Goal: Task Accomplishment & Management: Complete application form

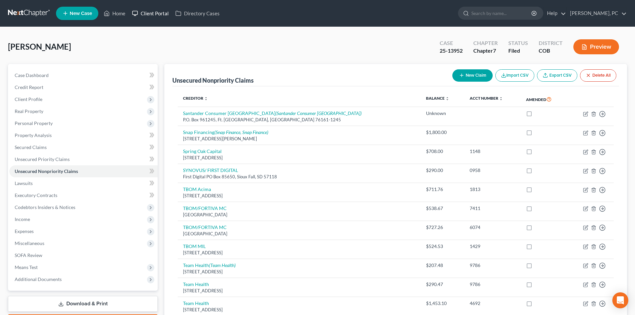
click at [159, 13] on link "Client Portal" at bounding box center [150, 13] width 43 height 12
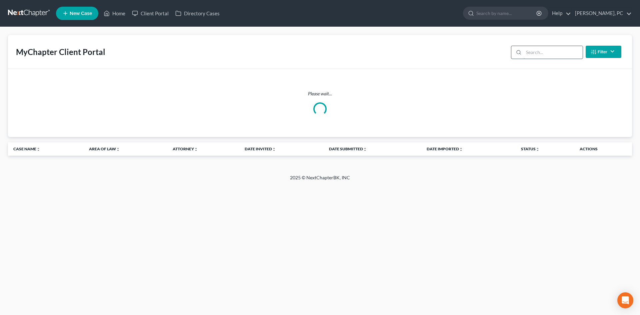
click at [558, 53] on input "search" at bounding box center [553, 52] width 59 height 13
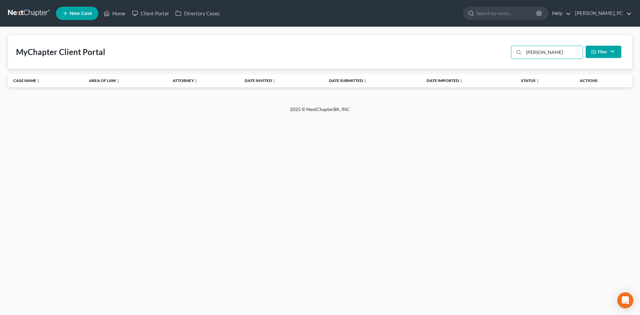
drag, startPoint x: 561, startPoint y: 54, endPoint x: 480, endPoint y: 58, distance: 81.5
click at [480, 58] on div "MyChapter Client Portal [PERSON_NAME] Filter Status Filter... Invited In Progre…" at bounding box center [320, 52] width 624 height 34
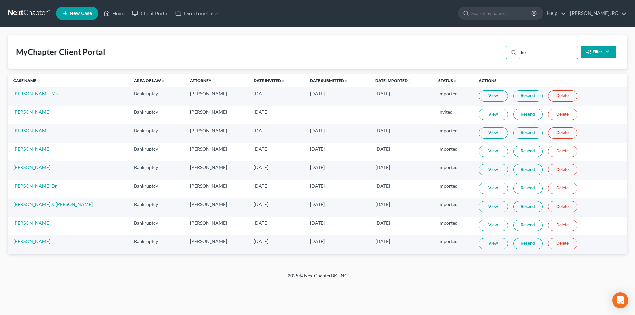
type input "k"
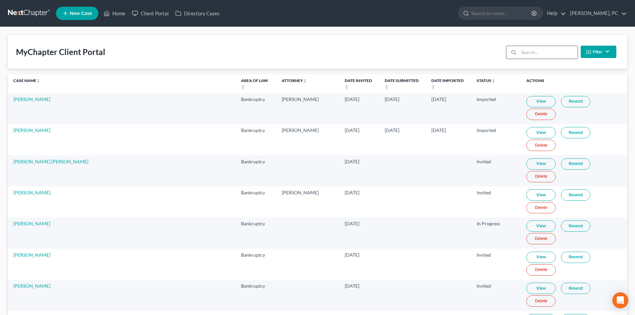
click at [527, 55] on input "search" at bounding box center [548, 52] width 59 height 13
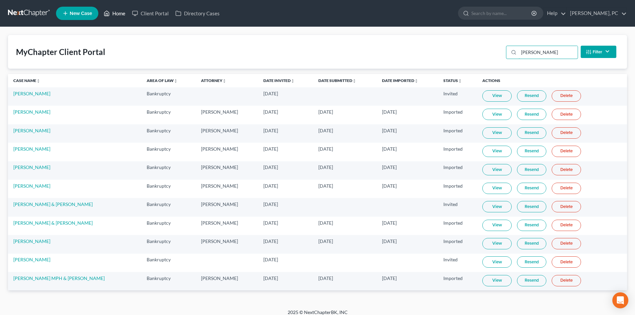
type input "anthony"
click at [123, 16] on link "Home" at bounding box center [114, 13] width 28 height 12
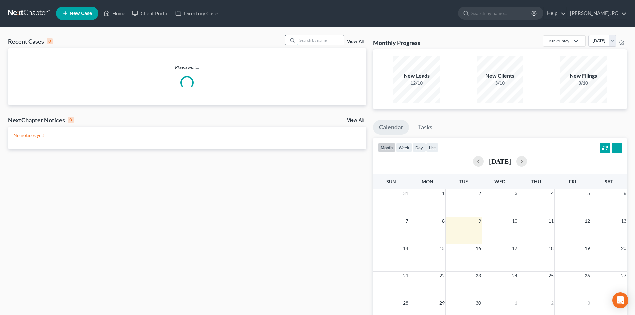
click at [320, 40] on input "search" at bounding box center [320, 40] width 47 height 10
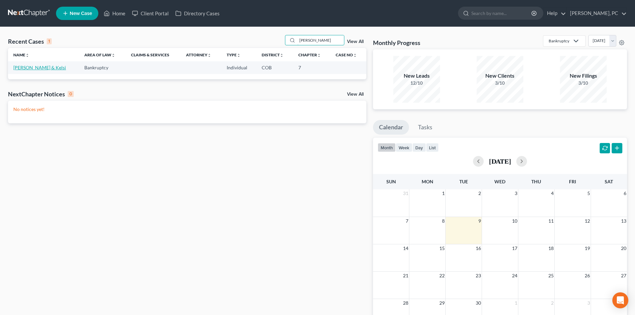
type input "van ort"
click at [46, 66] on link "[PERSON_NAME] & Kelsi" at bounding box center [39, 68] width 53 height 6
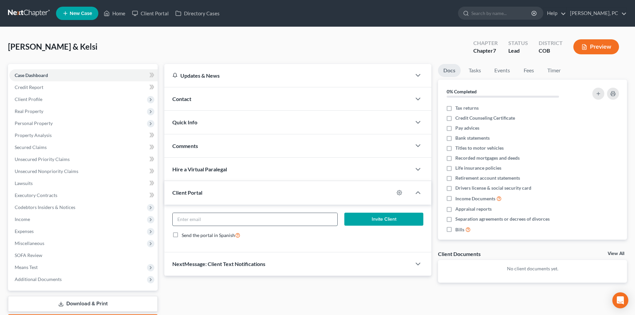
click at [210, 220] on input "email" at bounding box center [255, 219] width 164 height 13
type input "kelsi.rescue@gmail.com"
click at [361, 220] on button "Invite Client" at bounding box center [383, 219] width 79 height 13
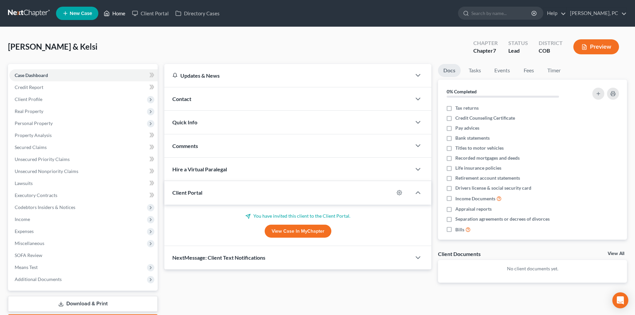
drag, startPoint x: 124, startPoint y: 14, endPoint x: 132, endPoint y: 22, distance: 10.9
click at [124, 14] on link "Home" at bounding box center [114, 13] width 28 height 12
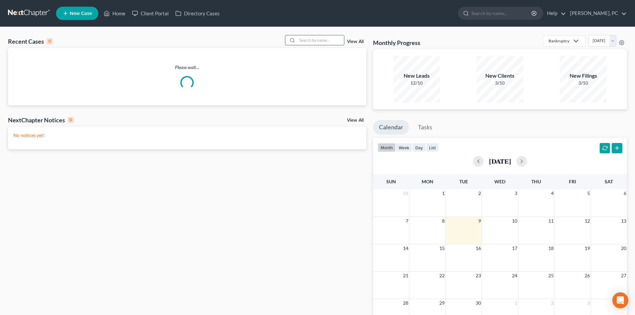
click at [313, 39] on input "search" at bounding box center [320, 40] width 47 height 10
type input "easterling"
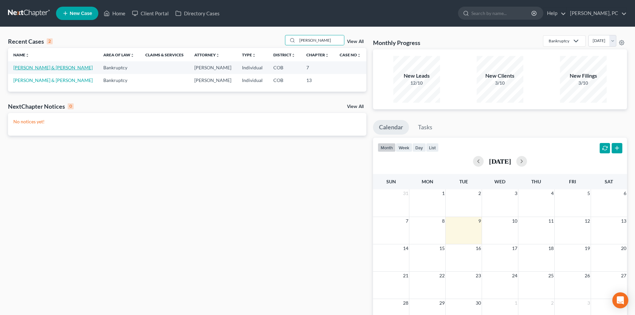
click at [36, 65] on link "[PERSON_NAME] & [PERSON_NAME]" at bounding box center [52, 68] width 79 height 6
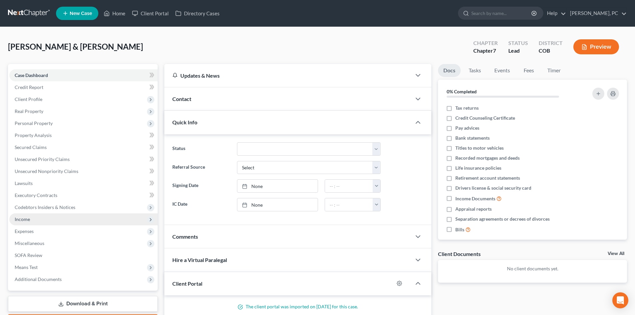
click at [24, 218] on span "Income" at bounding box center [22, 219] width 15 height 6
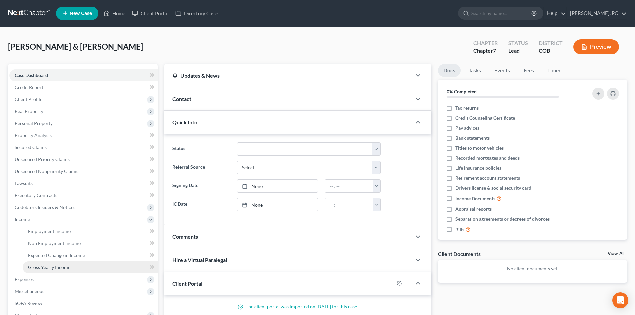
click at [46, 267] on span "Gross Yearly Income" at bounding box center [49, 267] width 42 height 6
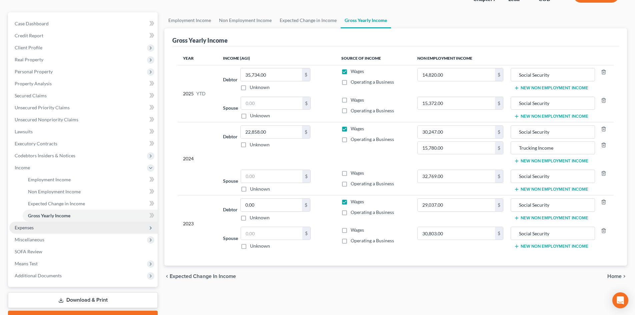
scroll to position [67, 0]
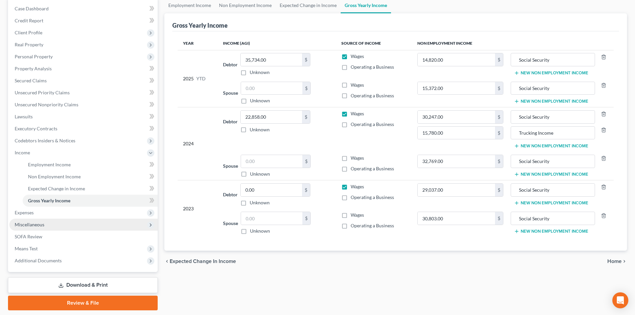
click at [31, 223] on span "Miscellaneous" at bounding box center [30, 225] width 30 height 6
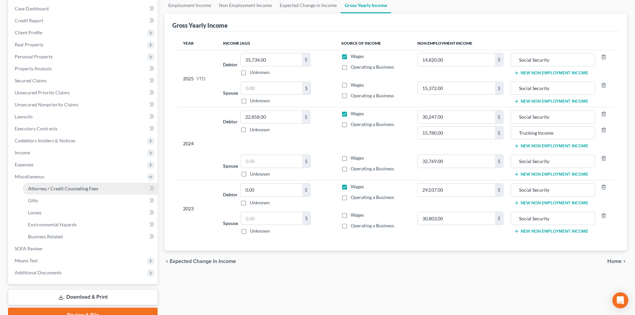
click at [49, 190] on span "Attorney / Credit Counseling Fees" at bounding box center [63, 189] width 70 height 6
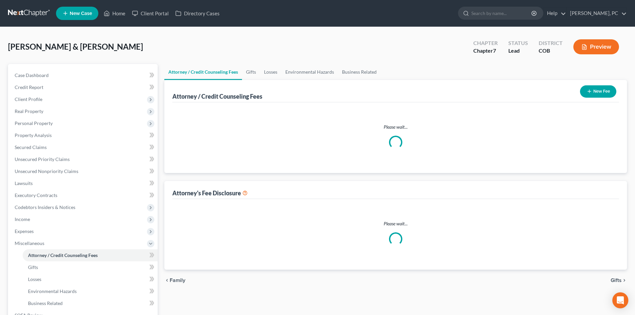
select select "0"
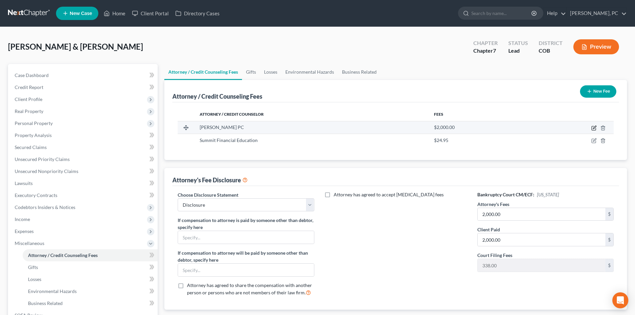
click at [594, 127] on icon "button" at bounding box center [593, 127] width 5 height 5
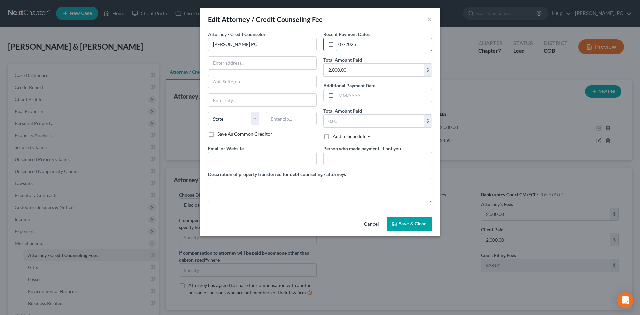
drag, startPoint x: 367, startPoint y: 43, endPoint x: 333, endPoint y: 42, distance: 33.4
click at [334, 43] on div "07/2025" at bounding box center [377, 44] width 109 height 13
type input "09/2025"
click at [253, 193] on textarea at bounding box center [320, 190] width 224 height 25
type textarea "$2,000 plus filing fee"
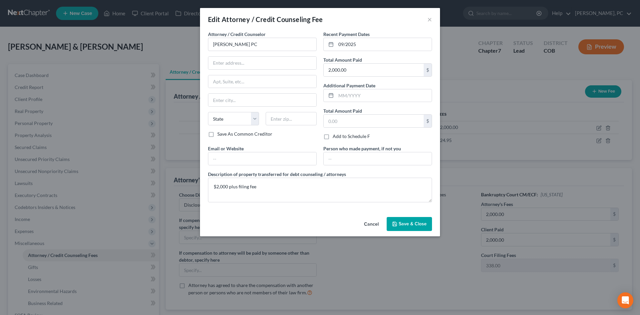
click at [416, 227] on button "Save & Close" at bounding box center [409, 224] width 45 height 14
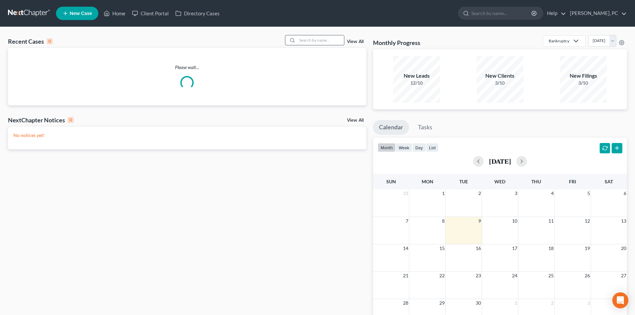
click at [327, 44] on input "search" at bounding box center [320, 40] width 47 height 10
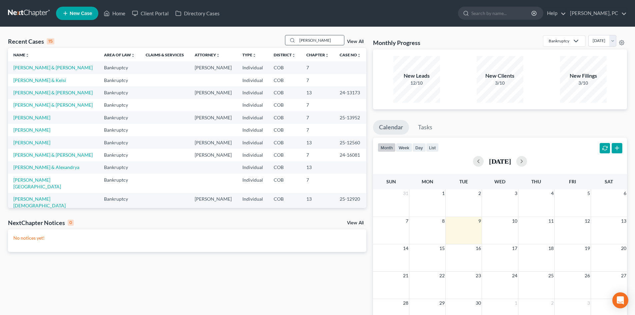
type input "kubacki"
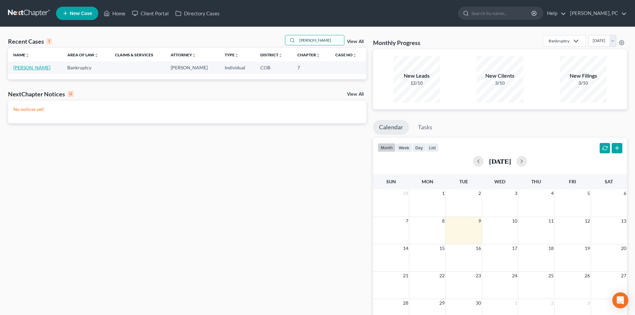
click at [31, 70] on link "Kubacki, Agnes" at bounding box center [31, 68] width 37 height 6
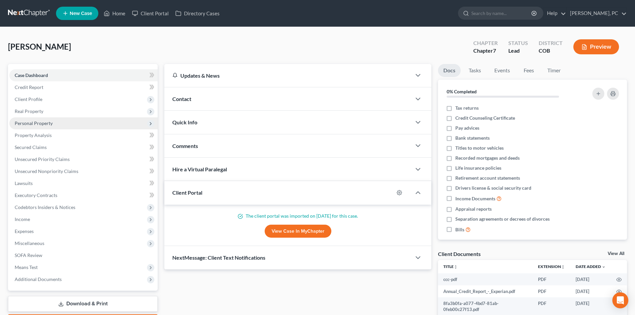
click at [39, 123] on span "Personal Property" at bounding box center [34, 123] width 38 height 6
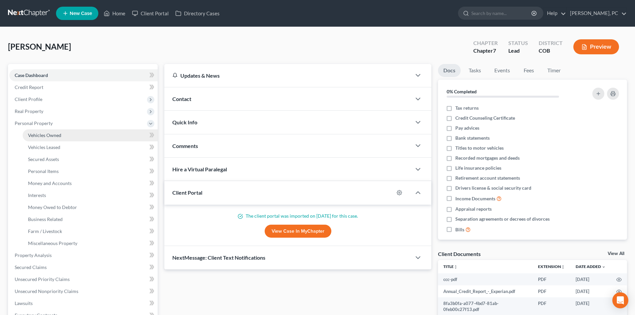
click at [50, 136] on span "Vehicles Owned" at bounding box center [44, 135] width 33 height 6
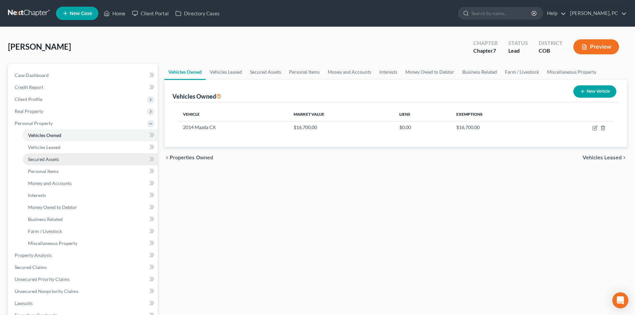
click at [47, 158] on span "Secured Assets" at bounding box center [43, 159] width 31 height 6
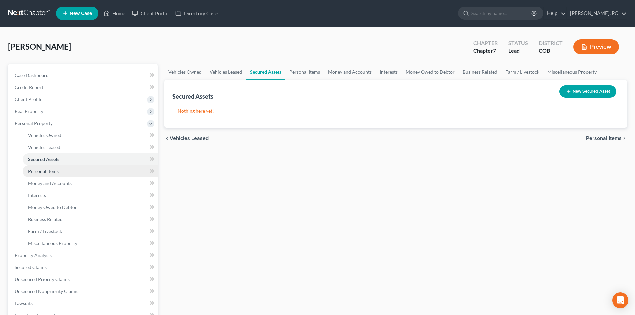
click at [49, 169] on span "Personal Items" at bounding box center [43, 171] width 31 height 6
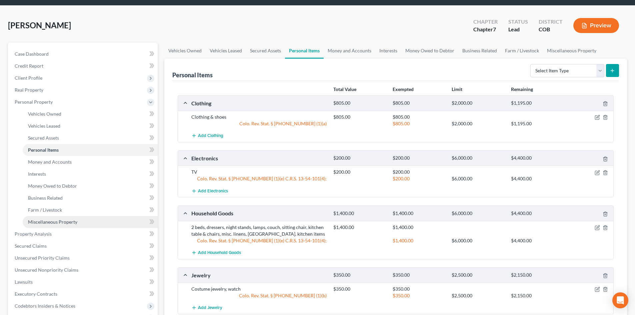
scroll to position [33, 0]
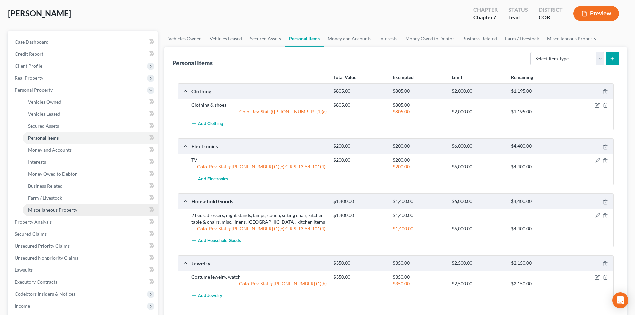
click at [61, 210] on span "Miscellaneous Property" at bounding box center [52, 210] width 49 height 6
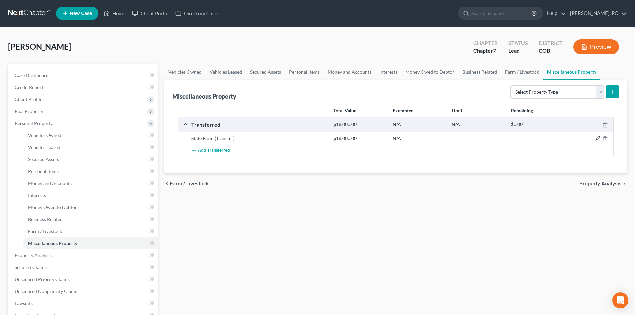
click at [596, 138] on icon "button" at bounding box center [597, 138] width 5 height 5
select select "Ordinary (within 2 years)"
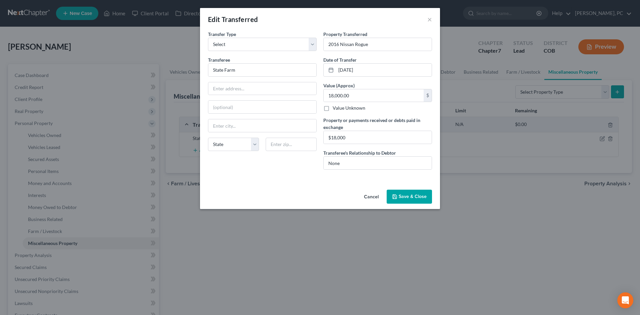
click at [411, 194] on button "Save & Close" at bounding box center [409, 197] width 45 height 14
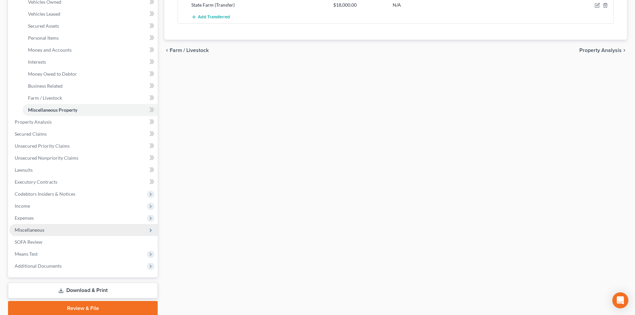
click at [30, 229] on span "Miscellaneous" at bounding box center [30, 230] width 30 height 6
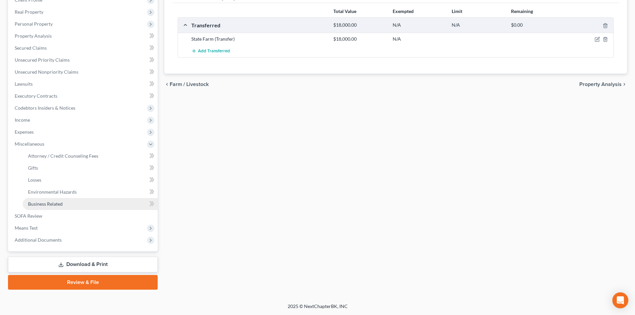
click at [44, 201] on span "Business Related" at bounding box center [45, 204] width 35 height 6
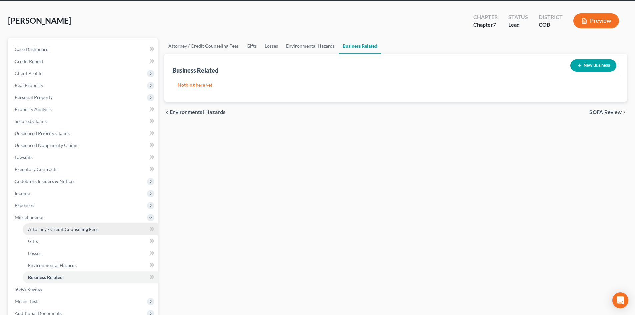
scroll to position [33, 0]
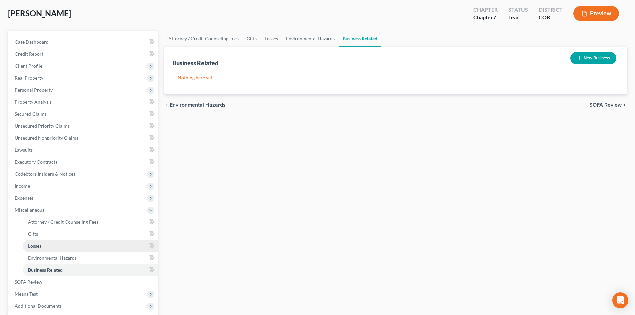
click at [37, 244] on span "Losses" at bounding box center [34, 246] width 13 height 6
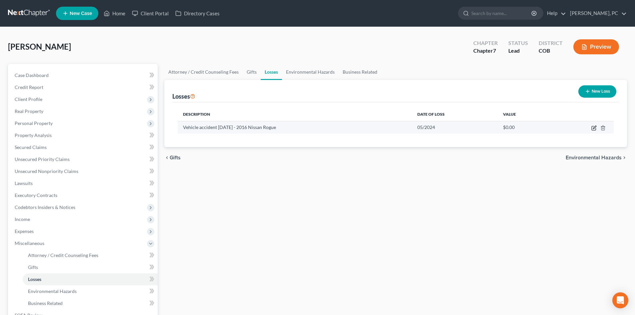
click at [595, 128] on icon "button" at bounding box center [593, 127] width 5 height 5
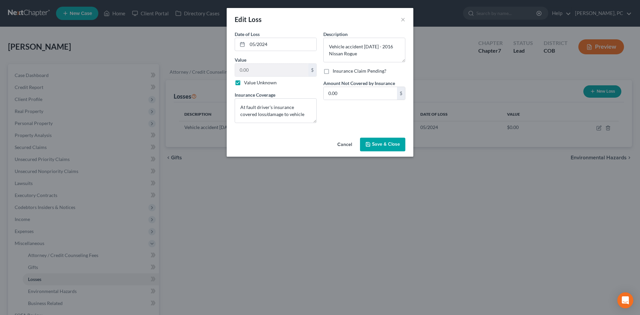
click at [383, 144] on span "Save & Close" at bounding box center [386, 145] width 28 height 6
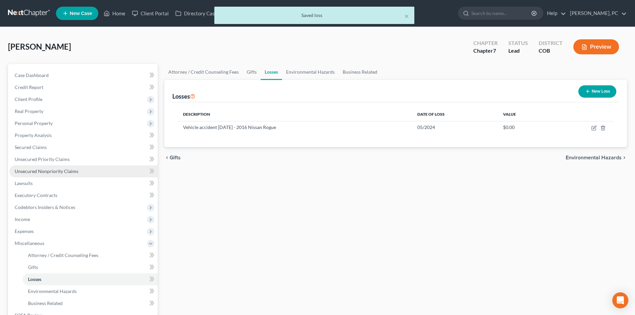
click at [48, 170] on span "Unsecured Nonpriority Claims" at bounding box center [47, 171] width 64 height 6
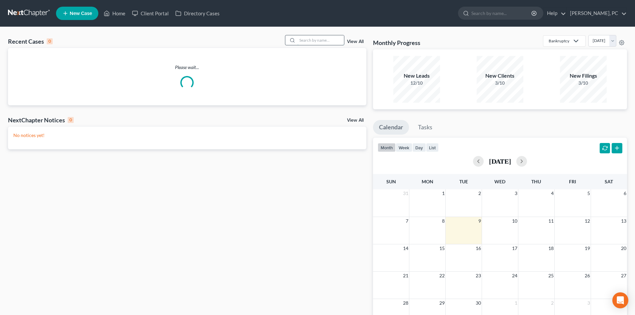
click at [319, 44] on input "search" at bounding box center [320, 40] width 47 height 10
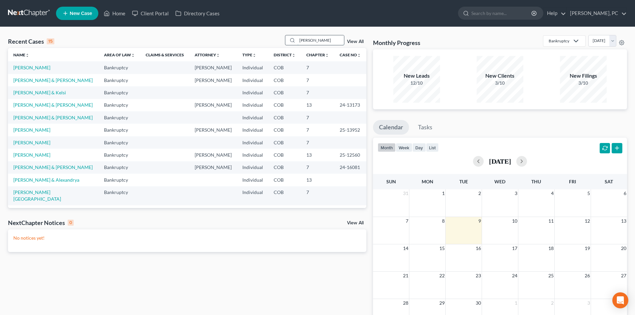
type input "[PERSON_NAME]"
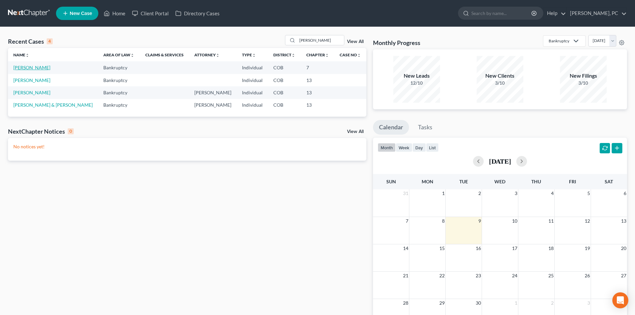
click at [32, 68] on link "[PERSON_NAME]" at bounding box center [31, 68] width 37 height 6
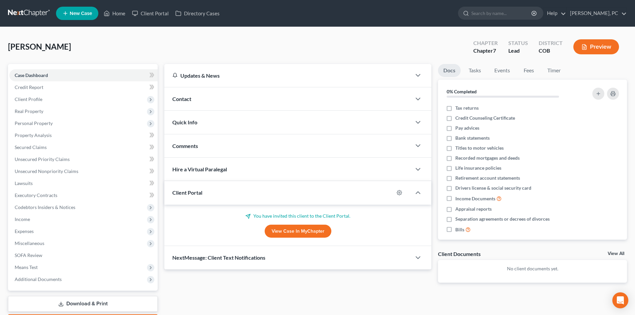
click at [286, 226] on link "View Case in MyChapter" at bounding box center [298, 231] width 67 height 13
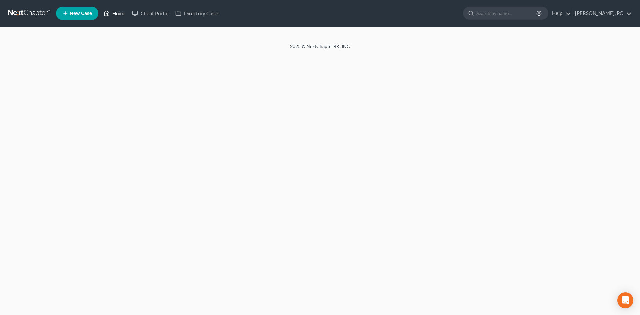
click at [115, 13] on link "Home" at bounding box center [114, 13] width 28 height 12
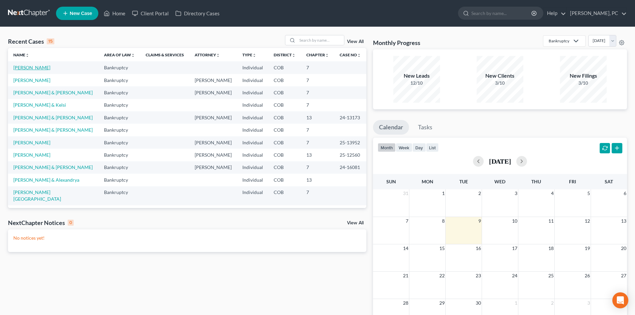
click at [30, 67] on link "[PERSON_NAME]" at bounding box center [31, 68] width 37 height 6
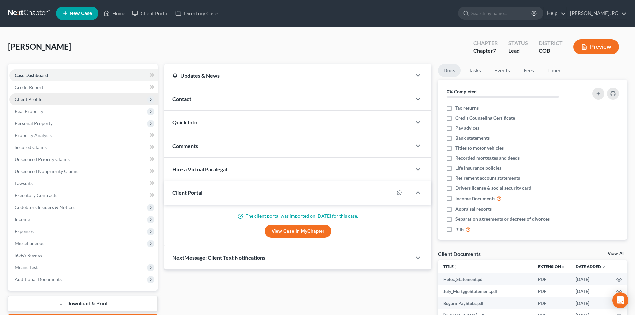
click at [39, 101] on span "Client Profile" at bounding box center [29, 99] width 28 height 6
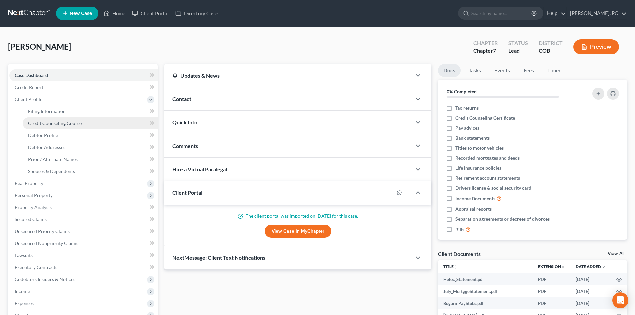
click at [49, 124] on span "Credit Counseling Course" at bounding box center [55, 123] width 54 height 6
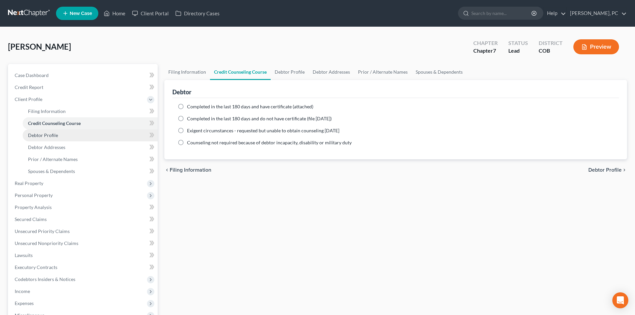
click at [46, 133] on span "Debtor Profile" at bounding box center [43, 135] width 30 height 6
select select "0"
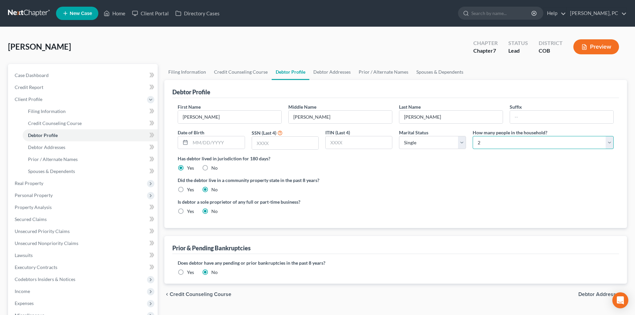
click at [489, 144] on select "Select 1 2 3 4 5 6 7 8 9 10 11 12 13 14 15 16 17 18 19 20" at bounding box center [543, 142] width 141 height 13
select select "0"
click at [473, 136] on select "Select 1 2 3 4 5 6 7 8 9 10 11 12 13 14 15 16 17 18 19 20" at bounding box center [543, 142] width 141 height 13
click at [452, 168] on div "Has debtor lived in jurisdiction for 180 days? Yes No Debtor must reside in jur…" at bounding box center [396, 163] width 436 height 16
click at [412, 145] on select "Select Single Married Separated Divorced Widowed" at bounding box center [432, 142] width 67 height 13
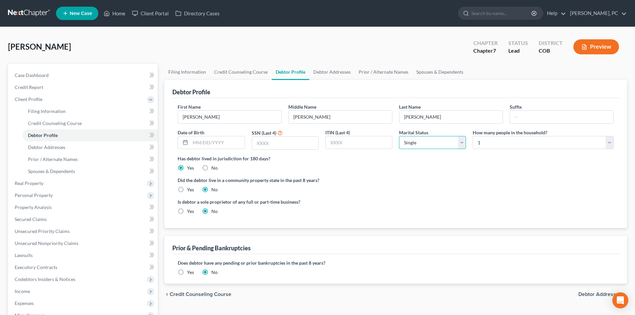
click at [412, 145] on select "Select Single Married Separated Divorced Widowed" at bounding box center [432, 142] width 67 height 13
click at [44, 148] on span "Debtor Addresses" at bounding box center [46, 147] width 37 height 6
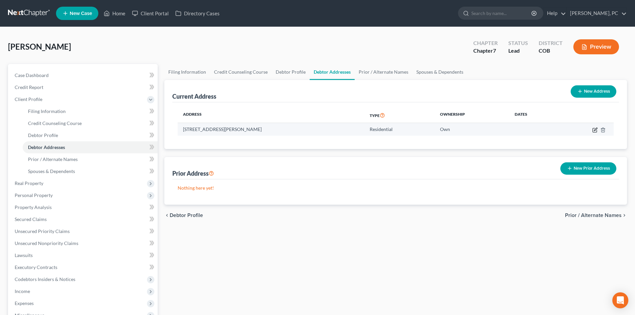
click at [594, 130] on icon "button" at bounding box center [595, 129] width 3 height 3
select select "5"
select select "0"
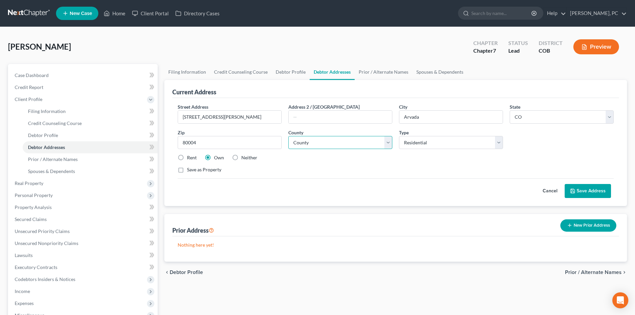
click at [312, 146] on select "County Adams County Alamosa County Arapahoe County Archuleta County Baca County…" at bounding box center [340, 142] width 104 height 13
select select "30"
click at [288, 136] on select "County Adams County Alamosa County Arapahoe County Archuleta County Baca County…" at bounding box center [340, 142] width 104 height 13
click at [585, 188] on button "Save Address" at bounding box center [588, 191] width 46 height 14
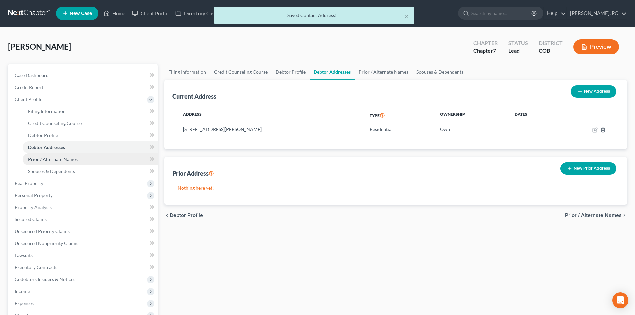
click at [57, 158] on span "Prior / Alternate Names" at bounding box center [53, 159] width 50 height 6
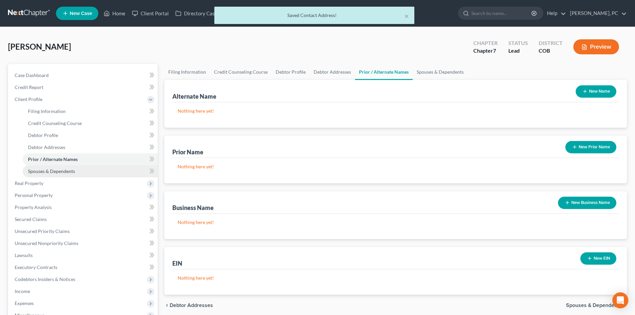
click at [50, 171] on span "Spouses & Dependents" at bounding box center [51, 171] width 47 height 6
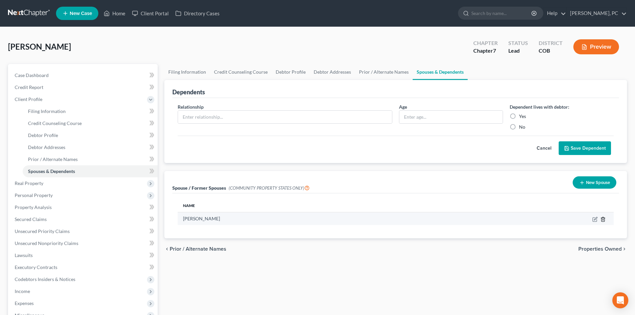
click at [604, 218] on icon "button" at bounding box center [602, 219] width 3 height 4
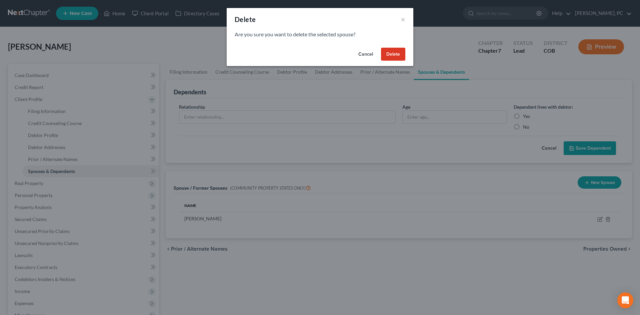
click at [398, 57] on button "Delete" at bounding box center [393, 54] width 24 height 13
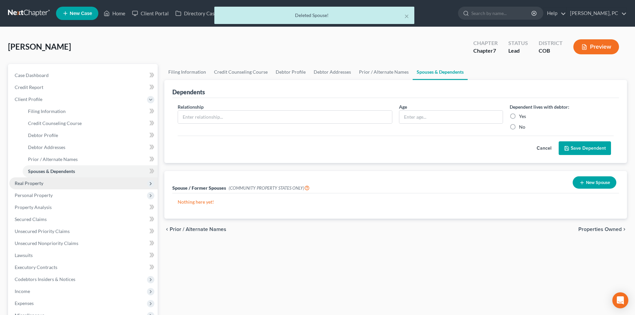
click at [38, 182] on span "Real Property" at bounding box center [29, 183] width 29 height 6
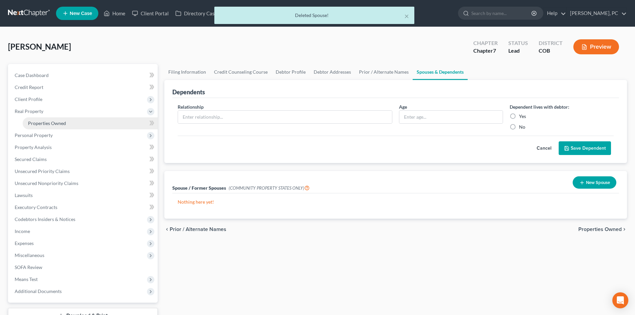
click at [52, 122] on span "Properties Owned" at bounding box center [47, 123] width 38 height 6
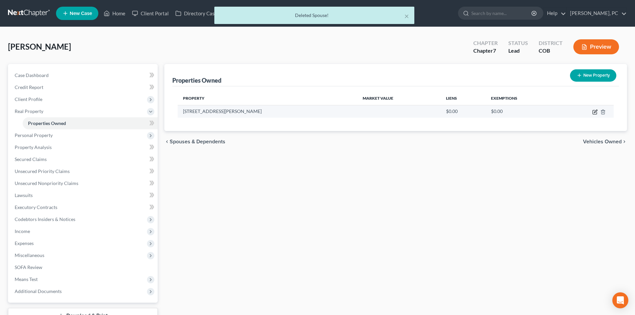
click at [594, 111] on icon "button" at bounding box center [594, 111] width 5 height 5
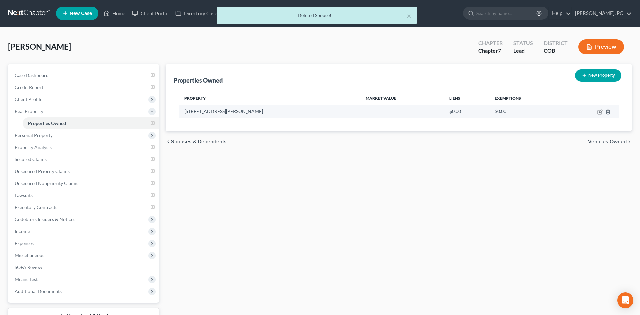
select select "5"
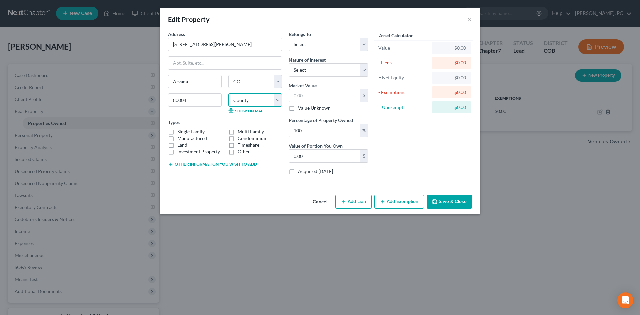
click at [246, 98] on select "County Adams County Alamosa County Arapahoe County Archuleta County Baca County…" at bounding box center [255, 99] width 54 height 13
select select "30"
click at [228, 93] on select "County Adams County Alamosa County Arapahoe County Archuleta County Baca County…" at bounding box center [255, 99] width 54 height 13
click at [177, 131] on label "Single Family" at bounding box center [190, 131] width 27 height 7
click at [180, 131] on input "Single Family" at bounding box center [182, 130] width 4 height 4
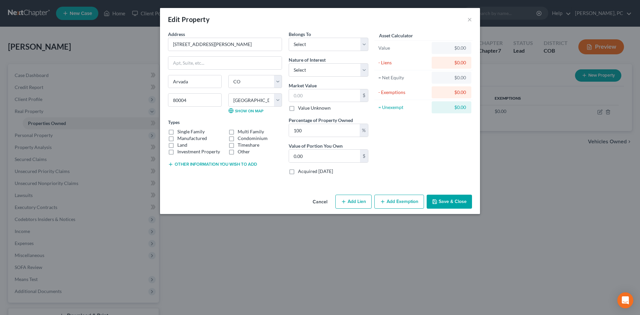
checkbox input "true"
drag, startPoint x: 210, startPoint y: 45, endPoint x: 165, endPoint y: 43, distance: 44.7
click at [165, 43] on div "Address * 6197 Jellison Way Arvada State AL AK AR AZ CA CO CT DE DC FL GA GU HI…" at bounding box center [225, 105] width 121 height 149
click at [295, 49] on select "Select Debtor 1 Only Debtor 2 Only Debtor 1 And Debtor 2 Only At Least One Of T…" at bounding box center [329, 44] width 80 height 13
select select "3"
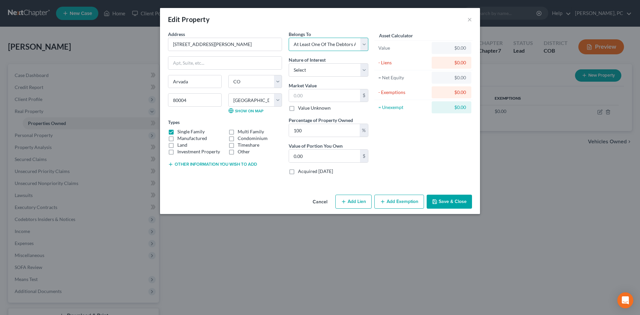
click at [289, 38] on select "Select Debtor 1 Only Debtor 2 Only Debtor 1 And Debtor 2 Only At Least One Of T…" at bounding box center [329, 44] width 80 height 13
click at [308, 72] on select "Select Fee Simple Joint Tenant Life Estate Equitable Interest Future Interest T…" at bounding box center [329, 69] width 80 height 13
select select "0"
click at [289, 63] on select "Select Fee Simple Joint Tenant Life Estate Equitable Interest Future Interest T…" at bounding box center [329, 69] width 80 height 13
click at [309, 96] on input "text" at bounding box center [324, 95] width 71 height 13
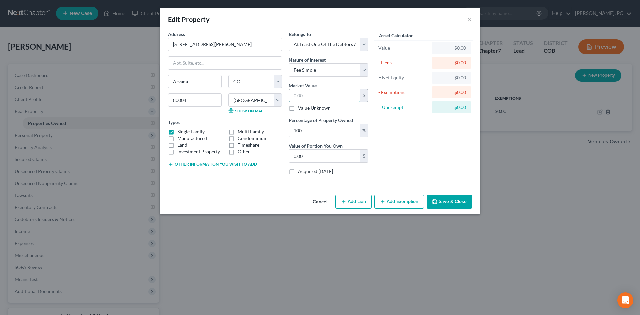
type input "6"
type input "6.00"
type input "69"
type input "69.00"
type input "690"
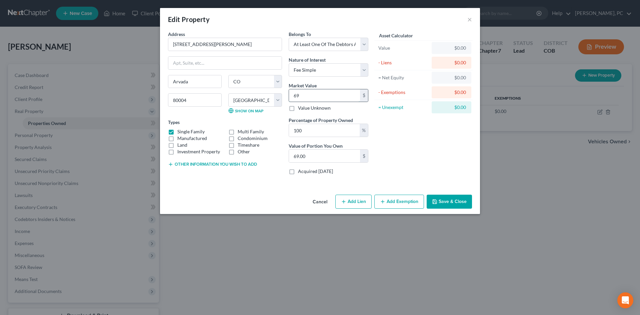
type input "690.00"
type input "6904"
type input "6,904.00"
type input "6,9040"
type input "69,040.00"
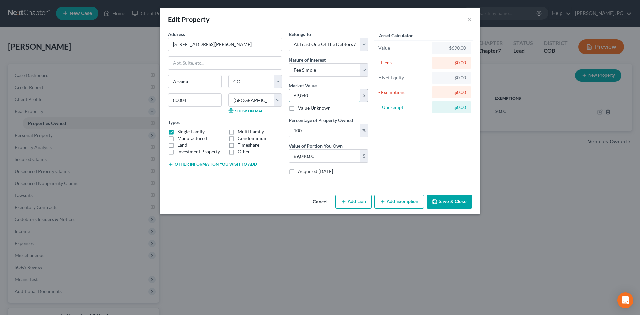
type input "69,0400"
type input "690,400.00"
type input "690,400"
click at [402, 201] on button "Add Exemption" at bounding box center [399, 202] width 50 height 14
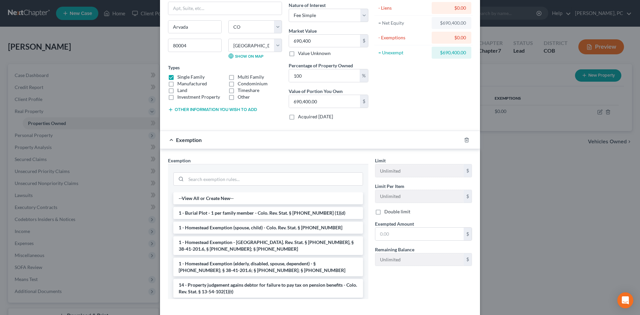
scroll to position [67, 0]
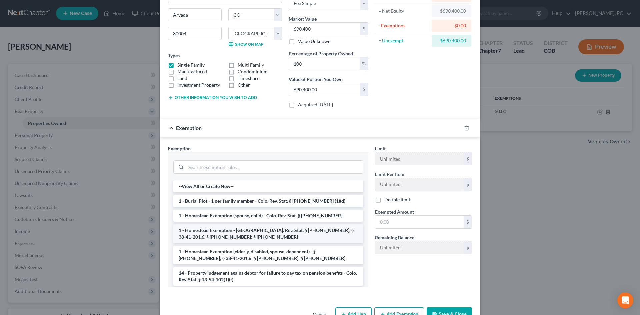
click at [223, 231] on li "1 - Homestead Exemption - [GEOGRAPHIC_DATA]. Rev. Stat. § [PHONE_NUMBER], § 38-…" at bounding box center [268, 233] width 190 height 19
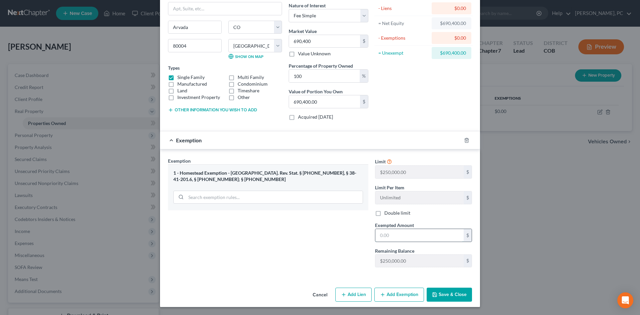
click at [390, 240] on input "text" at bounding box center [419, 235] width 88 height 13
type input "250,000"
click at [441, 297] on button "Save & Close" at bounding box center [449, 295] width 45 height 14
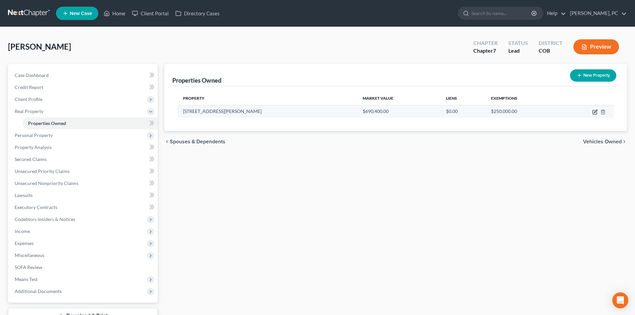
click at [594, 112] on icon "button" at bounding box center [594, 111] width 5 height 5
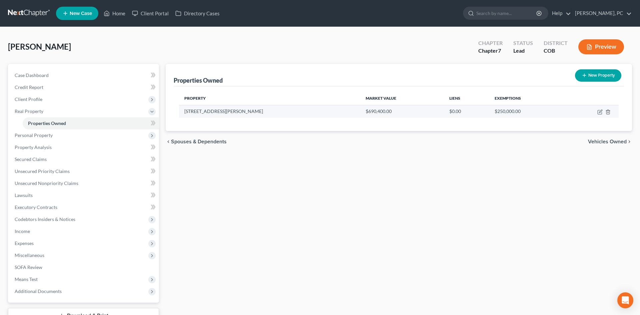
select select "5"
select select "30"
select select "3"
select select "0"
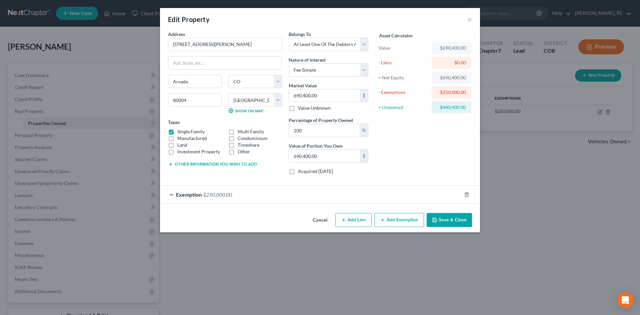
click at [218, 163] on button "Other information you wish to add" at bounding box center [212, 164] width 89 height 5
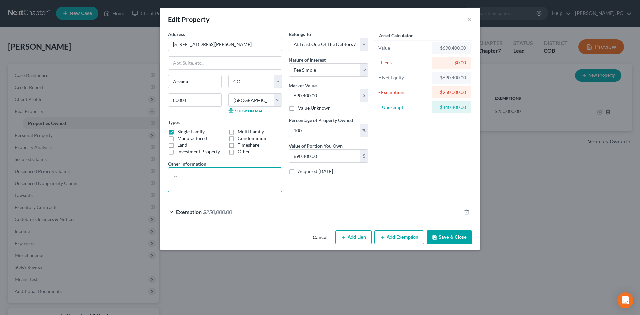
click at [211, 179] on textarea at bounding box center [225, 179] width 114 height 25
type textarea "Property subject to a 1st mortgage of $279,955 and HELOC of $96,430"
click at [444, 239] on button "Save & Close" at bounding box center [449, 237] width 45 height 14
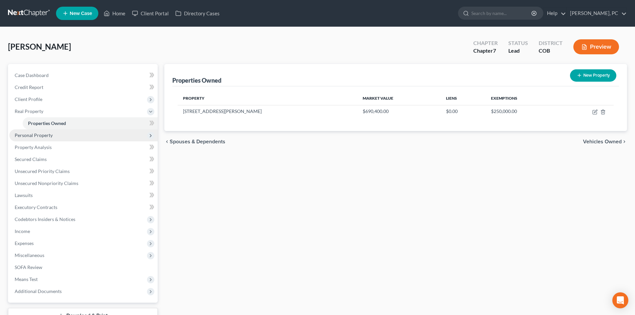
click at [35, 134] on span "Personal Property" at bounding box center [34, 135] width 38 height 6
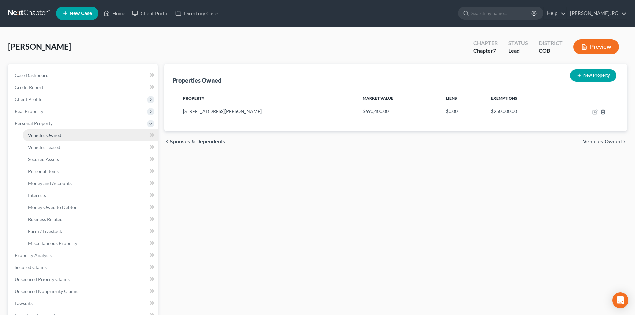
click at [55, 137] on span "Vehicles Owned" at bounding box center [44, 135] width 33 height 6
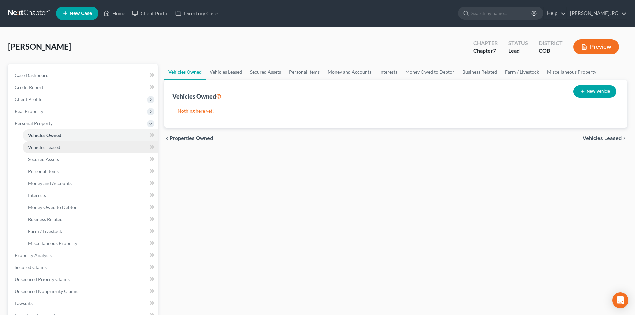
click at [48, 146] on span "Vehicles Leased" at bounding box center [44, 147] width 32 height 6
click at [52, 135] on span "Vehicles Owned" at bounding box center [44, 135] width 33 height 6
click at [53, 242] on span "Miscellaneous Property" at bounding box center [52, 243] width 49 height 6
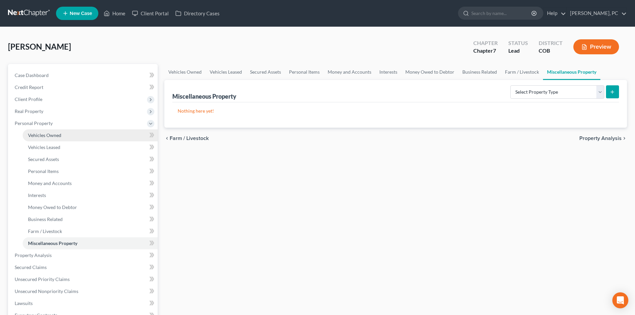
click at [52, 135] on span "Vehicles Owned" at bounding box center [44, 135] width 33 height 6
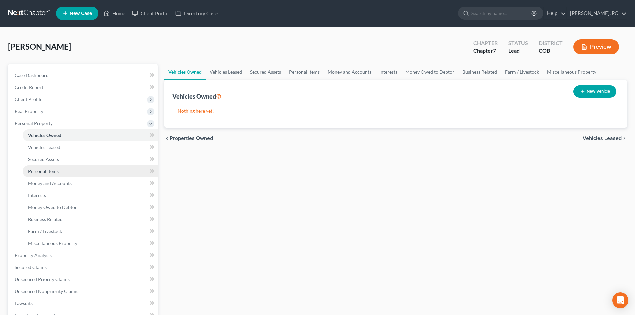
click at [47, 170] on span "Personal Items" at bounding box center [43, 171] width 31 height 6
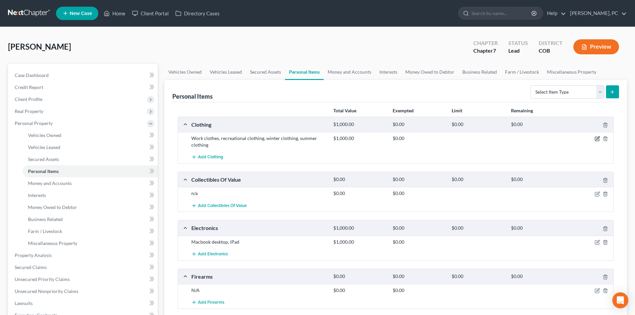
click at [596, 139] on icon "button" at bounding box center [597, 138] width 5 height 5
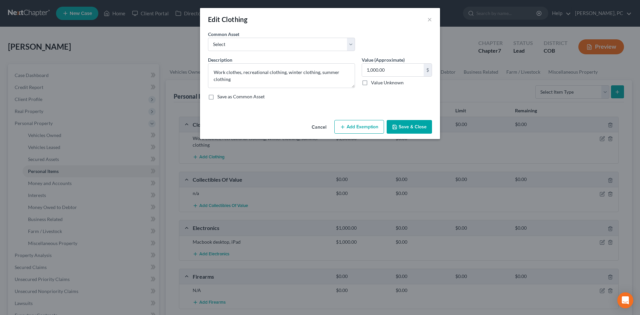
click at [355, 124] on button "Add Exemption" at bounding box center [359, 127] width 50 height 14
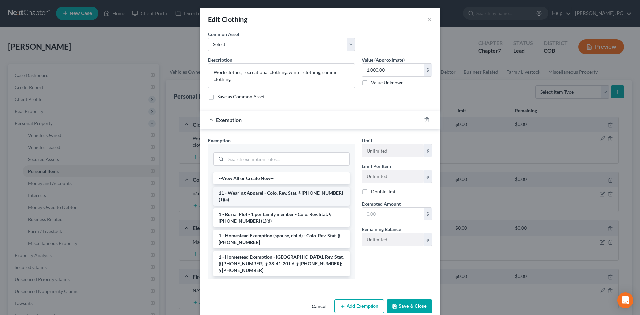
click at [259, 192] on li "11 - Wearing Apparel - Colo. Rev. Stat. § 13-54-102 (1)(a)" at bounding box center [281, 196] width 136 height 19
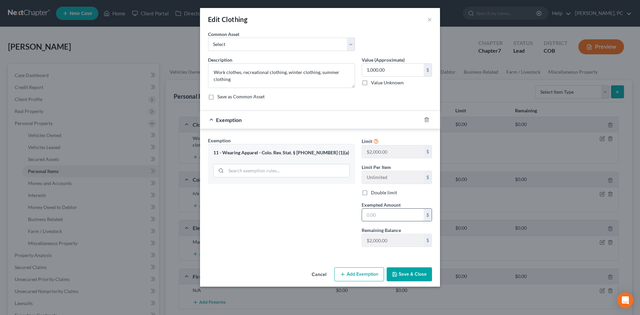
click at [381, 212] on input "text" at bounding box center [393, 215] width 62 height 13
type input "1,000"
click at [408, 278] on button "Save & Close" at bounding box center [409, 274] width 45 height 14
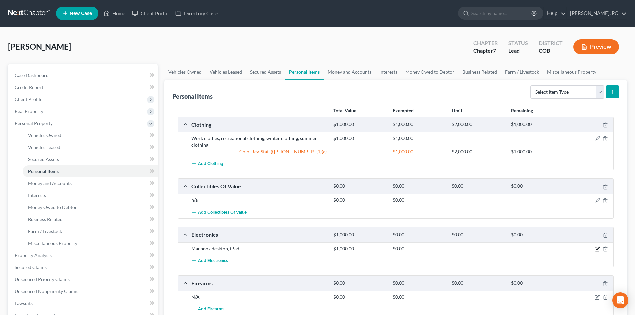
click at [596, 248] on icon "button" at bounding box center [597, 248] width 5 height 5
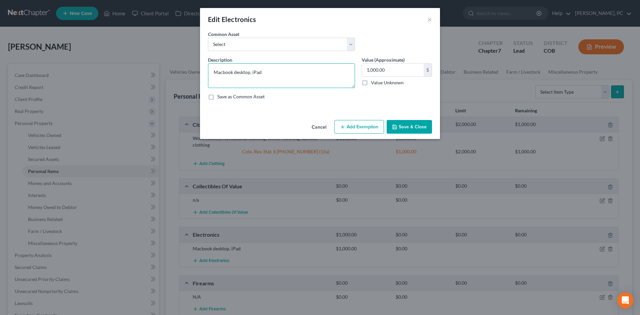
click at [275, 74] on textarea "Macbook desktop, iPad" at bounding box center [281, 75] width 147 height 25
type textarea "Macbook desktop, iPad, TV"
click at [339, 128] on button "Add Exemption" at bounding box center [359, 127] width 50 height 14
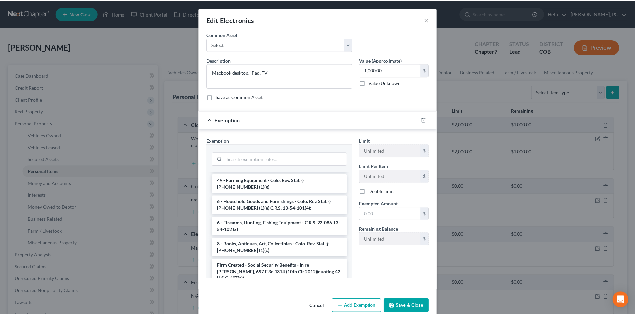
scroll to position [945, 0]
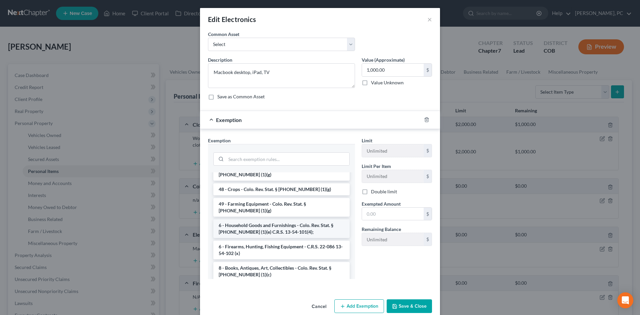
click at [272, 219] on li "6 - Household Goods and Furnishings - Colo. Rev. Stat. § 13-54-102 (1)(e) C.R.S…" at bounding box center [281, 228] width 136 height 19
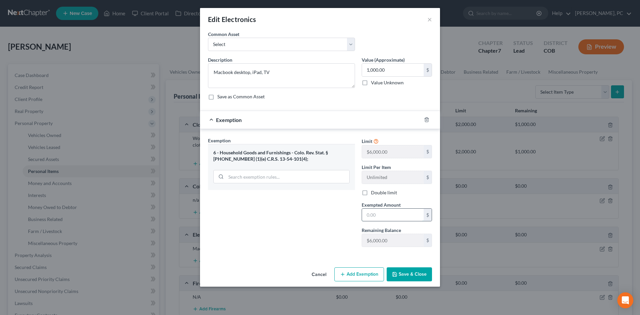
click at [384, 212] on input "text" at bounding box center [393, 215] width 62 height 13
type input "1,000"
click at [410, 271] on button "Save & Close" at bounding box center [409, 274] width 45 height 14
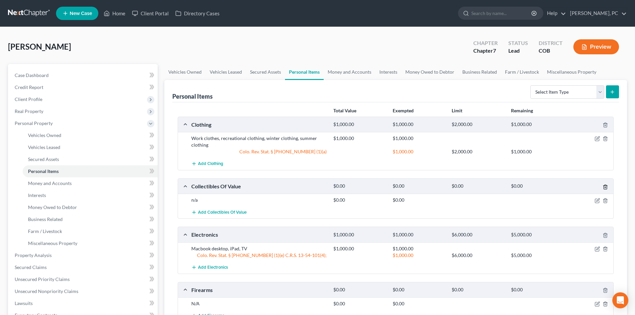
click at [604, 188] on icon "button" at bounding box center [605, 187] width 3 height 4
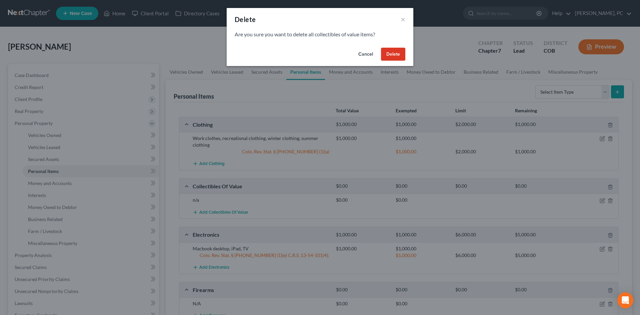
click at [395, 54] on button "Delete" at bounding box center [393, 54] width 24 height 13
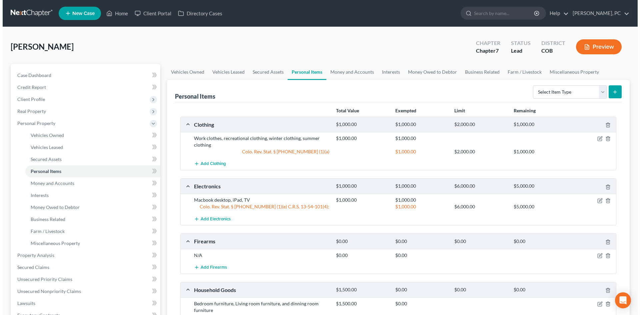
scroll to position [33, 0]
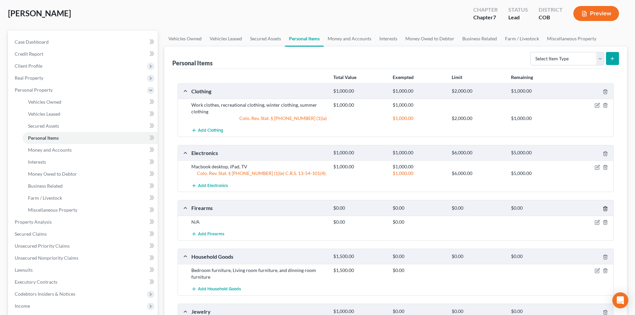
click at [606, 208] on icon "button" at bounding box center [605, 208] width 5 height 5
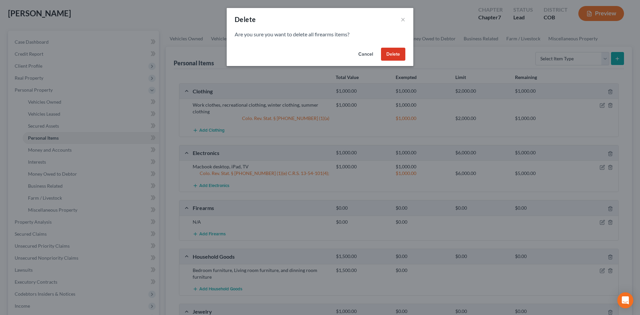
click at [396, 52] on button "Delete" at bounding box center [393, 54] width 24 height 13
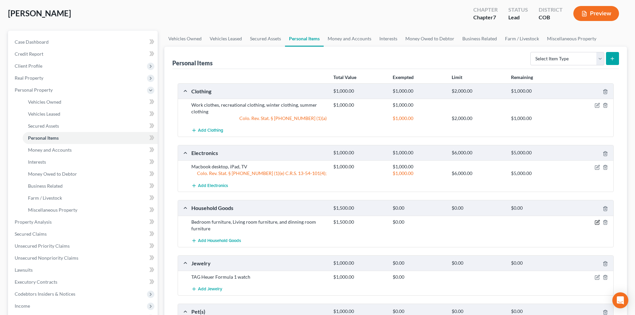
click at [596, 222] on icon "button" at bounding box center [597, 222] width 5 height 5
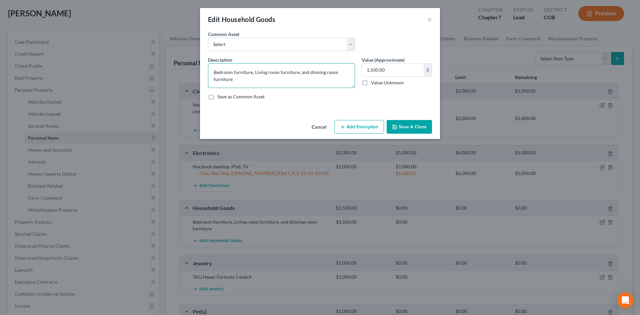
click at [244, 80] on textarea "Bedroom furniture, Living room furniture, and dinning room furniture" at bounding box center [281, 75] width 147 height 25
type textarea "Bedroom furniture, Living room furniture, and dinning room furniture, linens, k…"
click at [351, 125] on button "Add Exemption" at bounding box center [359, 127] width 50 height 14
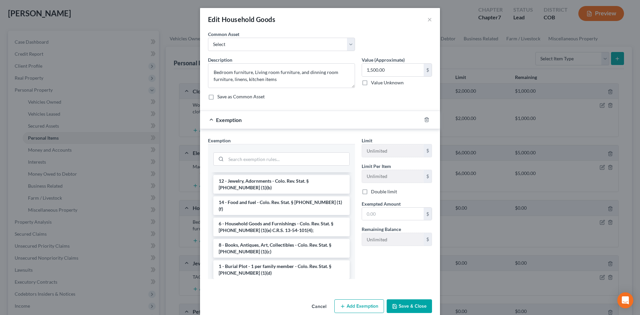
click at [261, 218] on li "6 - Household Goods and Furnishings - Colo. Rev. Stat. § 13-54-102 (1)(e) C.R.S…" at bounding box center [281, 227] width 136 height 19
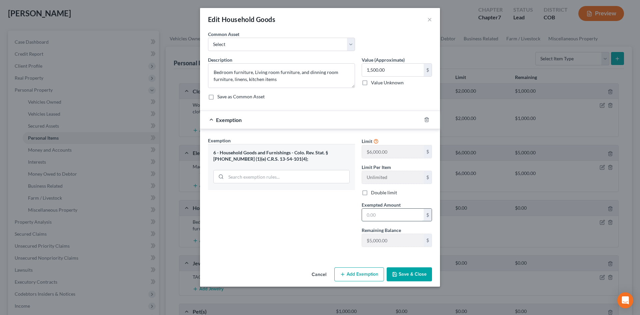
click at [386, 217] on input "text" at bounding box center [393, 215] width 62 height 13
type input "1,500"
click at [400, 274] on button "Save & Close" at bounding box center [409, 274] width 45 height 14
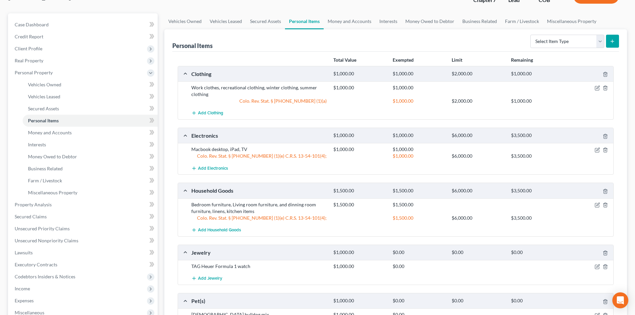
scroll to position [67, 0]
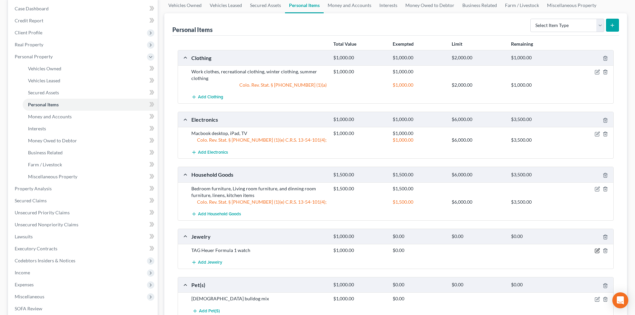
click at [597, 249] on icon "button" at bounding box center [597, 251] width 4 height 4
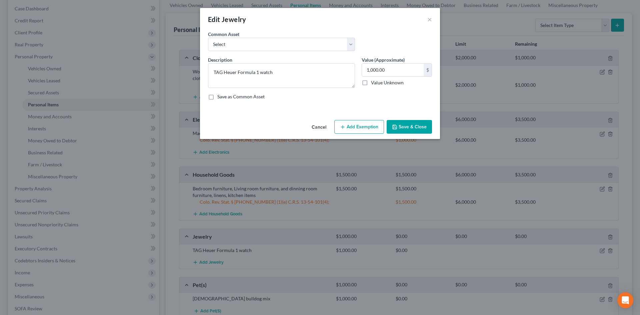
click at [352, 132] on button "Add Exemption" at bounding box center [359, 127] width 50 height 14
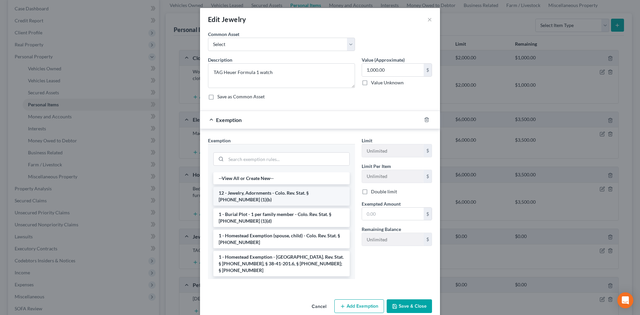
click at [246, 194] on li "12 - Jewelry, Adornments - Colo. Rev. Stat. § 13-54-102 (1)(b)" at bounding box center [281, 196] width 136 height 19
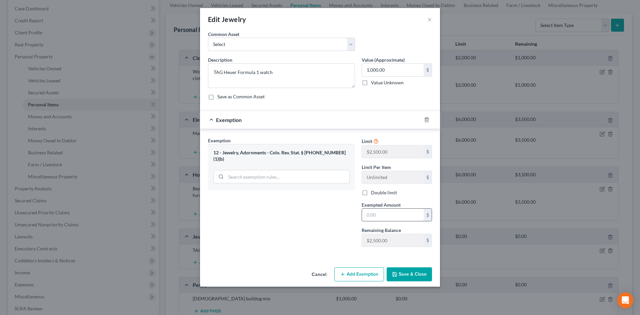
click at [372, 216] on input "text" at bounding box center [393, 215] width 62 height 13
type input "1,000"
click at [402, 274] on button "Save & Close" at bounding box center [409, 274] width 45 height 14
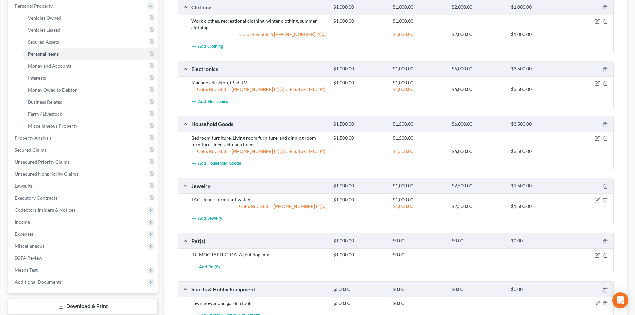
scroll to position [133, 0]
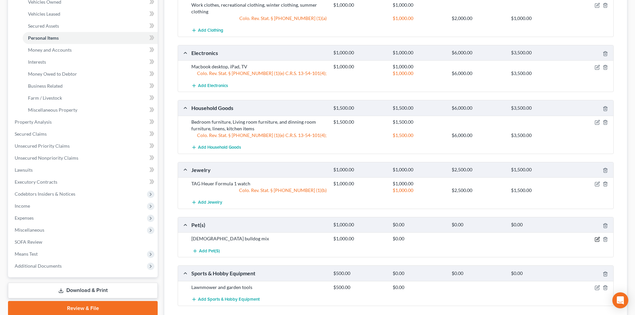
click at [596, 239] on icon "button" at bounding box center [597, 239] width 5 height 5
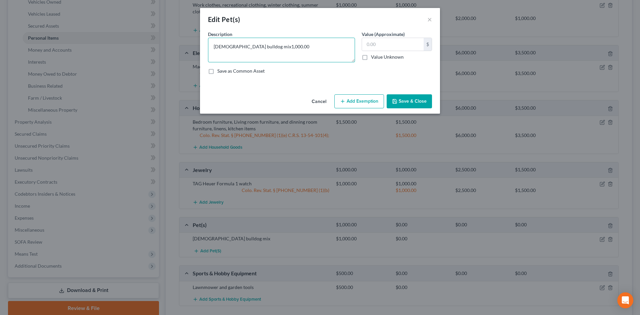
type textarea "13 year old bulldog mix"
type input "0"
click at [410, 97] on button "Save & Close" at bounding box center [409, 101] width 45 height 14
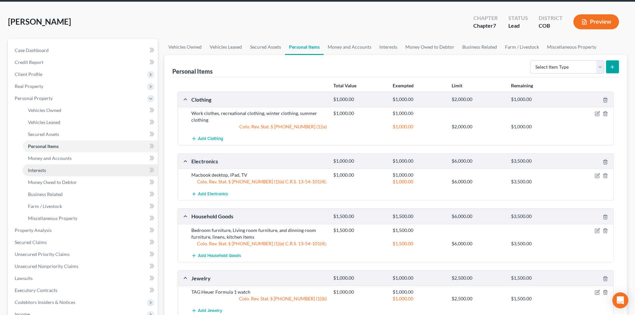
scroll to position [0, 0]
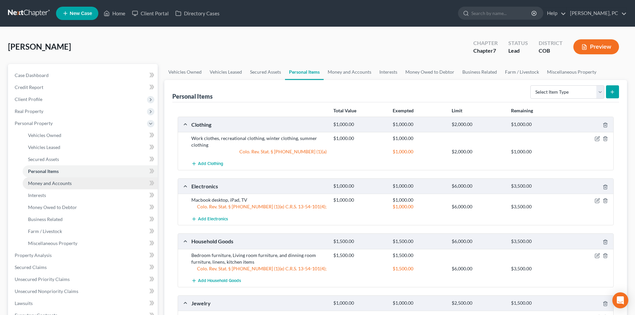
click at [67, 182] on span "Money and Accounts" at bounding box center [50, 183] width 44 height 6
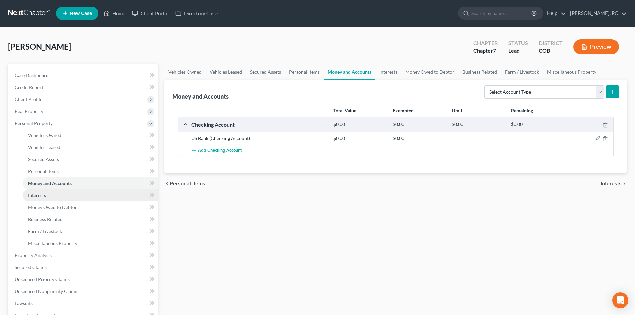
click at [35, 193] on span "Interests" at bounding box center [37, 195] width 18 height 6
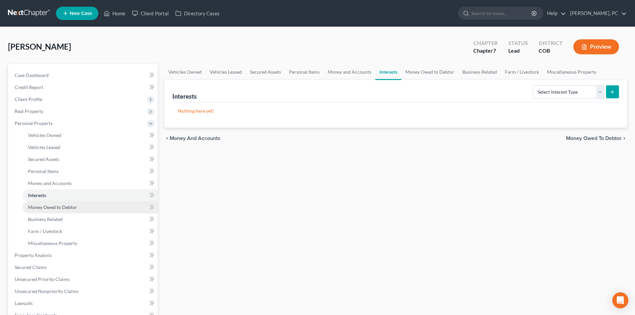
click at [37, 206] on span "Money Owed to Debtor" at bounding box center [52, 207] width 49 height 6
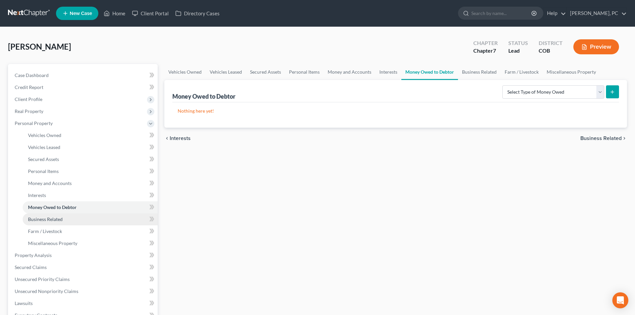
click at [51, 222] on link "Business Related" at bounding box center [90, 219] width 135 height 12
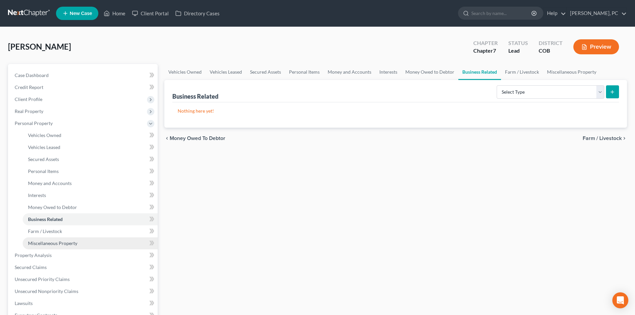
click at [57, 242] on span "Miscellaneous Property" at bounding box center [52, 243] width 49 height 6
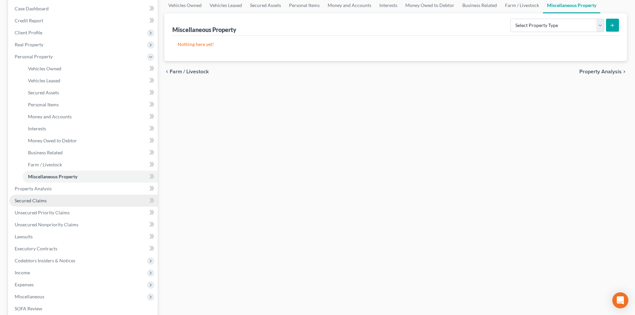
click at [35, 197] on link "Secured Claims" at bounding box center [83, 201] width 148 height 12
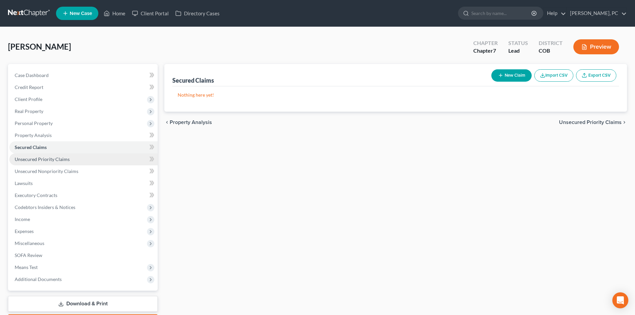
click at [62, 158] on span "Unsecured Priority Claims" at bounding box center [42, 159] width 55 height 6
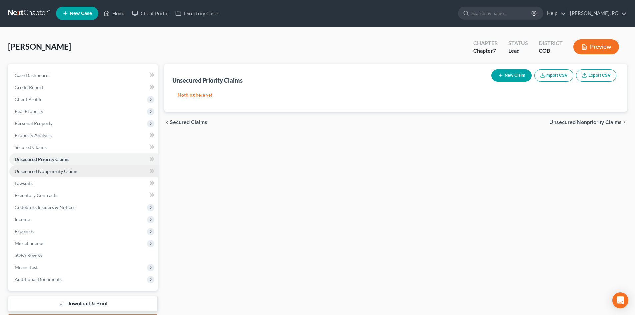
click at [57, 170] on span "Unsecured Nonpriority Claims" at bounding box center [47, 171] width 64 height 6
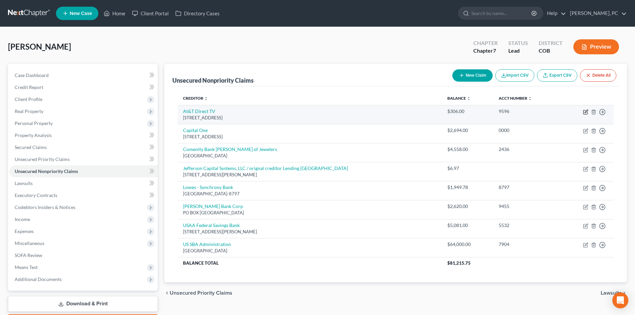
click at [585, 111] on icon "button" at bounding box center [585, 111] width 5 height 5
select select "5"
select select "0"
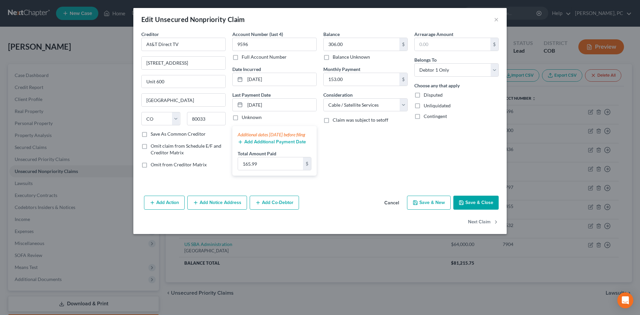
click at [214, 207] on button "Add Notice Address" at bounding box center [217, 203] width 60 height 14
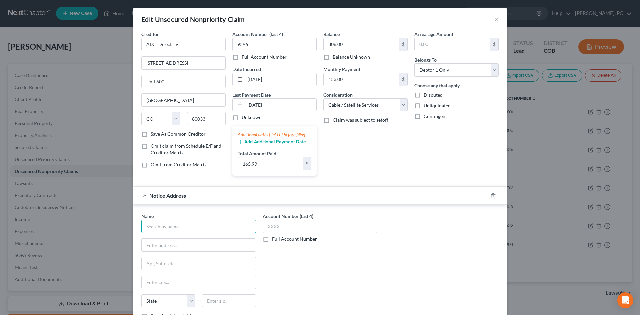
click at [172, 232] on input "text" at bounding box center [198, 226] width 115 height 13
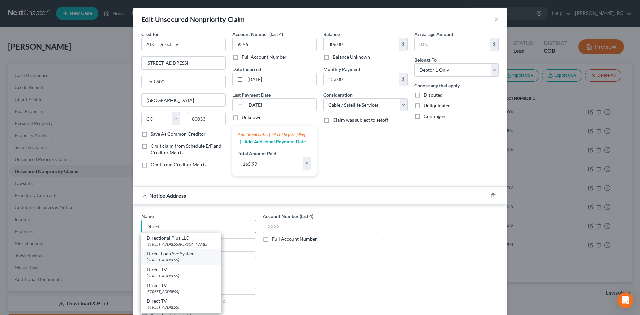
scroll to position [33, 0]
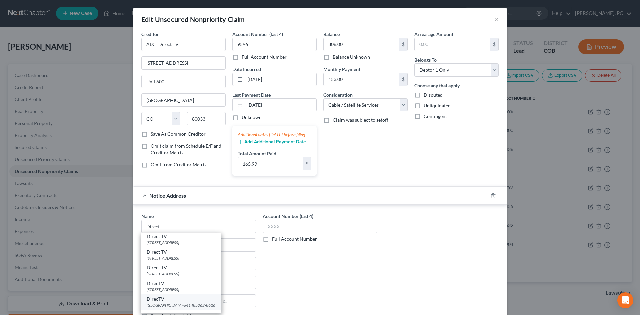
click at [184, 302] on div "DirecTV" at bounding box center [181, 299] width 69 height 7
type input "DirecTV"
type input "PO Box 78626"
type input "Phoenix"
select select "3"
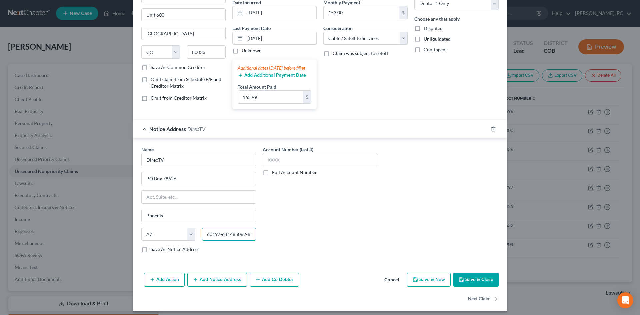
scroll to position [0, 8]
drag, startPoint x: 231, startPoint y: 241, endPoint x: 326, endPoint y: 236, distance: 95.5
click at [319, 244] on div "Name * DirecTV PO Box 78626 Phoenix State AL AK AR AZ CA CO CT DE DC FL GA GU H…" at bounding box center [320, 202] width 364 height 112
drag, startPoint x: 218, startPoint y: 240, endPoint x: 279, endPoint y: 232, distance: 62.2
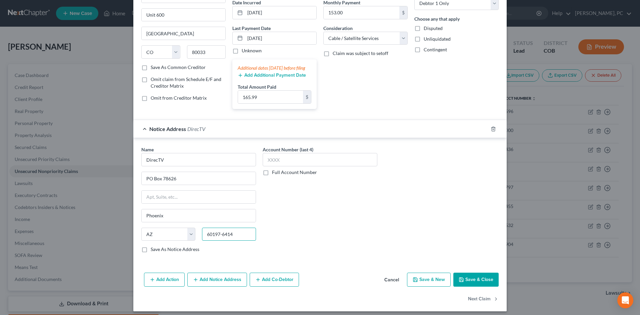
click at [274, 235] on div "Name * DirecTV PO Box 78626 Phoenix State AL AK AR AZ CA CO CT DE DC FL GA GU H…" at bounding box center [320, 202] width 364 height 112
type input "60197"
type input "Carol Stream"
select select "14"
click at [199, 185] on input "PO Box 78626" at bounding box center [199, 178] width 114 height 13
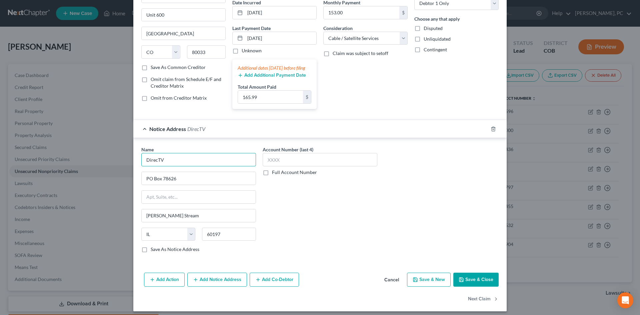
click at [182, 166] on input "DirecTV" at bounding box center [198, 159] width 115 height 13
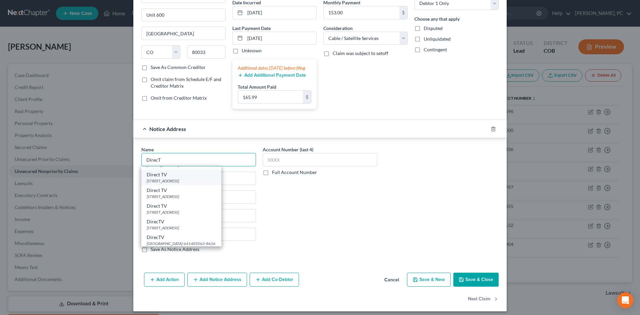
scroll to position [61, 0]
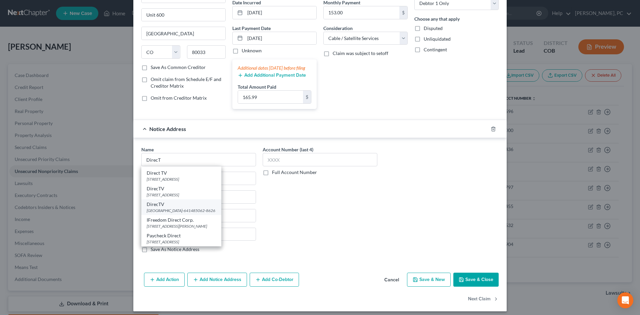
click at [186, 213] on div "PO Box 78626, Phoenix, AZ 60197-641485062-8626" at bounding box center [181, 211] width 69 height 6
type input "DirecTV"
type input "Phoenix"
select select "3"
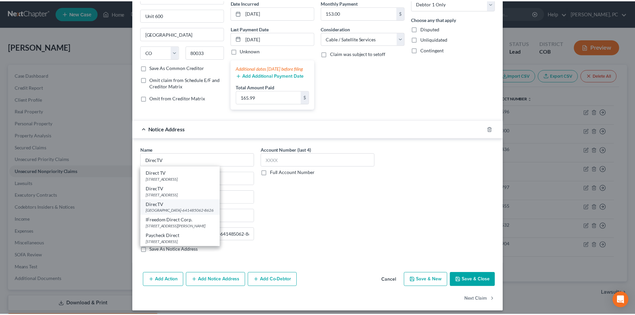
scroll to position [0, 0]
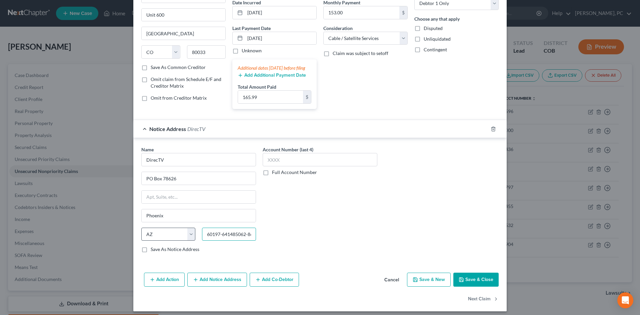
drag, startPoint x: 230, startPoint y: 240, endPoint x: 150, endPoint y: 239, distance: 79.7
click at [150, 239] on div "State AL AK AR AZ CA CO CT DE DC FL GA GU HI ID IL IN IA KS KY LA ME MD MA MI M…" at bounding box center [198, 237] width 121 height 19
drag, startPoint x: 218, startPoint y: 242, endPoint x: 329, endPoint y: 240, distance: 111.4
click at [324, 243] on div "Name * DirecTV PO Box 78626 Phoenix State AL AK AR AZ CA CO CT DE DC FL GA GU H…" at bounding box center [320, 202] width 364 height 112
type input "85062-8626"
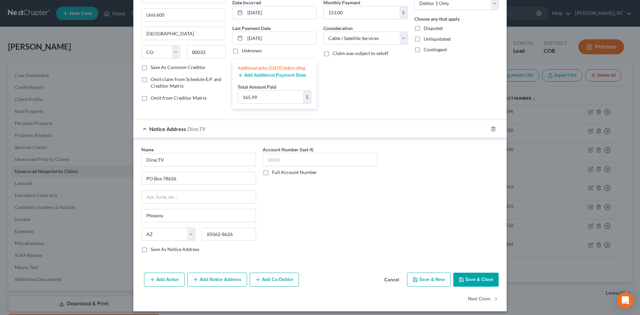
click at [476, 283] on button "Save & Close" at bounding box center [475, 280] width 45 height 14
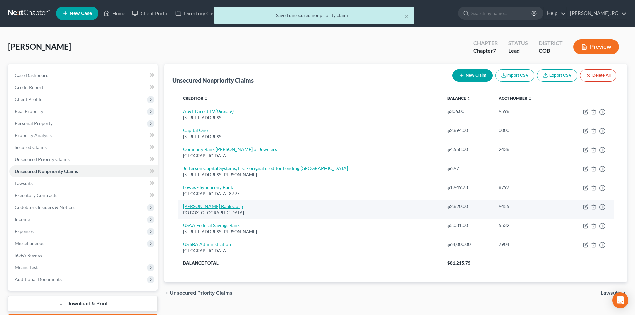
click at [210, 206] on link "Merrick Bank Corp" at bounding box center [213, 206] width 60 height 6
select select "45"
select select "2"
select select "0"
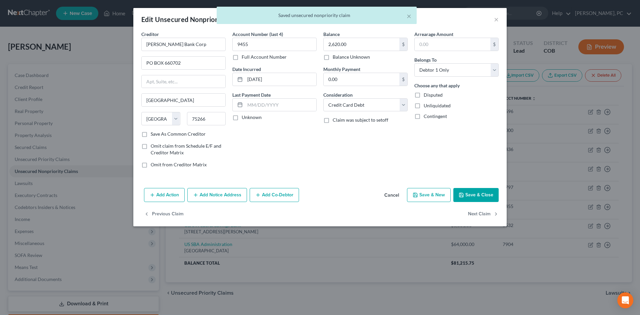
click at [216, 194] on button "Add Notice Address" at bounding box center [217, 195] width 60 height 14
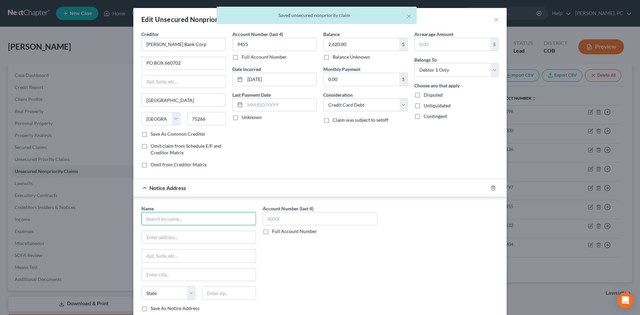
click at [178, 220] on input "text" at bounding box center [198, 218] width 115 height 13
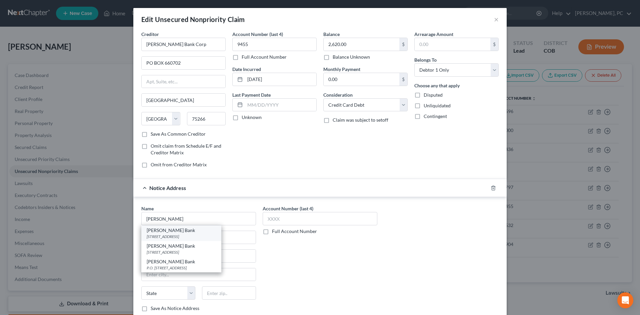
click at [172, 231] on div "Merrick Bank" at bounding box center [181, 230] width 69 height 7
type input "Merrick Bank"
type input "PO Box 1500"
type input "Draper"
select select "46"
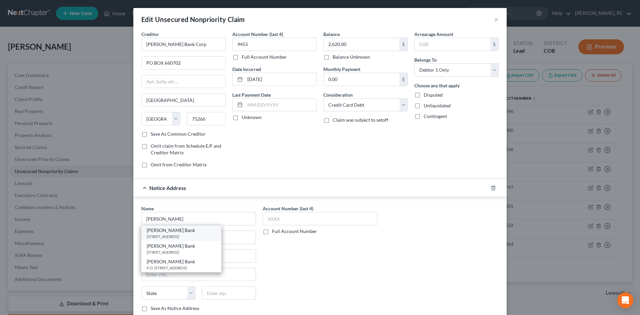
type input "84020"
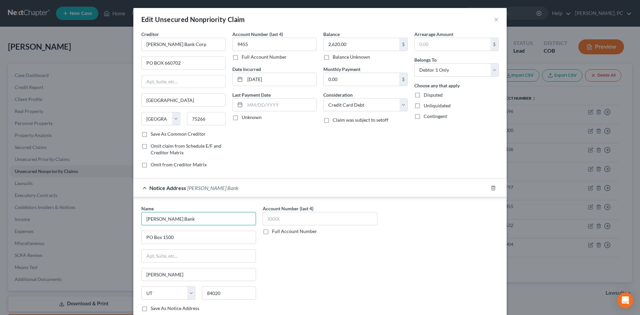
click at [176, 220] on input "Merrick Bank" at bounding box center [198, 218] width 115 height 13
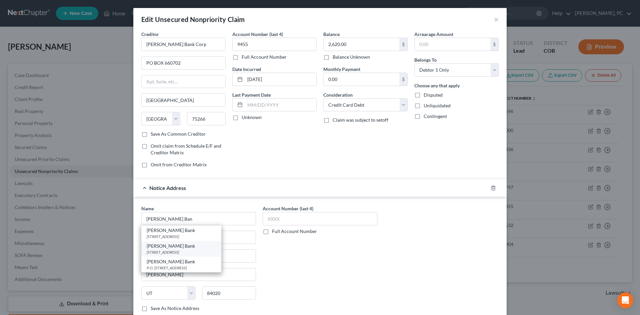
click at [167, 247] on div "Merrick Bank" at bounding box center [181, 246] width 69 height 7
type input "Merrick Bank"
type input "PO Box 9201"
type input "Old Bethpage"
select select "35"
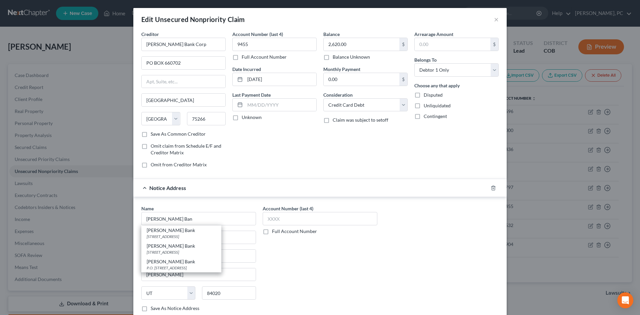
type input "11804"
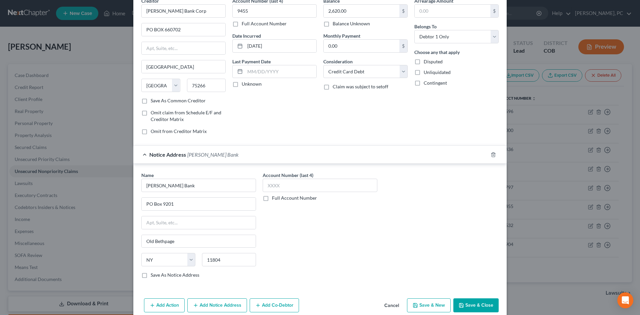
scroll to position [63, 0]
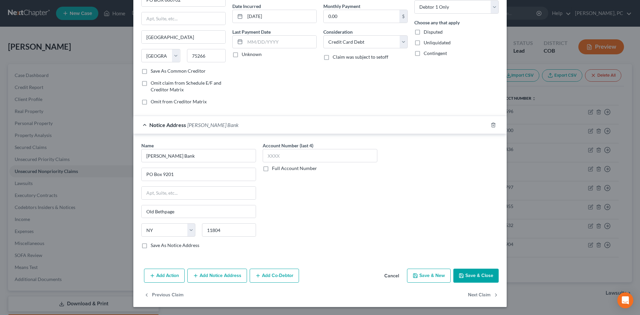
click at [468, 269] on button "Save & Close" at bounding box center [475, 276] width 45 height 14
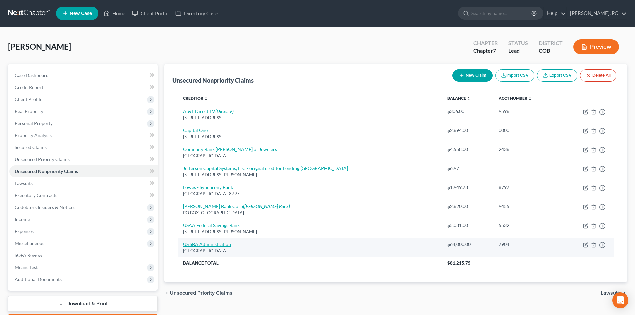
click at [206, 243] on link "US SBA Administration" at bounding box center [207, 244] width 48 height 6
select select "38"
select select "14"
select select "0"
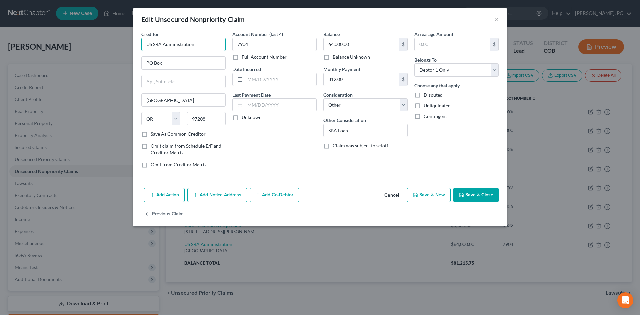
click at [156, 45] on input "US SBA Administration" at bounding box center [183, 44] width 84 height 13
type input "US Small BusinessA Administration"
type input "Q"
click at [398, 193] on button "Cancel" at bounding box center [391, 195] width 25 height 13
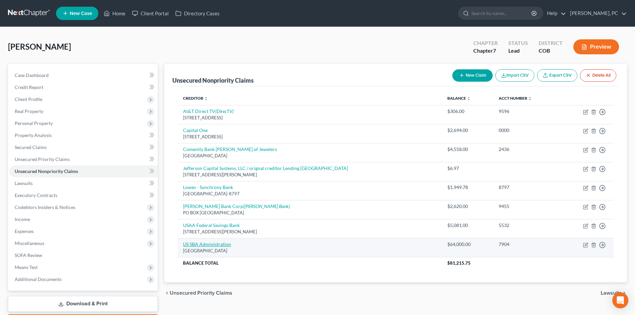
click at [210, 245] on link "US SBA Administration" at bounding box center [207, 244] width 48 height 6
select select "38"
select select "14"
select select "0"
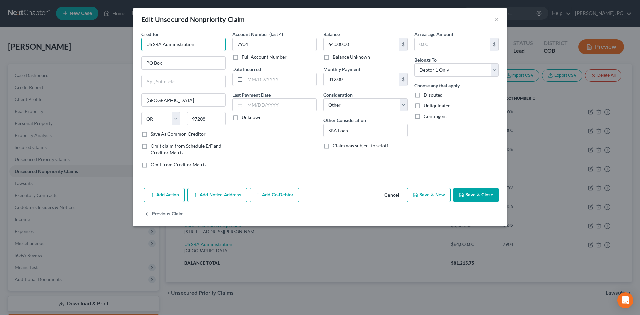
click at [155, 43] on input "US SBA Administration" at bounding box center [183, 44] width 84 height 13
type input "US Small Business Administration"
click at [236, 154] on div "Account Number (last 4) 7904 Full Account Number Date Incurred Last Payment Dat…" at bounding box center [274, 102] width 91 height 143
click at [209, 189] on button "Add Notice Address" at bounding box center [217, 195] width 60 height 14
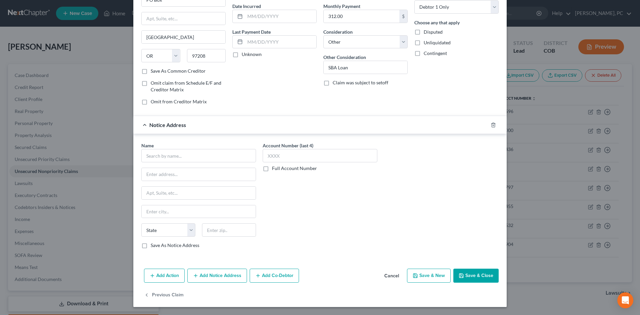
click at [396, 275] on button "Cancel" at bounding box center [391, 275] width 25 height 13
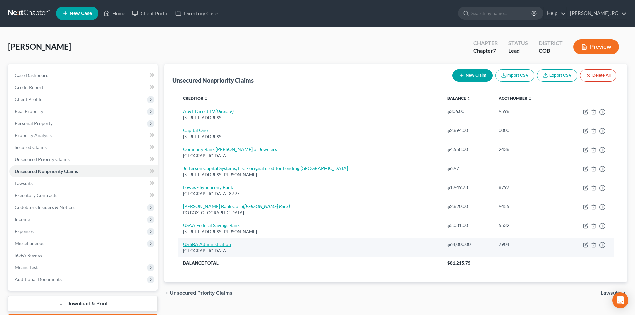
click at [212, 242] on link "US SBA Administration" at bounding box center [207, 244] width 48 height 6
select select "38"
select select "14"
select select "0"
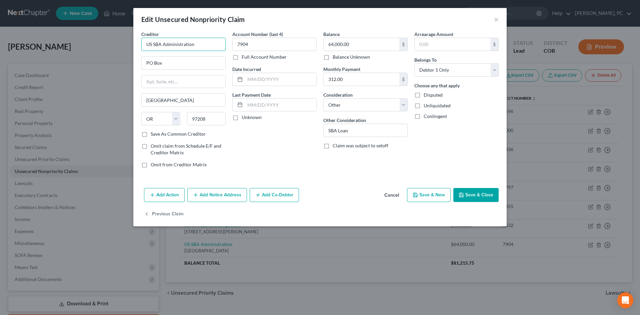
drag, startPoint x: 30, startPoint y: 56, endPoint x: -45, endPoint y: 61, distance: 74.6
click at [0, 61] on html "Home New Case Client Portal Directory Cases Berken Cloyes, PC sean@berkencloyes…" at bounding box center [320, 177] width 640 height 354
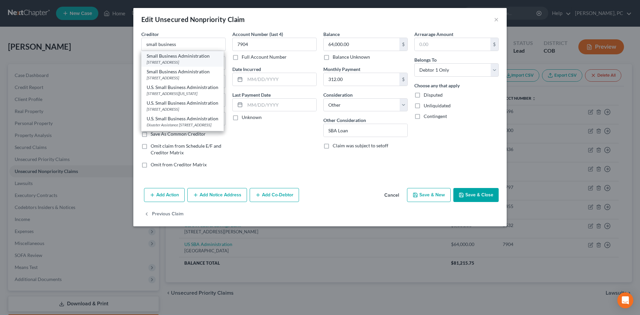
click at [161, 57] on div "Small Business Administration" at bounding box center [183, 56] width 72 height 7
type input "Small Business Administration"
type input "721 19th St,"
type input "Denver"
select select "5"
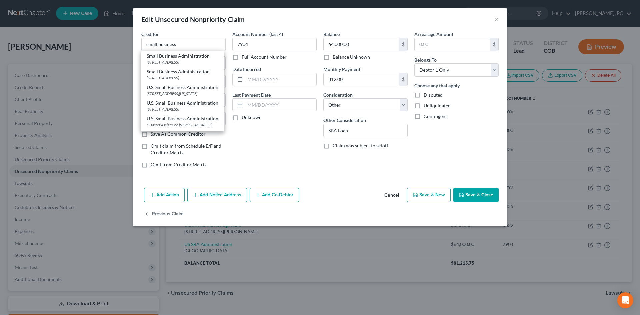
type input "80202"
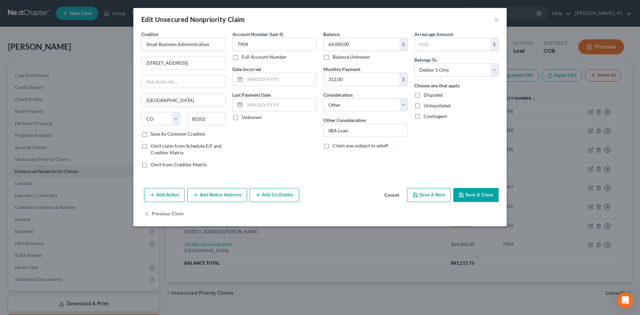
click at [208, 197] on button "Add Notice Address" at bounding box center [217, 195] width 60 height 14
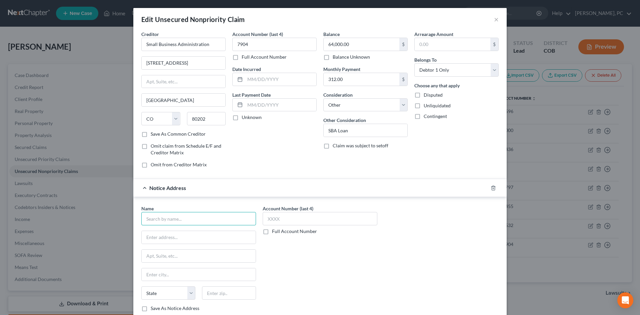
click at [173, 219] on input "text" at bounding box center [198, 218] width 115 height 13
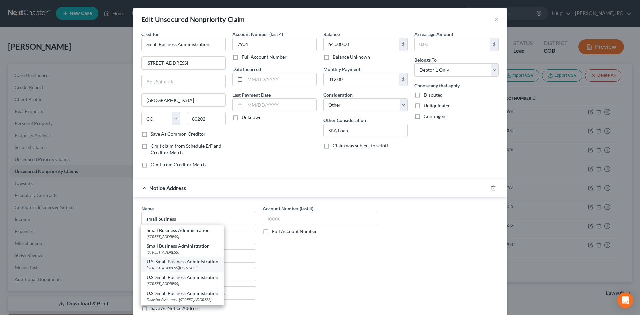
click at [172, 268] on div "409 3rd St, SW., Washington, DC 20416" at bounding box center [183, 268] width 72 height 6
type input "U.S. Small Business Administration"
type input "409 3rd St, SW."
type input "Washington"
select select "8"
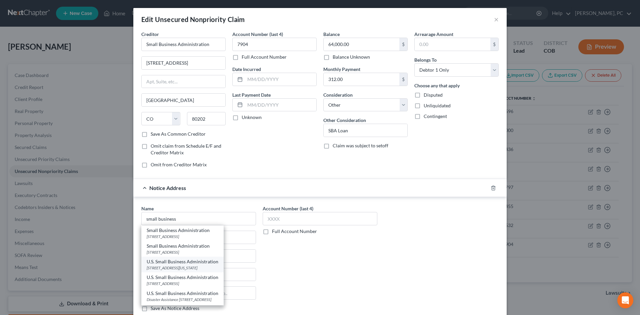
type input "20416"
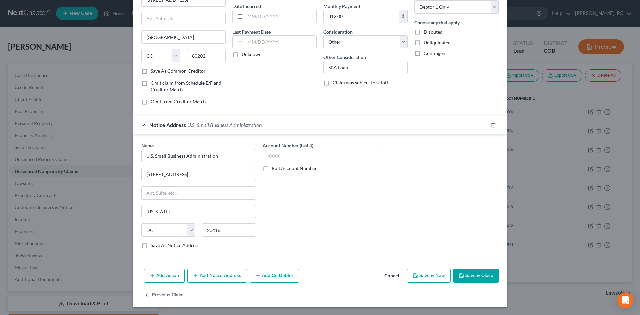
click at [209, 272] on button "Add Notice Address" at bounding box center [217, 276] width 60 height 14
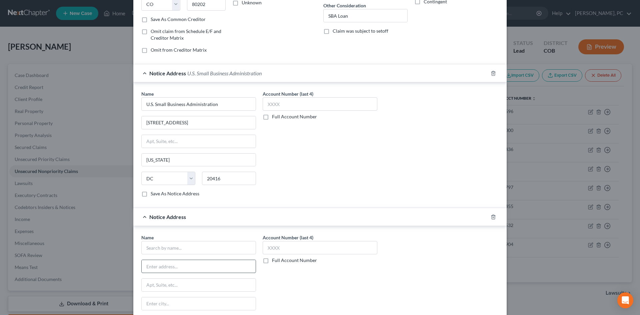
scroll to position [130, 0]
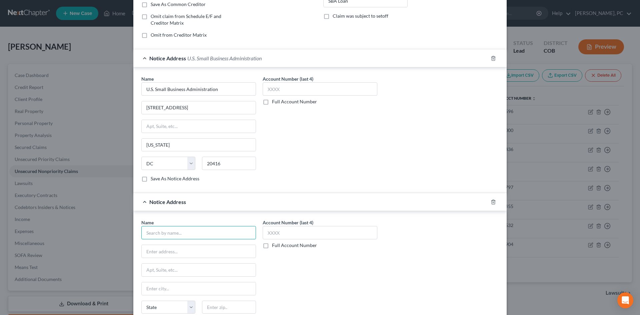
click at [156, 234] on input "text" at bounding box center [198, 232] width 115 height 13
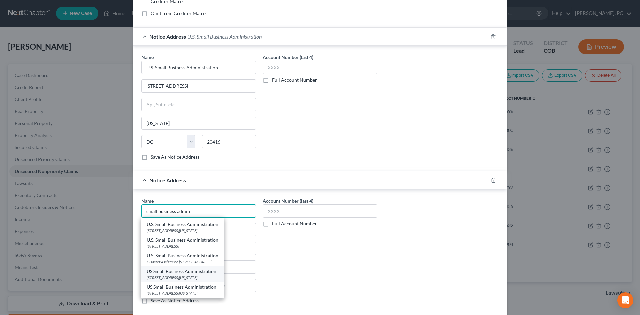
scroll to position [163, 0]
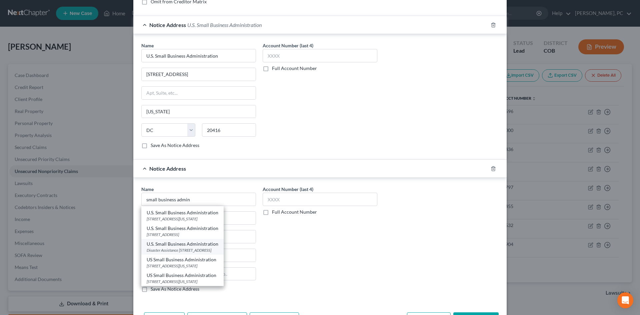
click at [184, 247] on div "Disaster Assistance 14925 Kingsport Road, Fort Worth, TX 76155" at bounding box center [183, 250] width 72 height 6
type input "U.S. Small Business Administration"
type input "Disaster Assistance"
type input "14925 Kingsport Road"
type input "Fort Worth"
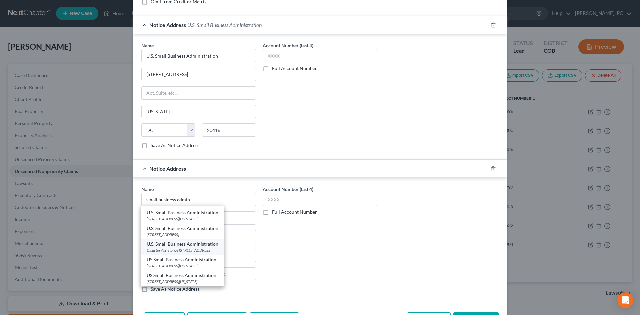
select select "45"
type input "76155"
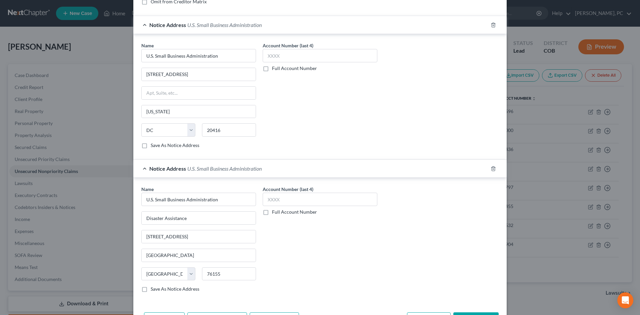
scroll to position [0, 0]
drag, startPoint x: 228, startPoint y: 201, endPoint x: 136, endPoint y: 202, distance: 92.7
click at [133, 202] on div "Name * U.S. Small Business Administration Disaster Assistance 14925 Kingsport R…" at bounding box center [319, 240] width 373 height 125
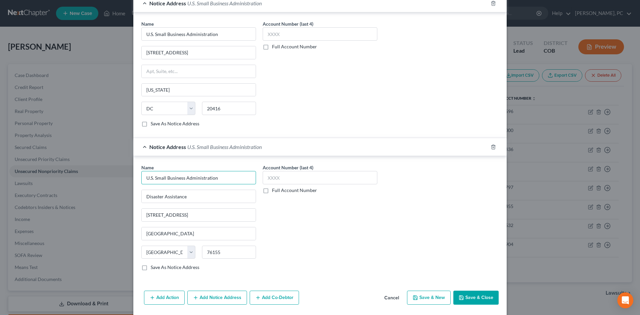
scroll to position [207, 0]
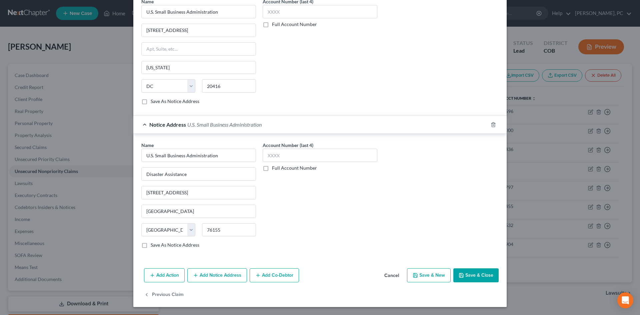
click at [213, 273] on button "Add Notice Address" at bounding box center [217, 275] width 60 height 14
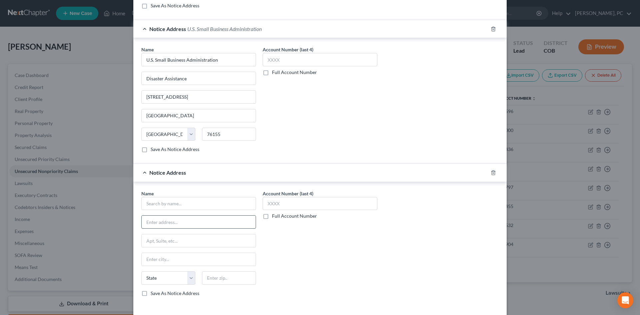
scroll to position [307, 0]
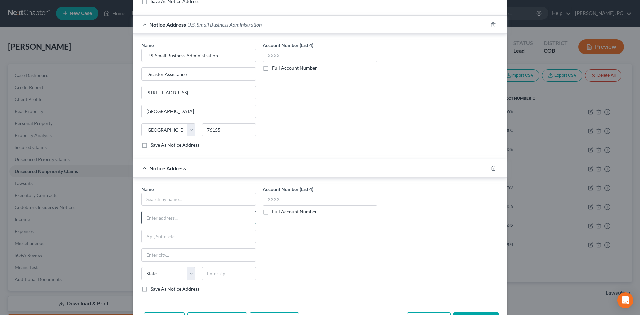
click at [188, 215] on input "text" at bounding box center [199, 217] width 114 height 13
paste input "419 SW 11th Ave Suite 310, Portland, OR 97205"
type input "419 SW 11th Ave Suite 310, Portland, OR 97205"
click at [223, 272] on input "text" at bounding box center [229, 273] width 54 height 13
type input "97205"
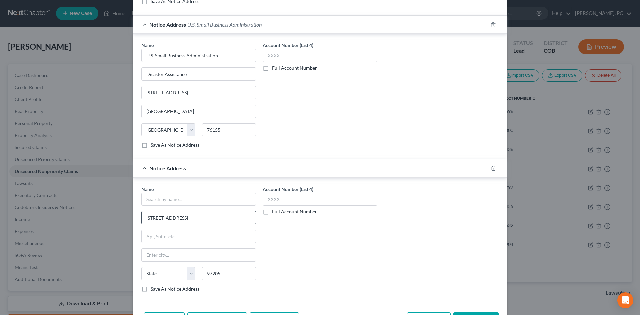
type input "Portland"
select select "38"
drag, startPoint x: 201, startPoint y: 216, endPoint x: 332, endPoint y: 225, distance: 131.7
click at [331, 227] on div "Name * 419 SW 11th Ave Suite 310, Portland, OR 97205 Portland State AL AK AR AZ…" at bounding box center [320, 242] width 364 height 112
type input "419 SW 11th Ave Suite 310"
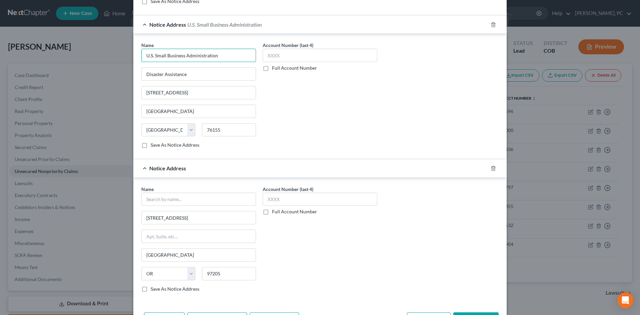
drag, startPoint x: 152, startPoint y: 55, endPoint x: 255, endPoint y: 58, distance: 103.4
click at [253, 58] on input "U.S. Small Business Administration" at bounding box center [198, 55] width 115 height 13
click at [177, 199] on input "text" at bounding box center [198, 199] width 115 height 13
paste input "Small Business Administration"
click at [146, 200] on input "Small Business Administration" at bounding box center [198, 199] width 115 height 13
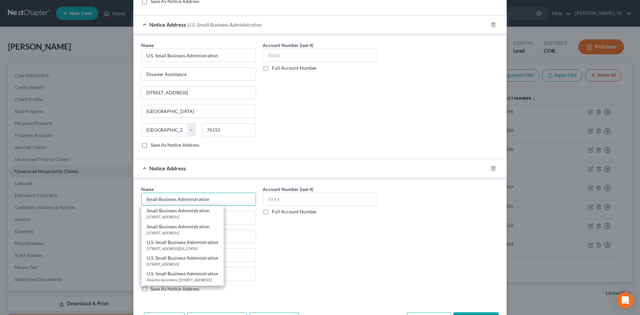
type input "Small Business Administration"
click at [429, 226] on div "Name * Small Business Administration Small Business Administration 721 19th St,…" at bounding box center [320, 242] width 364 height 112
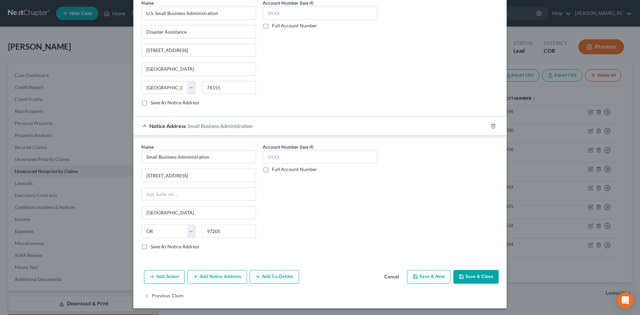
scroll to position [351, 0]
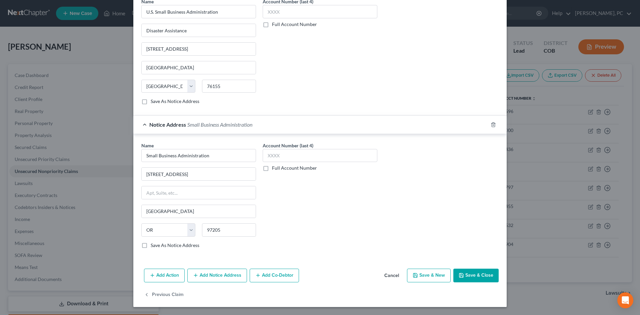
click at [470, 273] on button "Save & Close" at bounding box center [475, 276] width 45 height 14
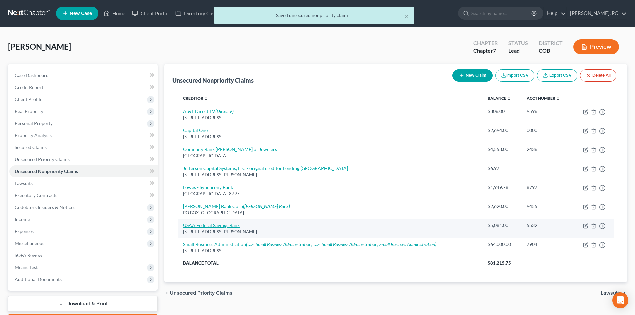
click at [202, 224] on link "USAA Federal Savings Bank" at bounding box center [211, 225] width 57 height 6
select select "45"
select select "2"
select select "0"
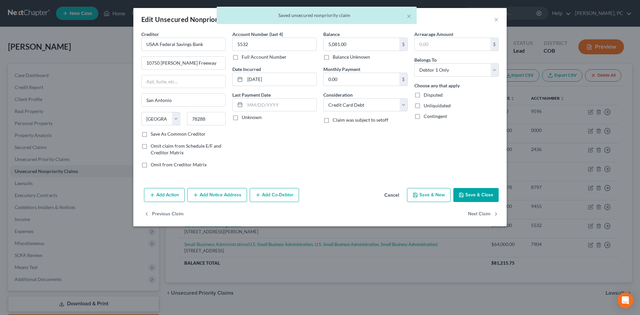
click at [467, 195] on button "Save & Close" at bounding box center [475, 195] width 45 height 14
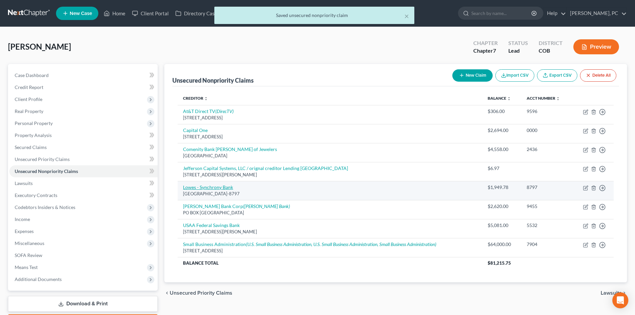
click at [207, 188] on link "Lowes - Synchrony Bank" at bounding box center [208, 187] width 50 height 6
select select "45"
select select "2"
select select "0"
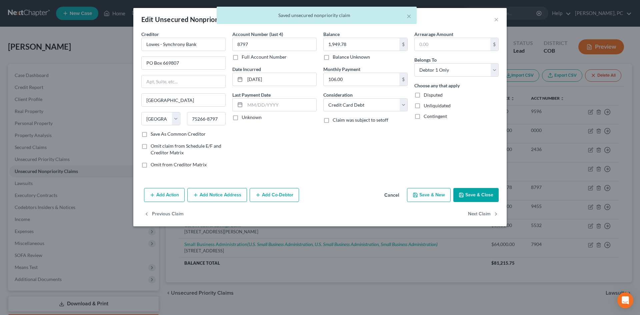
click at [229, 192] on button "Add Notice Address" at bounding box center [217, 195] width 60 height 14
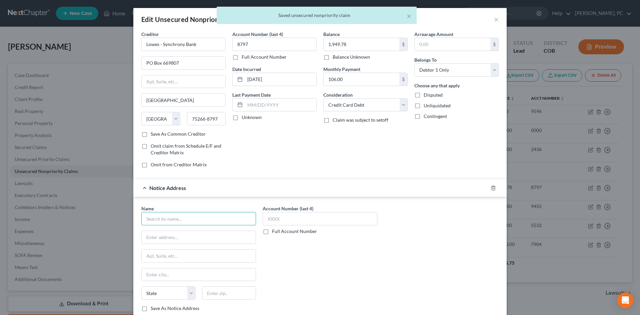
click at [166, 220] on input "text" at bounding box center [198, 218] width 115 height 13
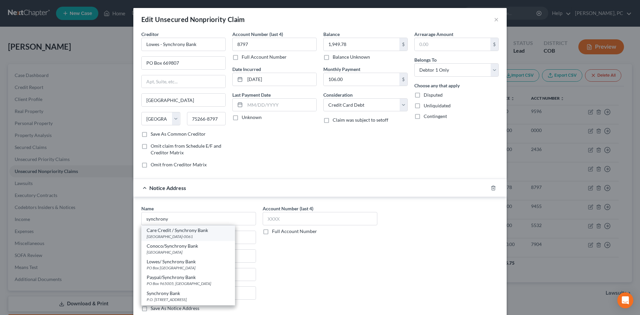
click at [166, 235] on div "PO Box 960061, Orlando, FL 32896-0061" at bounding box center [188, 237] width 83 height 6
type input "Care Credit / Synchrony Bank"
type input "PO Box 960061"
type input "Orlando"
select select "9"
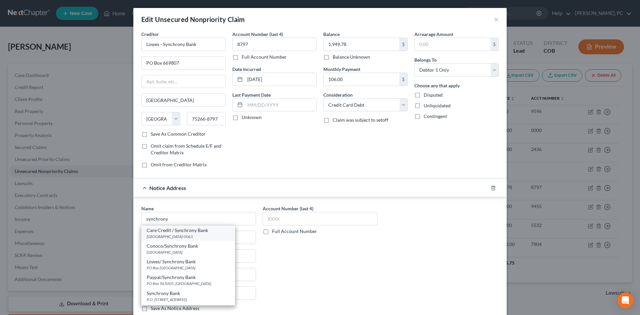
type input "32896-0061"
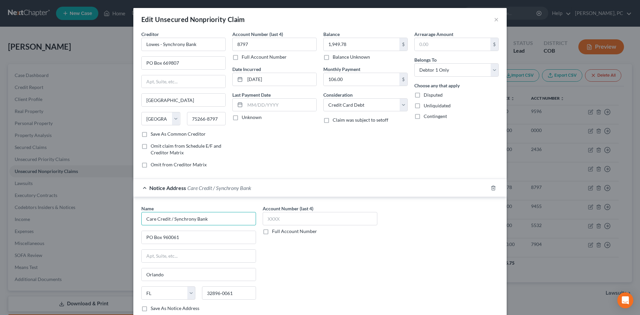
drag, startPoint x: 172, startPoint y: 220, endPoint x: 99, endPoint y: 217, distance: 72.4
click at [100, 217] on div "Edit Unsecured Nonpriority Claim × Creditor * Lowes - Synchrony Bank PO Box 669…" at bounding box center [320, 157] width 640 height 315
type input "Synchrony Bank"
click at [442, 267] on div "Name * Synchrony Bank PO Box 960061 Orlando State AL AK AR AZ CA CO CT DE DC FL…" at bounding box center [320, 261] width 364 height 112
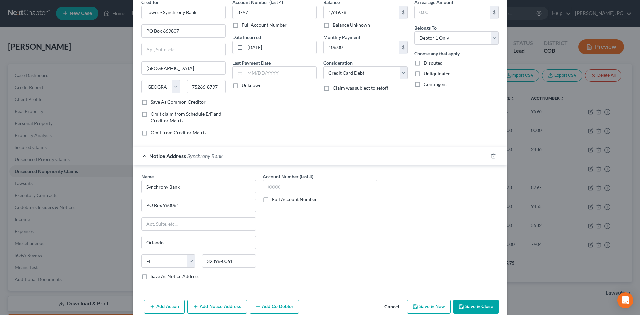
scroll to position [63, 0]
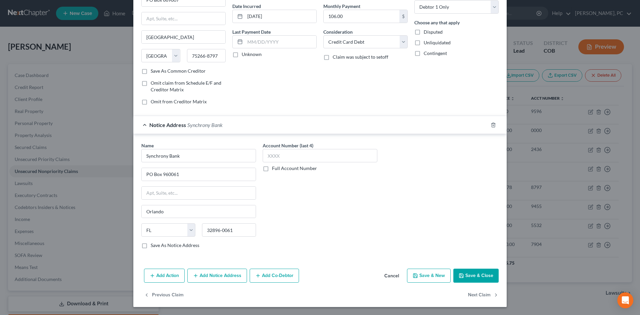
click at [468, 273] on button "Save & Close" at bounding box center [475, 276] width 45 height 14
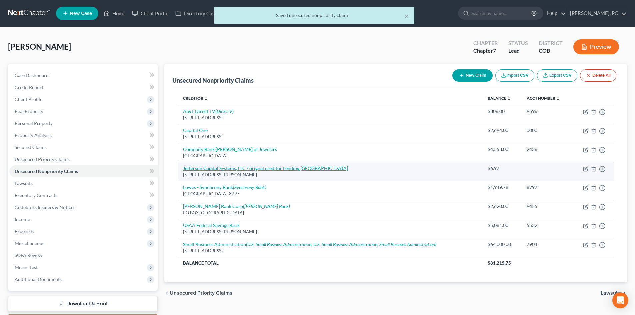
click at [222, 169] on link "Jefferson Capital Systems, LLC / orignal creditor Lending USA" at bounding box center [265, 168] width 165 height 6
select select "24"
select select "2"
select select "0"
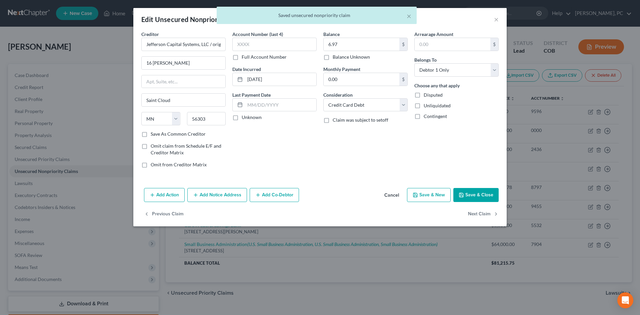
click at [219, 195] on button "Add Notice Address" at bounding box center [217, 195] width 60 height 14
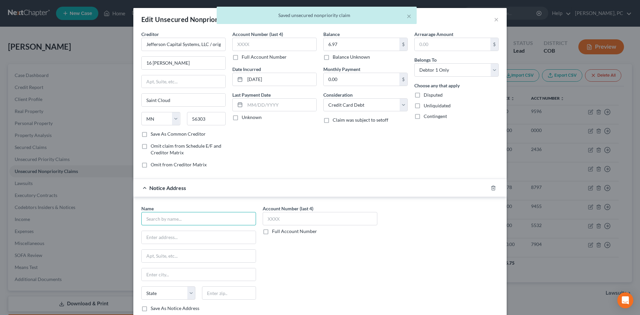
click at [173, 216] on input "text" at bounding box center [198, 218] width 115 height 13
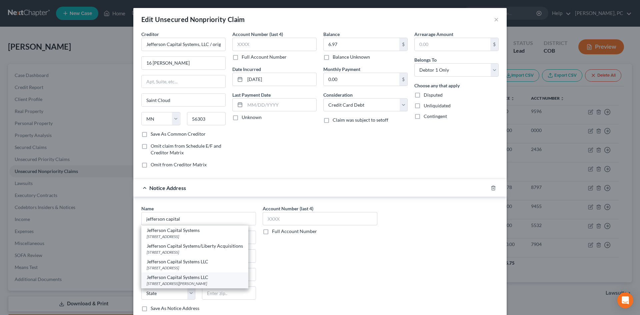
click at [172, 284] on div "16 McLeland Rd, Saint Cloud, MN 56303" at bounding box center [195, 284] width 96 height 6
type input "Jefferson Capital Systems LLC"
type input "16 McLeland Rd"
type input "Saint Cloud"
select select "24"
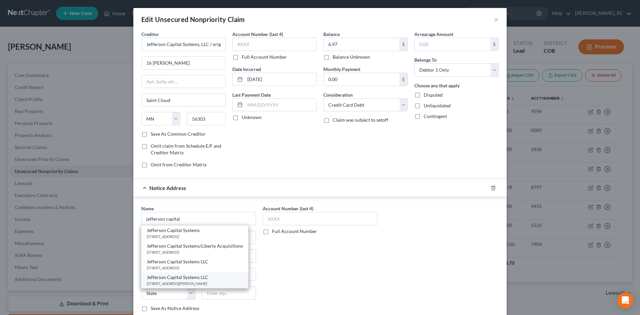
type input "56303"
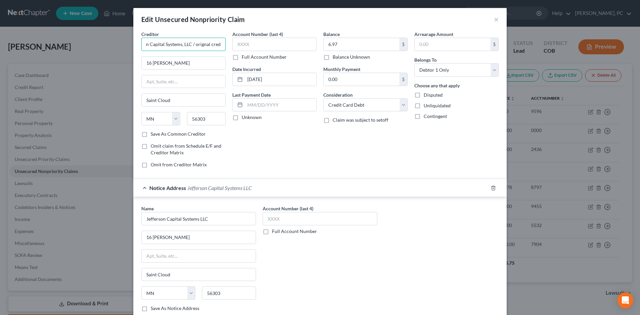
scroll to position [0, 0]
drag, startPoint x: 217, startPoint y: 47, endPoint x: 78, endPoint y: 48, distance: 139.0
click at [78, 48] on div "Edit Unsecured Nonpriority Claim × Creditor * Jefferson Capital Systems, LLC / …" at bounding box center [320, 157] width 640 height 315
drag, startPoint x: 133, startPoint y: 39, endPoint x: 112, endPoint y: 38, distance: 21.0
click at [112, 38] on div "Edit Unsecured Nonpriority Claim × Creditor * Lending USA 16 McLeland Rd Saint …" at bounding box center [320, 157] width 640 height 315
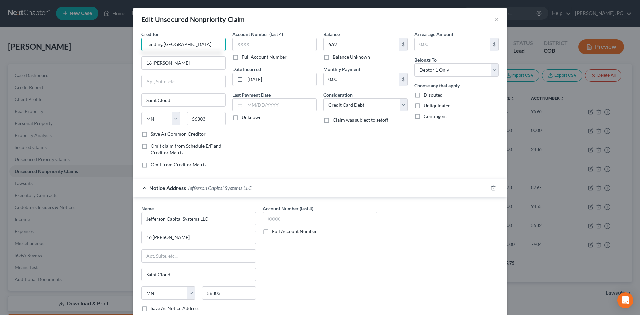
type input "Lending USA"
drag, startPoint x: 163, startPoint y: 59, endPoint x: 34, endPoint y: 52, distance: 129.6
click at [34, 52] on div "Edit Unsecured Nonpriority Claim × Creditor * Lending USA 16 McLeland Rd Saint …" at bounding box center [320, 157] width 640 height 315
paste input "5303 Ventura Blvd Suite 850"
type input "15303 Ventura Blvd Suite 850"
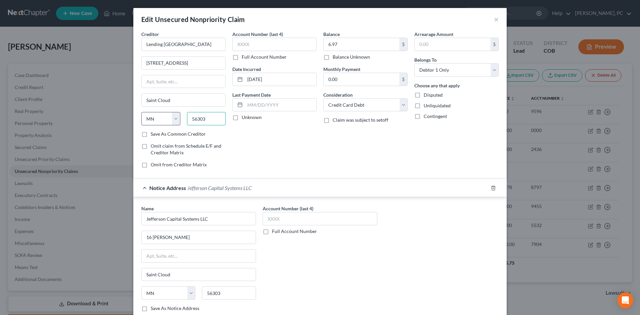
drag, startPoint x: 195, startPoint y: 120, endPoint x: 169, endPoint y: 119, distance: 26.4
click at [169, 119] on div "State AL AK AR AZ CA CO CT DE DC FL GA GU HI ID IL IN IA KS KY LA ME MD MA MI M…" at bounding box center [183, 121] width 91 height 19
type input "9403"
click at [151, 136] on label "Save As Common Creditor" at bounding box center [178, 134] width 55 height 7
click at [153, 135] on input "Save As Common Creditor" at bounding box center [155, 133] width 4 height 4
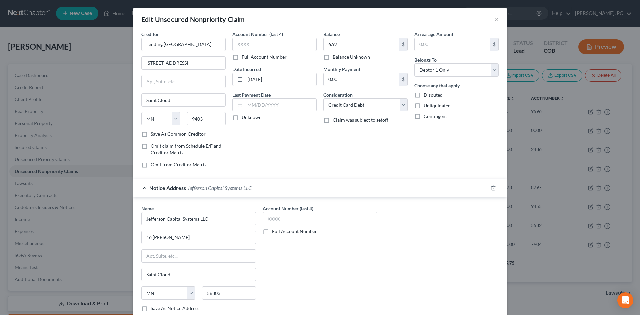
checkbox input "true"
click at [193, 117] on input "9403" at bounding box center [206, 118] width 39 height 13
type input "91403"
type input "Sherman Oaks"
select select "4"
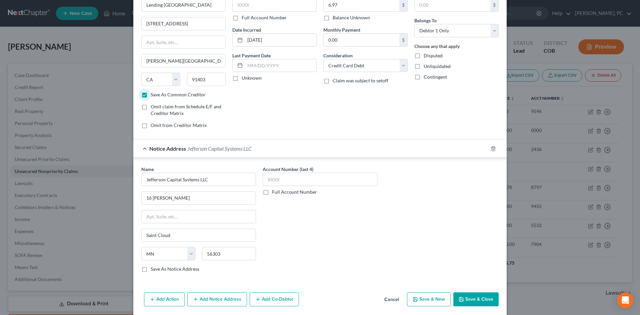
scroll to position [63, 0]
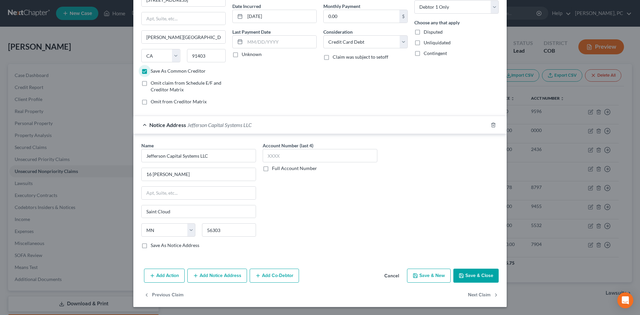
click at [472, 276] on button "Save & Close" at bounding box center [475, 276] width 45 height 14
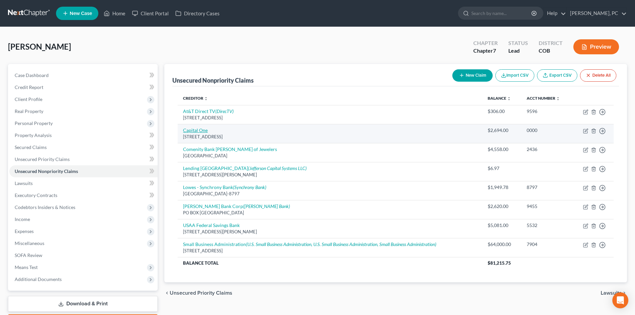
click at [194, 128] on link "Capital One" at bounding box center [195, 130] width 25 height 6
select select "4"
select select "2"
select select "0"
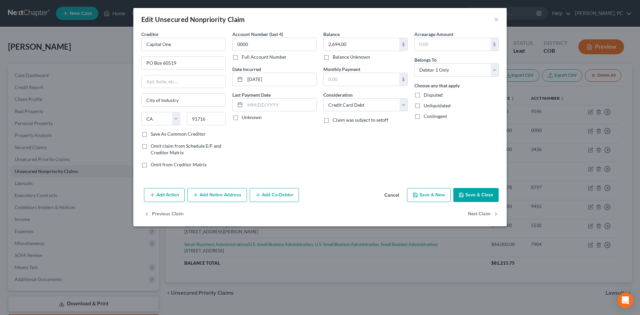
click at [207, 194] on button "Add Notice Address" at bounding box center [217, 195] width 60 height 14
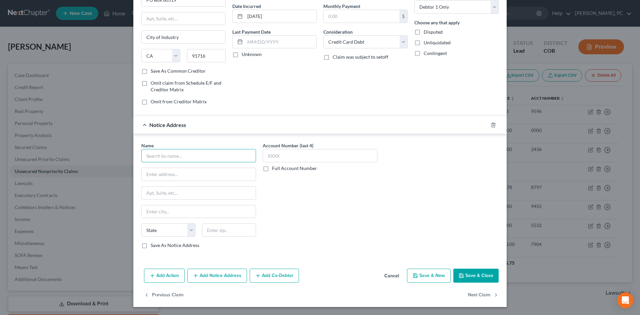
click at [183, 156] on input "text" at bounding box center [198, 155] width 115 height 13
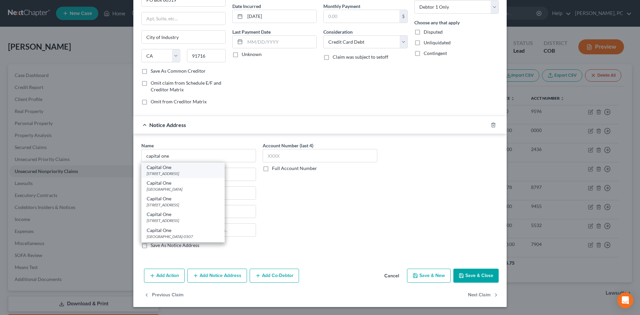
click at [171, 170] on div "Capital One" at bounding box center [183, 167] width 73 height 7
type input "Capital One"
type input "PO Box 31293"
type input "Salt Lake City"
select select "46"
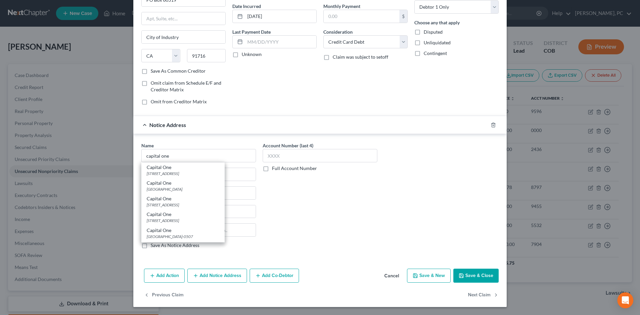
type input "84131"
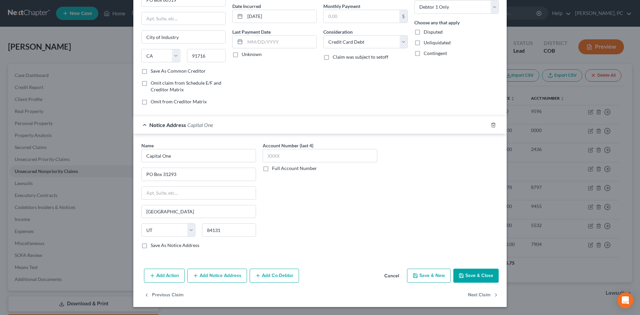
click at [479, 275] on button "Save & Close" at bounding box center [475, 276] width 45 height 14
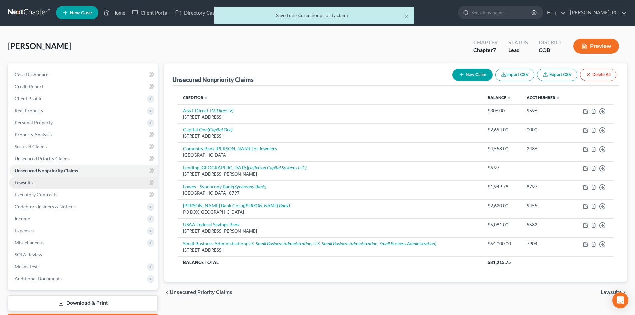
scroll to position [0, 0]
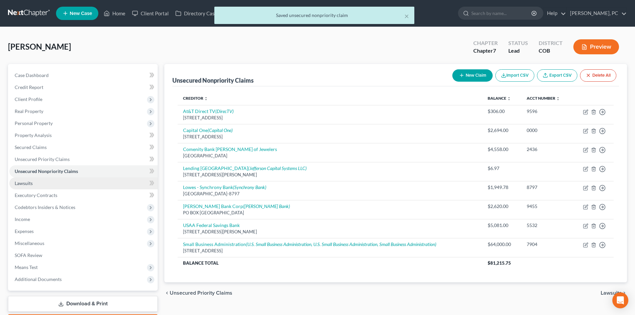
click at [25, 185] on span "Lawsuits" at bounding box center [24, 183] width 18 height 6
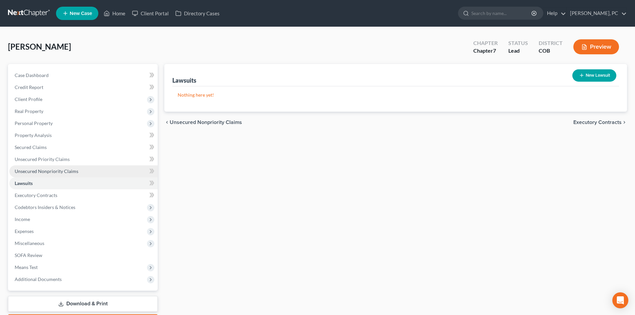
click at [30, 171] on span "Unsecured Nonpriority Claims" at bounding box center [47, 171] width 64 height 6
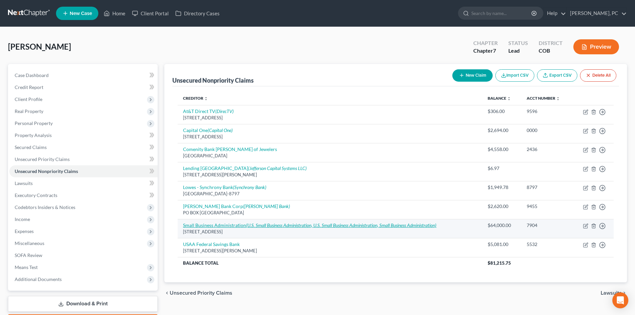
click at [247, 224] on icon "(U.S. Small Business Administration, U.S. Small Business Administration, Small …" at bounding box center [341, 225] width 190 height 6
select select "5"
select select "14"
select select "0"
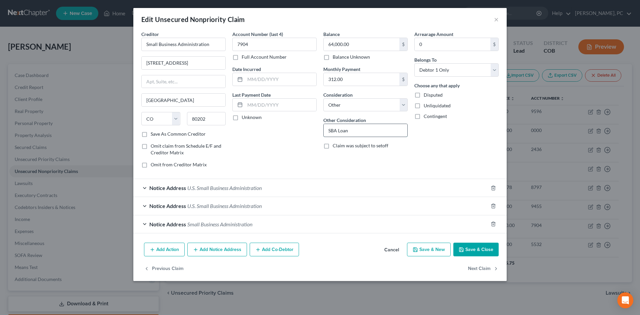
click at [329, 129] on input "SBA Loan" at bounding box center [366, 130] width 84 height 13
type input "Business - SBA Loan"
click at [463, 249] on icon "button" at bounding box center [461, 249] width 5 height 5
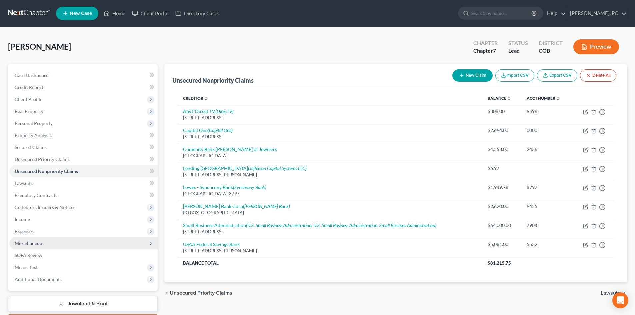
click at [26, 243] on span "Miscellaneous" at bounding box center [30, 243] width 30 height 6
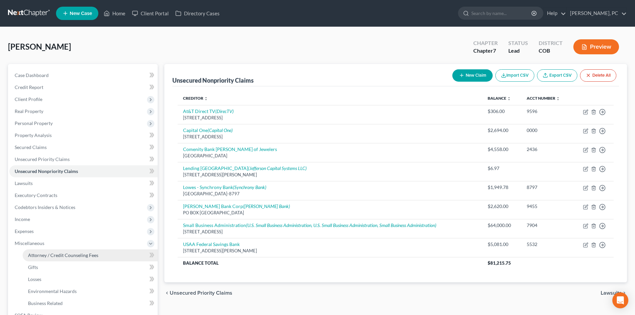
click at [69, 256] on span "Attorney / Credit Counseling Fees" at bounding box center [63, 255] width 70 height 6
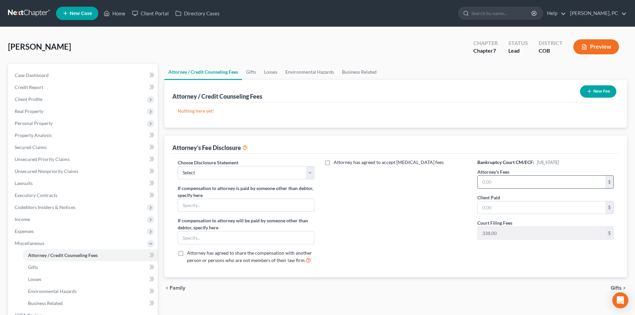
click at [485, 182] on input "text" at bounding box center [542, 182] width 128 height 13
type input "2,000"
click at [526, 203] on input "text" at bounding box center [542, 207] width 128 height 13
type input "2,000"
click at [601, 91] on button "New Fee" at bounding box center [598, 91] width 36 height 12
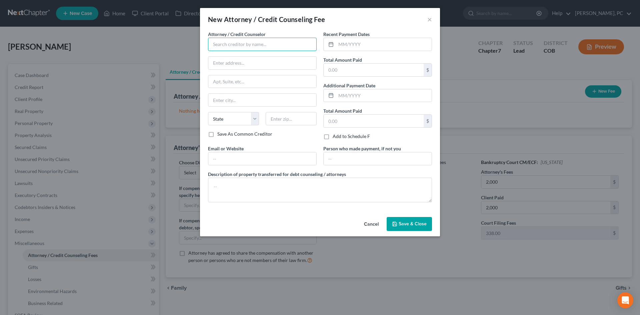
click at [223, 43] on input "text" at bounding box center [262, 44] width 109 height 13
type input "Summit Financial Education"
click at [354, 41] on input "text" at bounding box center [384, 44] width 96 height 13
type input "09/2025"
click at [339, 69] on input "text" at bounding box center [374, 70] width 100 height 13
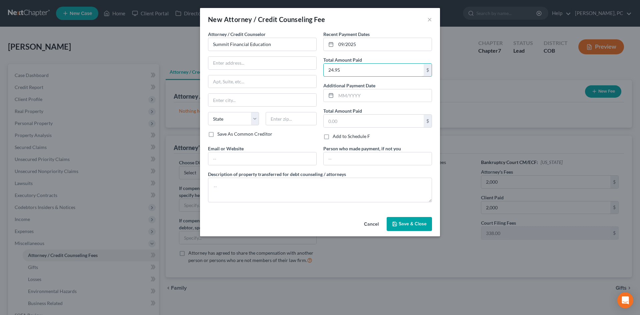
type input "24.95"
click at [401, 224] on span "Save & Close" at bounding box center [413, 224] width 28 height 6
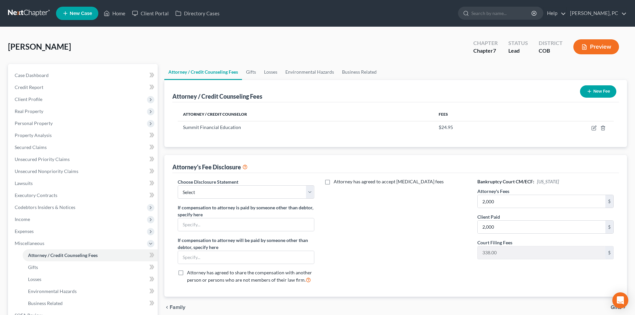
click at [604, 88] on button "New Fee" at bounding box center [598, 91] width 36 height 12
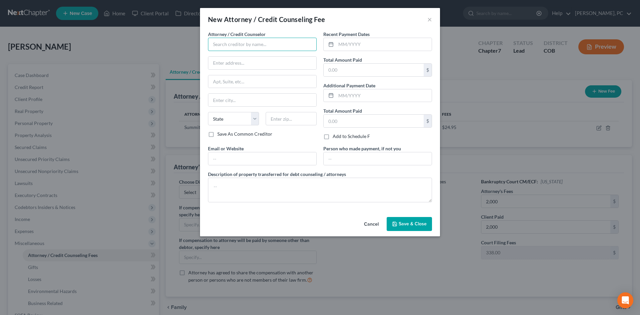
click at [247, 44] on input "text" at bounding box center [262, 44] width 109 height 13
type input "[PERSON_NAME] PC"
click at [355, 48] on input "text" at bounding box center [384, 44] width 96 height 13
click at [351, 45] on input "09/" at bounding box center [384, 44] width 96 height 13
type input "08/2025"
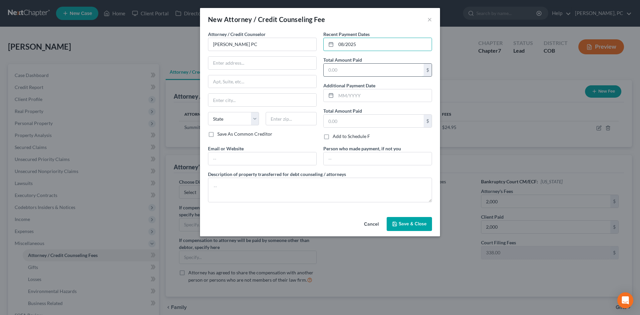
click at [355, 69] on input "text" at bounding box center [374, 70] width 100 height 13
type input "2,000"
click at [273, 198] on textarea at bounding box center [320, 190] width 224 height 25
type textarea "$2,000 plus filing fee"
click at [417, 229] on button "Save & Close" at bounding box center [409, 224] width 45 height 14
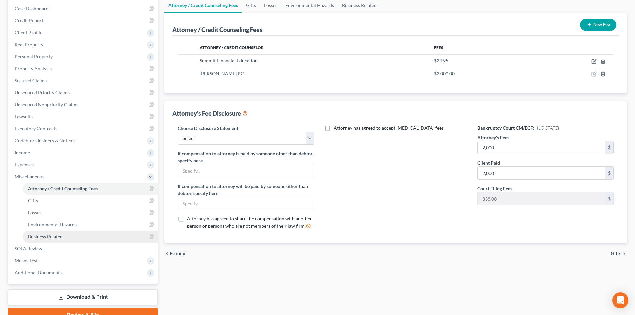
click at [59, 234] on span "Business Related" at bounding box center [45, 237] width 35 height 6
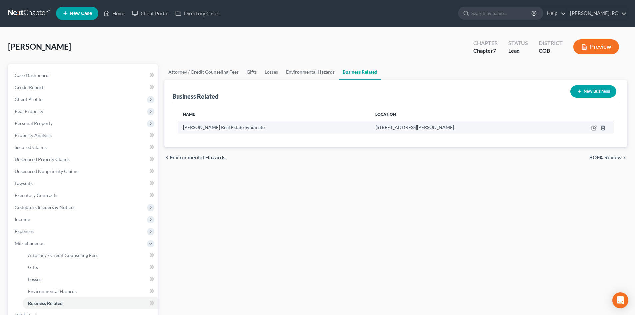
click at [594, 127] on icon "button" at bounding box center [593, 127] width 5 height 5
select select "sole_proprietor"
select select "5"
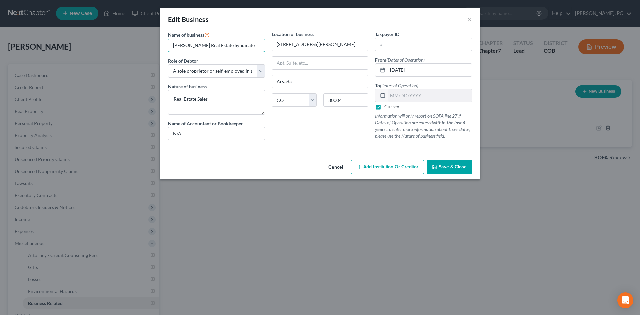
drag, startPoint x: 202, startPoint y: 45, endPoint x: 166, endPoint y: 44, distance: 36.0
click at [166, 44] on div "Name of business * Arturo Bugarin Real Estate Syndicate Role of Debtor * Select…" at bounding box center [217, 88] width 104 height 115
click at [179, 44] on input "Arturo Bugarin Real Estate Syndicate" at bounding box center [216, 45] width 96 height 13
drag, startPoint x: 203, startPoint y: 46, endPoint x: 161, endPoint y: 44, distance: 42.4
click at [161, 45] on div "Name of business * Arturo Bugarin Real Estate Syndicate Role of Debtor * Select…" at bounding box center [320, 94] width 320 height 127
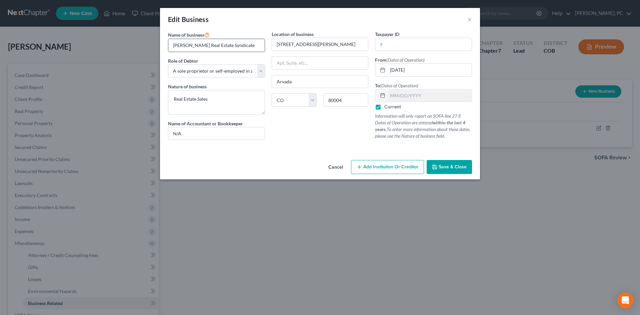
click at [260, 47] on input "Arturo Bugarin Real Estate Syndicate" at bounding box center [216, 45] width 96 height 13
type input "Arturo Bugarin Real Estate Syndicate LLC"
click at [260, 69] on select "Select A member of a limited liability company (LLC) or limited liability partn…" at bounding box center [216, 70] width 97 height 13
select select "member"
click at [168, 64] on select "Select A member of a limited liability company (LLC) or limited liability partn…" at bounding box center [216, 70] width 97 height 13
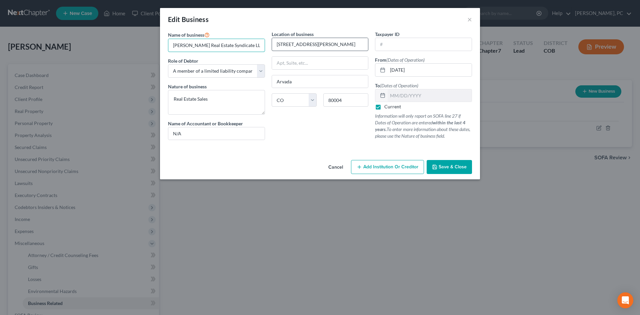
drag, startPoint x: 172, startPoint y: 46, endPoint x: 303, endPoint y: 47, distance: 131.0
click at [293, 47] on div "Name of business * Arturo Bugarin Real Estate Syndicate LLC Role of Debtor * Se…" at bounding box center [320, 91] width 311 height 120
click at [450, 169] on span "Save & Close" at bounding box center [453, 167] width 28 height 6
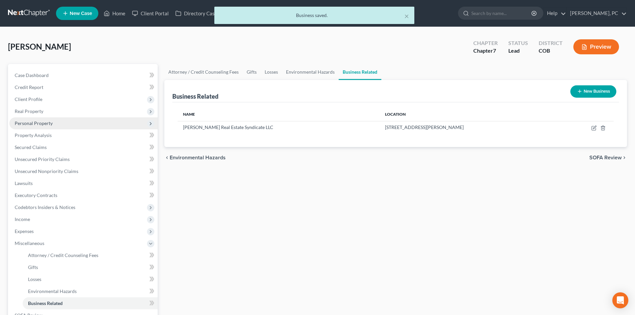
click at [43, 124] on span "Personal Property" at bounding box center [34, 123] width 38 height 6
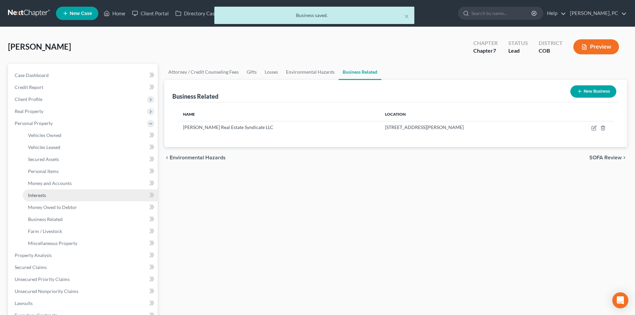
click at [40, 193] on span "Interests" at bounding box center [37, 195] width 18 height 6
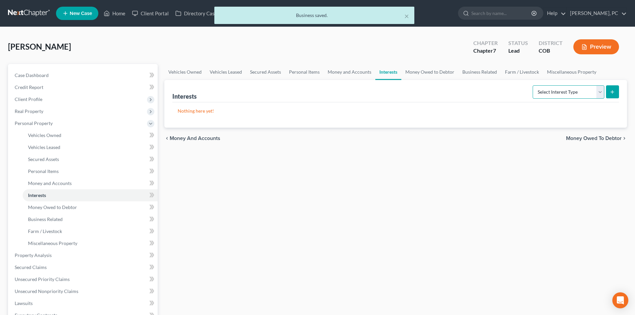
click at [553, 91] on select "Select Interest Type 401K Annuity Bond Education IRA Government Bond Government…" at bounding box center [569, 91] width 72 height 13
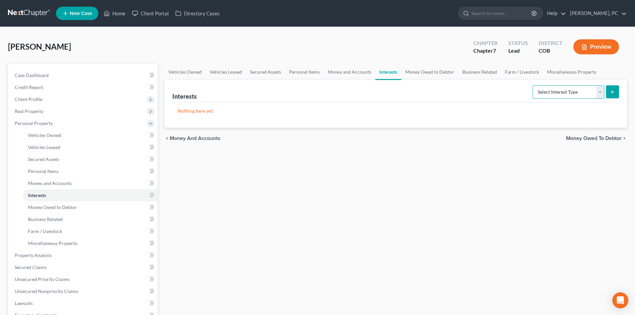
select select "incorporated_business"
click at [533, 85] on select "Select Interest Type 401K Annuity Bond Education IRA Government Bond Government…" at bounding box center [569, 91] width 72 height 13
click at [609, 93] on button "submit" at bounding box center [612, 91] width 13 height 13
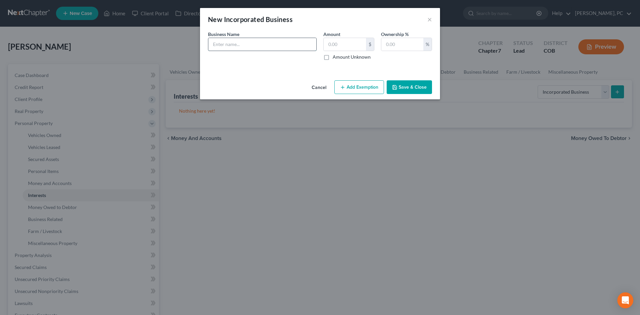
click at [225, 40] on input "text" at bounding box center [262, 44] width 108 height 13
paste input "Arturo Bugarin Real Estate Syndicate LLC"
type input "Arturo Bugarin Real Estate Syndicate LLC - no assets"
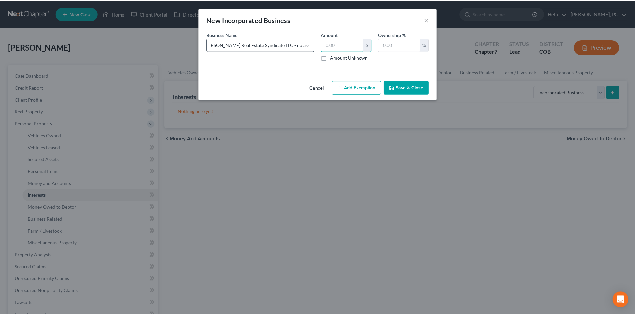
scroll to position [0, 0]
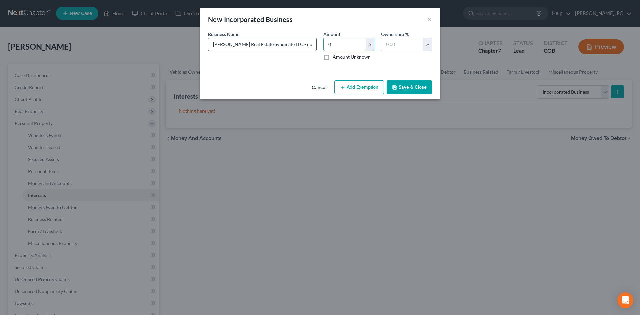
type input "0"
type input "100"
click at [409, 83] on button "Save & Close" at bounding box center [409, 87] width 45 height 14
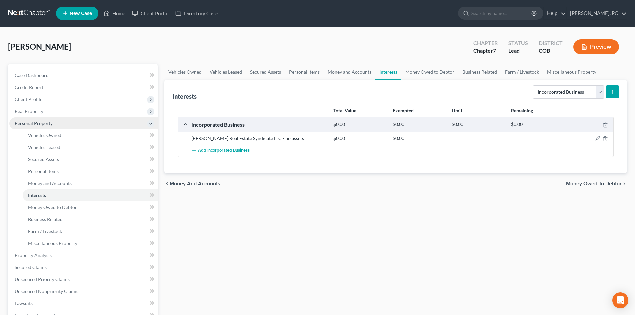
click at [38, 122] on span "Personal Property" at bounding box center [34, 123] width 38 height 6
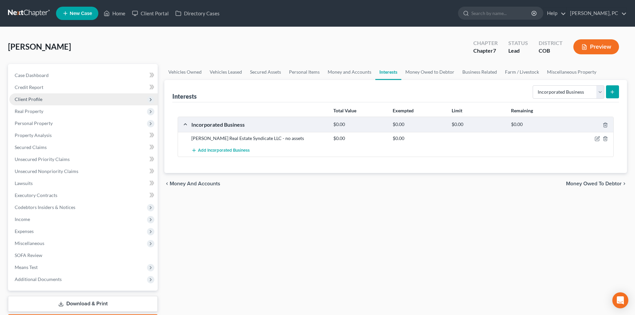
click at [33, 101] on span "Client Profile" at bounding box center [29, 99] width 28 height 6
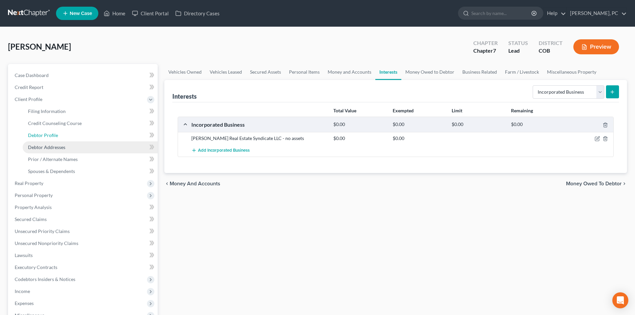
drag, startPoint x: 49, startPoint y: 134, endPoint x: 117, endPoint y: 142, distance: 68.4
click at [49, 134] on span "Debtor Profile" at bounding box center [43, 135] width 30 height 6
select select "0"
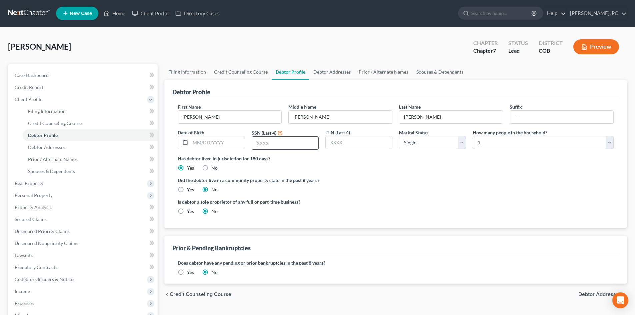
click at [281, 143] on input "text" at bounding box center [285, 143] width 66 height 13
type input "4079"
click at [45, 142] on link "Debtor Addresses" at bounding box center [90, 147] width 135 height 12
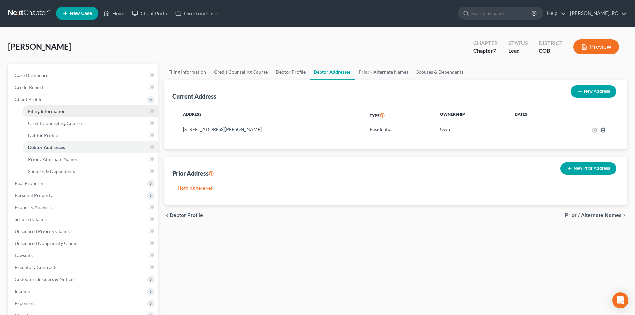
click at [44, 115] on link "Filing Information" at bounding box center [90, 111] width 135 height 12
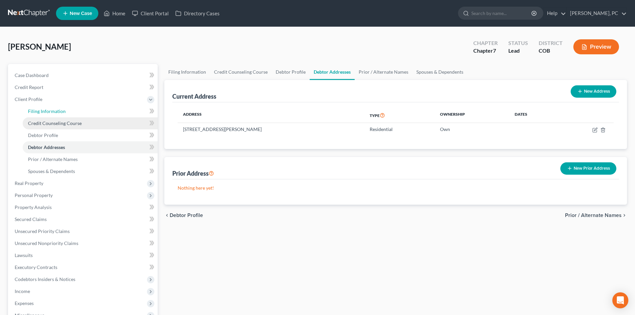
select select "1"
select select "0"
select select "5"
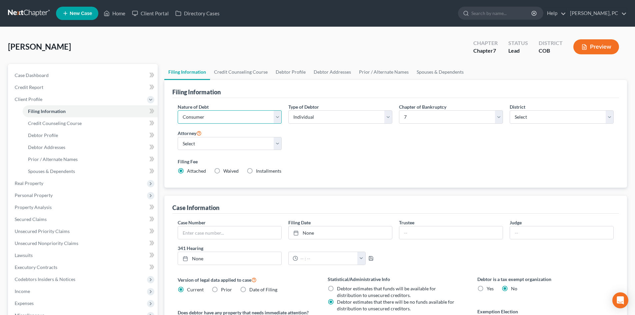
click at [199, 118] on select "Select Business Consumer Other" at bounding box center [230, 116] width 104 height 13
select select "0"
click at [178, 110] on select "Select Business Consumer Other" at bounding box center [230, 116] width 104 height 13
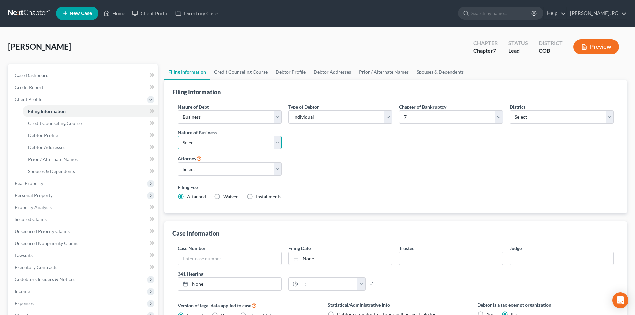
drag, startPoint x: 202, startPoint y: 141, endPoint x: 201, endPoint y: 147, distance: 6.7
click at [202, 141] on select "Select Clearing Bank Commodity Broker Health Care Business Other Railroad Singl…" at bounding box center [230, 142] width 104 height 13
select select "3"
click at [178, 136] on select "Select Clearing Bank Commodity Broker Health Care Business Other Railroad Singl…" at bounding box center [230, 142] width 104 height 13
click at [196, 167] on select "Select Sean Cloyes - COB Sean Cloyes - COB Stephen Berken - COB Neil Camera - C…" at bounding box center [230, 168] width 104 height 13
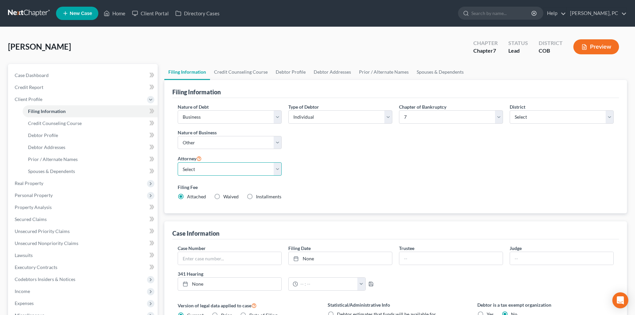
select select "0"
click at [178, 162] on select "Select Sean Cloyes - COB Sean Cloyes - COB Stephen Berken - COB Neil Camera - C…" at bounding box center [230, 168] width 104 height 13
click at [163, 194] on div "Filing Information Credit Counseling Course Debtor Profile Debtor Addresses Pri…" at bounding box center [395, 252] width 469 height 376
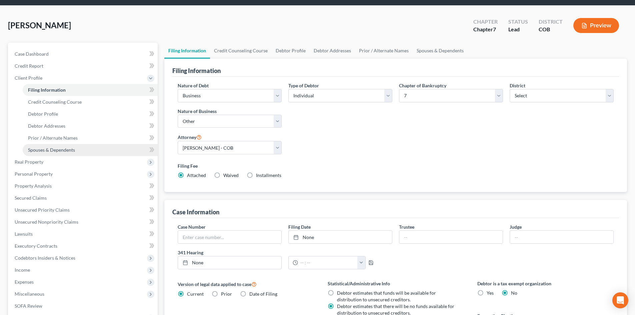
scroll to position [33, 0]
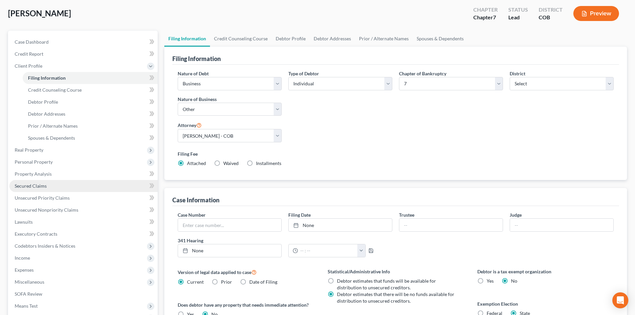
click at [39, 186] on span "Secured Claims" at bounding box center [31, 186] width 32 height 6
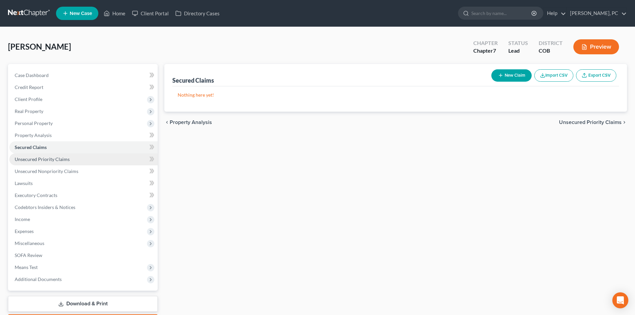
click at [51, 162] on span "Unsecured Priority Claims" at bounding box center [42, 159] width 55 height 6
click at [508, 78] on button "New Claim" at bounding box center [511, 75] width 40 height 12
select select "0"
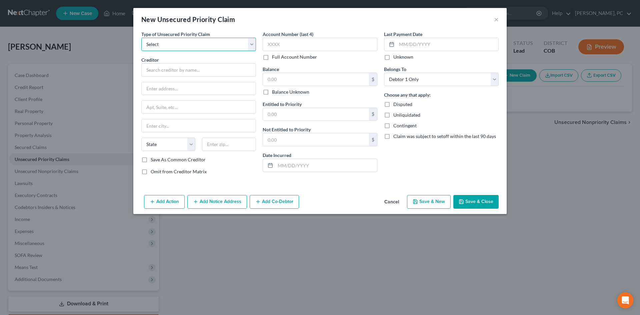
click at [174, 44] on select "Select Taxes & Other Government Units Domestic Support Obligations Extensions o…" at bounding box center [198, 44] width 115 height 13
select select "0"
click at [141, 38] on select "Select Taxes & Other Government Units Domestic Support Obligations Extensions o…" at bounding box center [198, 44] width 115 height 13
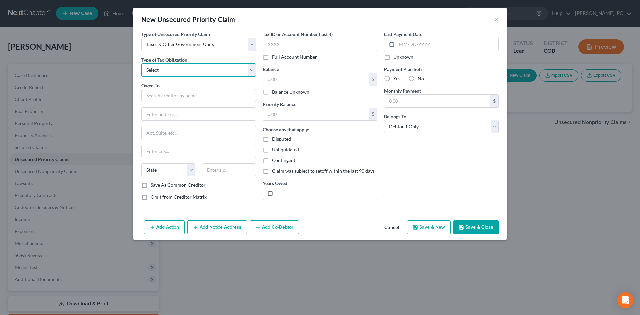
click at [164, 70] on select "Select Federal City State Franchise Tax Board Other" at bounding box center [198, 69] width 115 height 13
select select "0"
click at [141, 63] on select "Select Federal City State Franchise Tax Board Other" at bounding box center [198, 69] width 115 height 13
click at [161, 95] on input "text" at bounding box center [198, 95] width 115 height 13
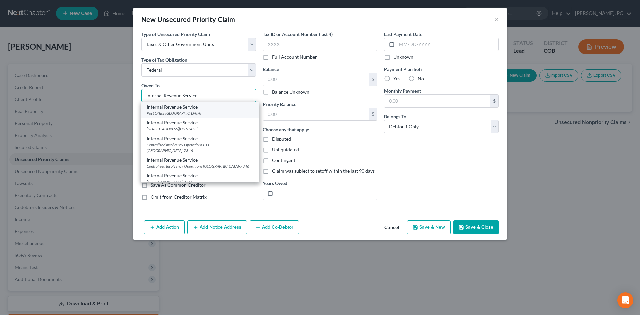
type input "Internal Revenue Service"
click at [168, 108] on div "Internal Revenue Service" at bounding box center [200, 107] width 107 height 7
type input "Post Office Box 7346"
type input "Philadelphia"
select select "39"
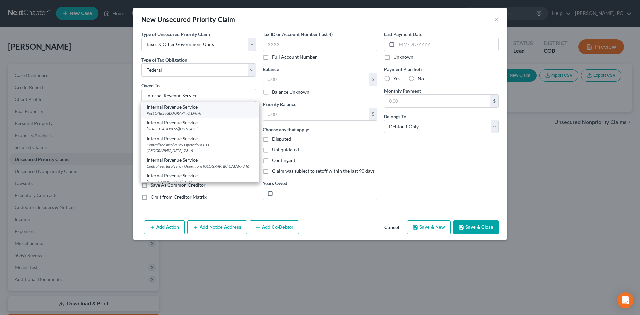
type input "19101"
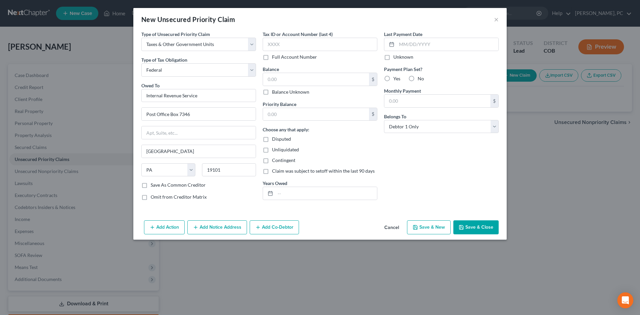
click at [201, 224] on button "Add Notice Address" at bounding box center [217, 227] width 60 height 14
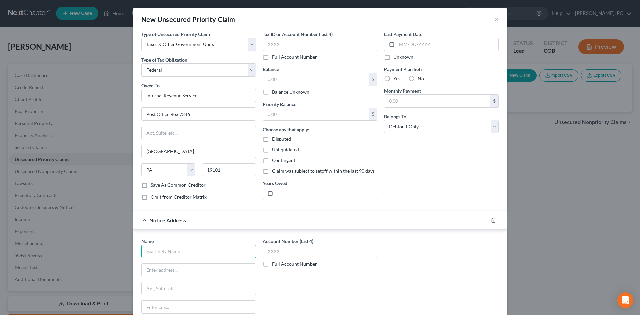
click at [171, 249] on input "text" at bounding box center [198, 251] width 115 height 13
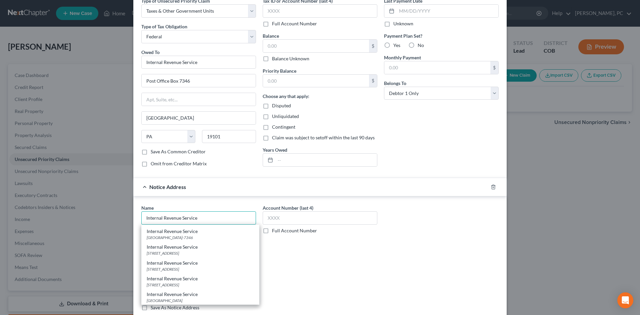
scroll to position [73, 0]
type input "Internal Revenue Service"
click at [173, 280] on div "Internal Revenue Service" at bounding box center [200, 278] width 107 height 7
type input "1999 Broadway"
type input "MS 5028-DEN"
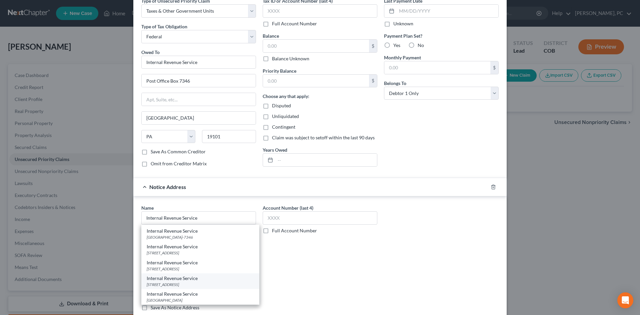
type input "Denver"
select select "5"
type input "80202"
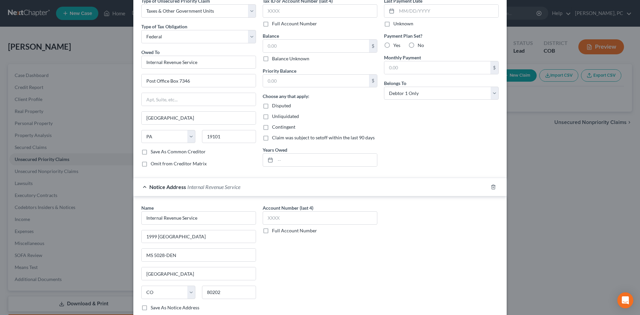
scroll to position [0, 0]
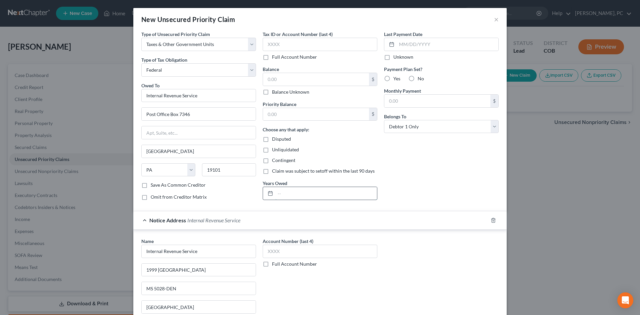
click at [303, 194] on input "text" at bounding box center [326, 193] width 102 height 13
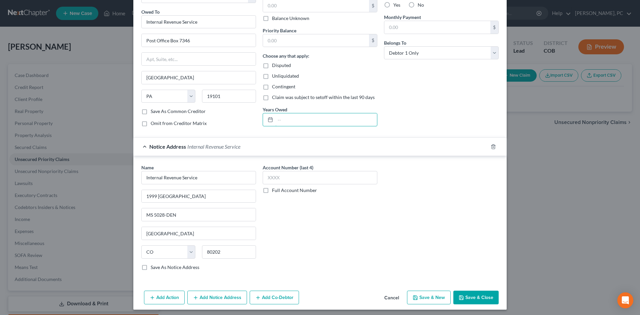
scroll to position [76, 0]
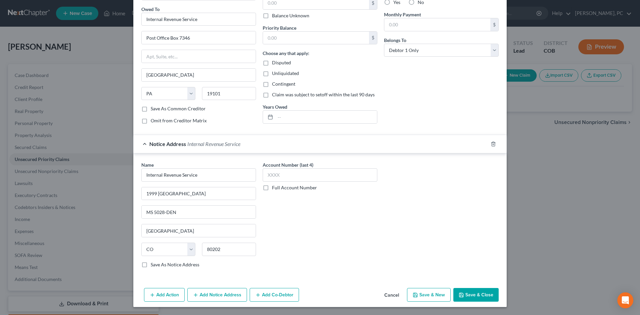
click at [475, 298] on button "Save & Close" at bounding box center [475, 295] width 45 height 14
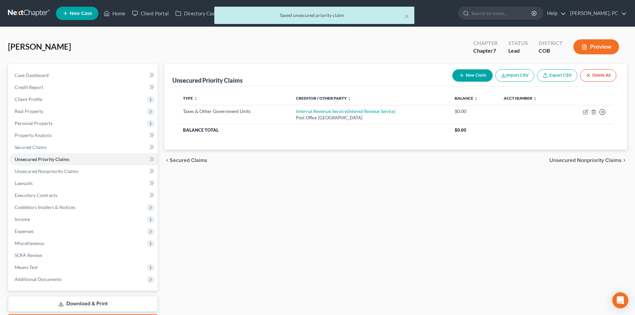
click at [464, 76] on button "New Claim" at bounding box center [472, 75] width 40 height 12
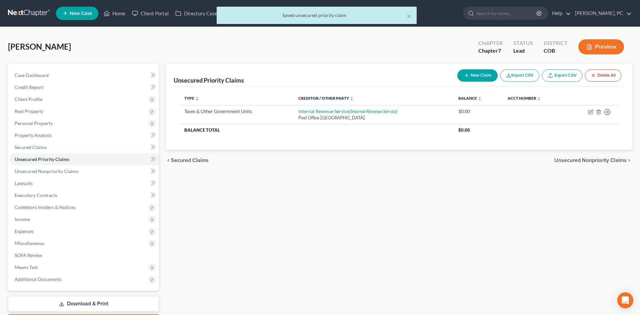
select select "0"
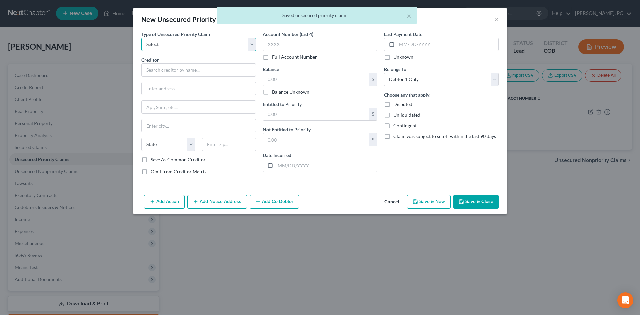
click at [181, 43] on select "Select Taxes & Other Government Units Domestic Support Obligations Extensions o…" at bounding box center [198, 44] width 115 height 13
select select "0"
click at [141, 38] on select "Select Taxes & Other Government Units Domestic Support Obligations Extensions o…" at bounding box center [198, 44] width 115 height 13
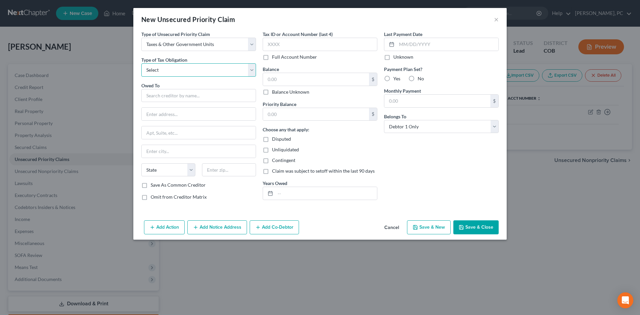
drag, startPoint x: 165, startPoint y: 72, endPoint x: 163, endPoint y: 76, distance: 3.9
click at [165, 72] on select "Select Federal City State Franchise Tax Board Other" at bounding box center [198, 69] width 115 height 13
select select "2"
click at [141, 63] on select "Select Federal City State Franchise Tax Board Other" at bounding box center [198, 69] width 115 height 13
click at [184, 97] on input "text" at bounding box center [198, 95] width 115 height 13
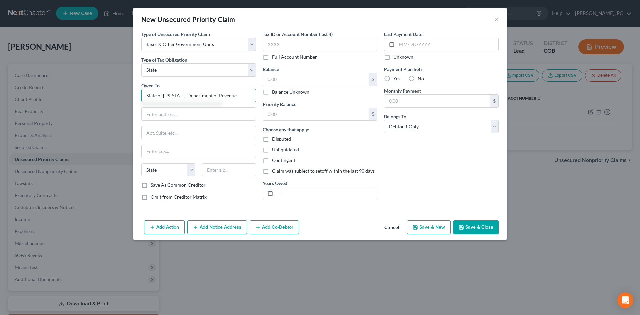
drag, startPoint x: 163, startPoint y: 95, endPoint x: 123, endPoint y: 97, distance: 39.7
click at [123, 96] on div "New Unsecured Priority Claim × Type of Unsecured Priority Claim * Select Taxes …" at bounding box center [320, 157] width 640 height 315
type input "Colorado Department of Revenue"
click at [184, 110] on div "Bankruptcy Unit, Rm 104 1881 Pierce St, Denver, CO 80214" at bounding box center [194, 113] width 94 height 6
type input "Bankruptcy Unit, Rm 104"
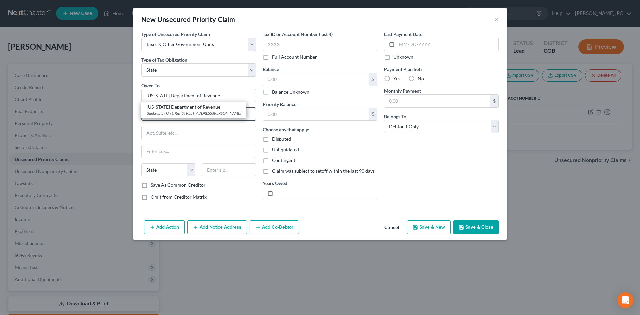
type input "1881 Pierce St"
type input "Denver"
select select "5"
type input "80214"
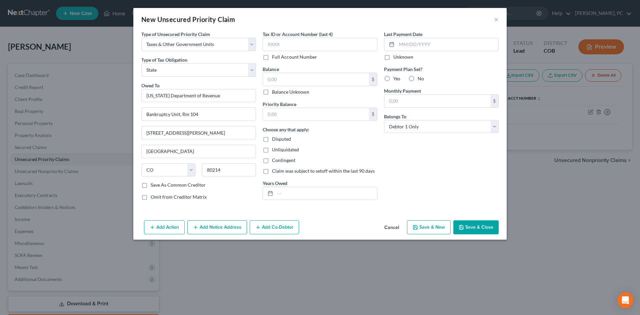
click at [481, 229] on button "Save & Close" at bounding box center [475, 227] width 45 height 14
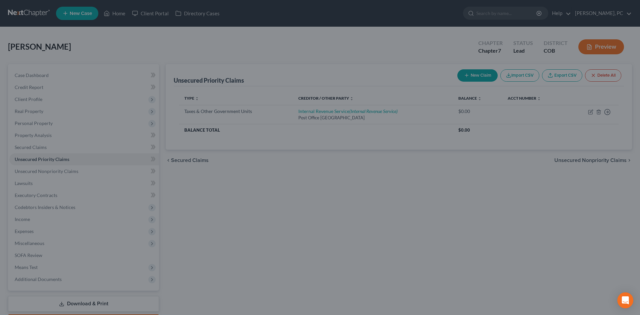
type input "0.00"
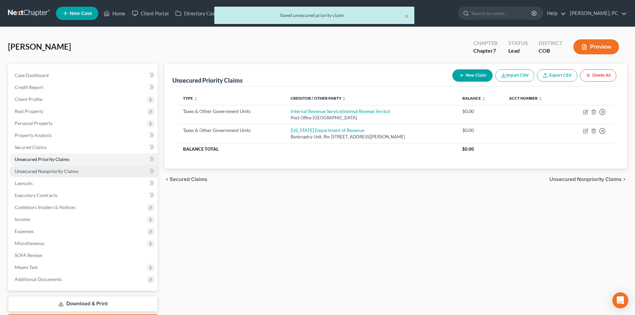
click at [49, 166] on link "Unsecured Nonpriority Claims" at bounding box center [83, 171] width 148 height 12
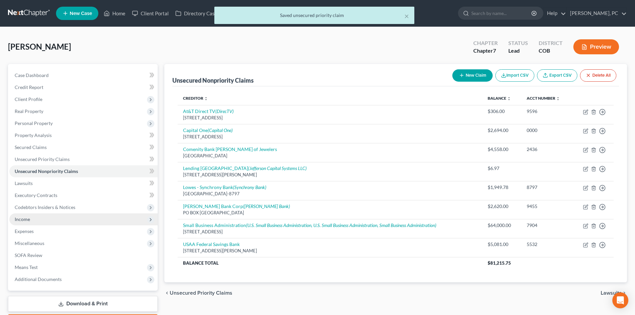
click at [25, 216] on span "Income" at bounding box center [22, 219] width 15 height 6
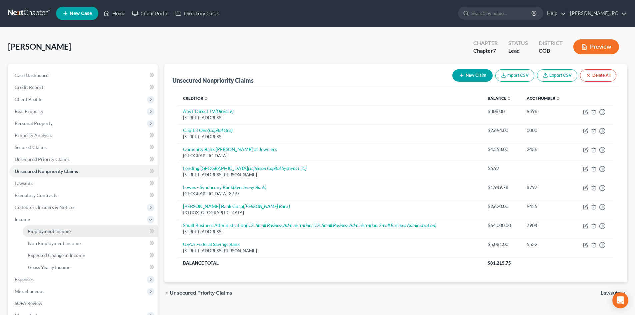
click at [51, 231] on span "Employment Income" at bounding box center [49, 231] width 43 height 6
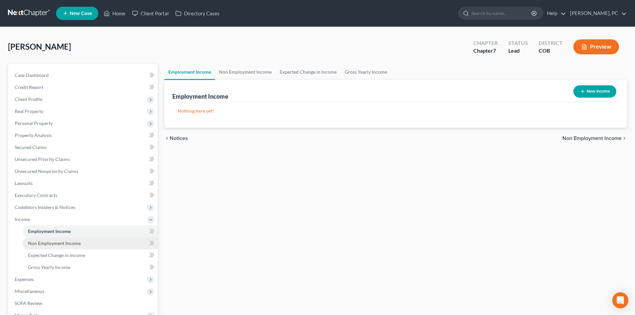
click at [74, 243] on span "Non Employment Income" at bounding box center [54, 243] width 53 height 6
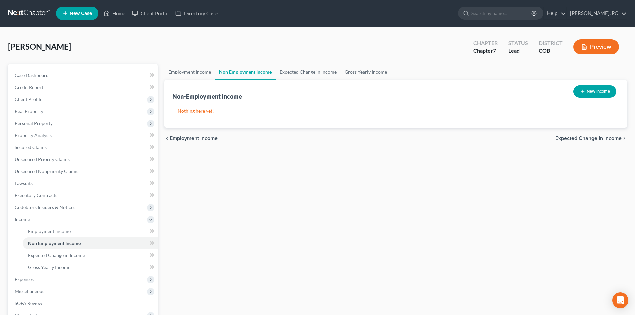
click at [581, 94] on icon "button" at bounding box center [582, 91] width 5 height 5
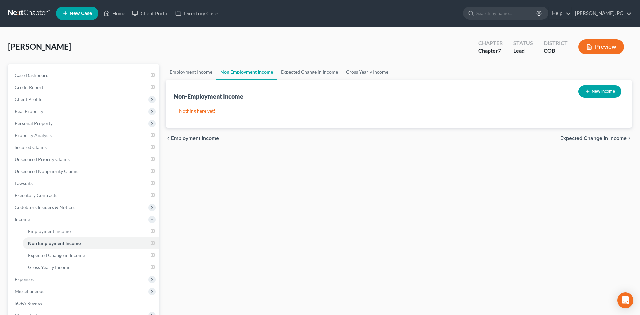
select select "0"
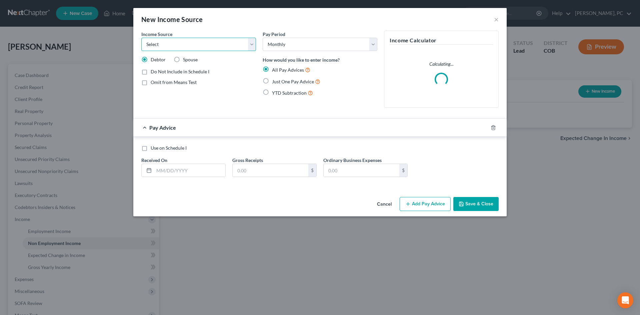
click at [194, 45] on select "Select Unemployment Disability (from employer) Pension Retirement Social Securi…" at bounding box center [198, 44] width 115 height 13
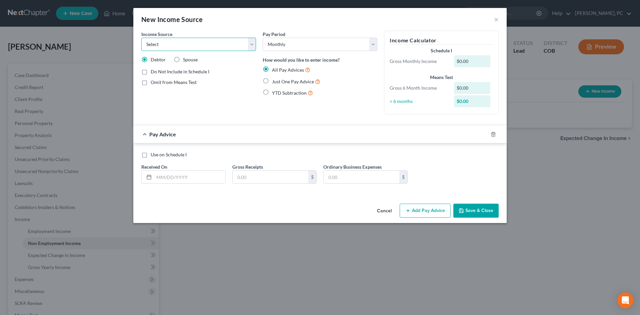
select select "5"
click at [141, 38] on select "Select Unemployment Disability (from employer) Pension Retirement Social Securi…" at bounding box center [198, 44] width 115 height 13
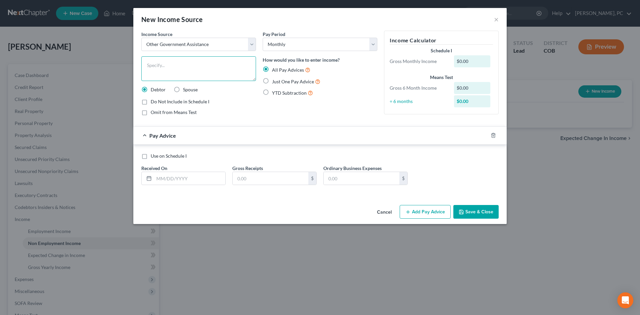
click at [169, 75] on textarea at bounding box center [198, 68] width 115 height 25
type textarea "VA Benefits"
click at [151, 113] on label "Omit from Means Test" at bounding box center [174, 112] width 46 height 7
click at [153, 113] on input "Omit from Means Test" at bounding box center [155, 111] width 4 height 4
checkbox input "true"
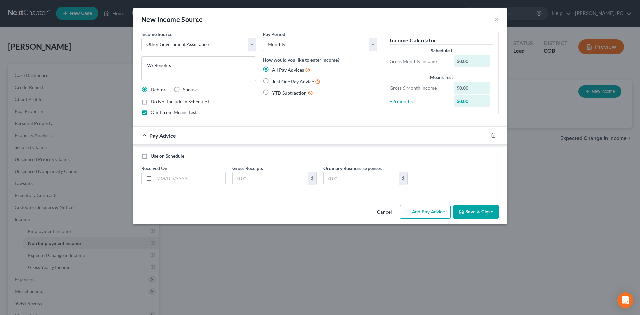
click at [272, 80] on label "Just One Pay Advice" at bounding box center [296, 82] width 48 height 8
click at [275, 80] on input "Just One Pay Advice" at bounding box center [277, 80] width 4 height 4
radio input "true"
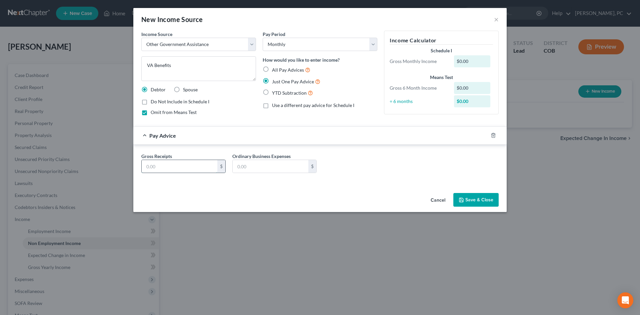
click at [180, 169] on input "text" at bounding box center [180, 166] width 76 height 13
type input "347"
click at [476, 203] on button "Save & Close" at bounding box center [475, 200] width 45 height 14
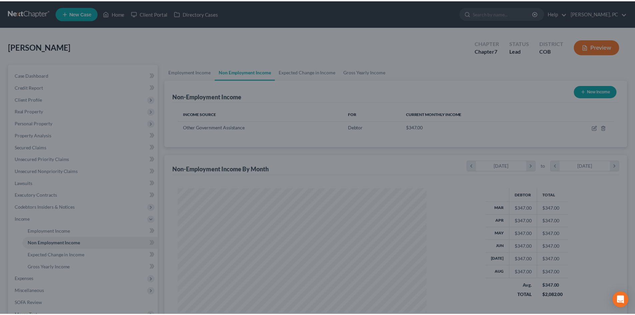
scroll to position [124, 262]
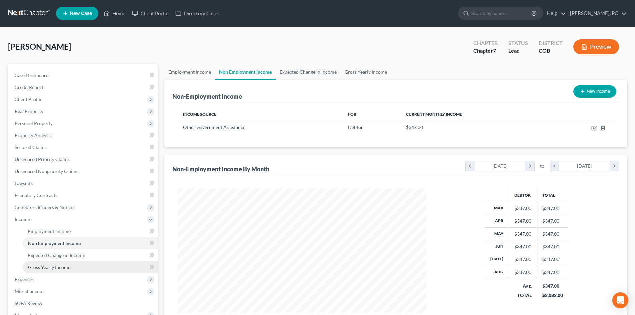
drag, startPoint x: 54, startPoint y: 267, endPoint x: 58, endPoint y: 266, distance: 5.0
click at [54, 267] on span "Gross Yearly Income" at bounding box center [49, 267] width 42 height 6
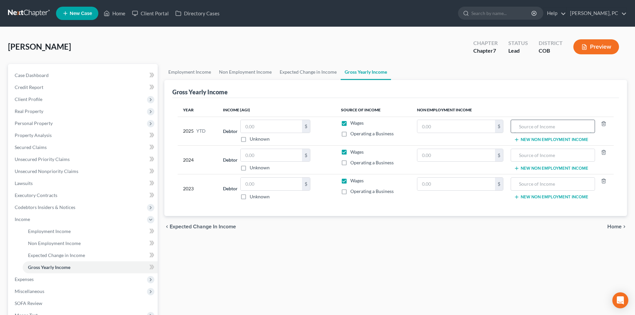
click at [529, 129] on input "text" at bounding box center [552, 126] width 77 height 13
drag, startPoint x: 547, startPoint y: 126, endPoint x: 488, endPoint y: 113, distance: 60.4
click at [488, 113] on table "Year Income (AGI) Source of Income Non Employment Income 2025 YTD Debtor $ Unkn…" at bounding box center [396, 153] width 436 height 100
paste input "Arturo Bugarin Real Estate Syndicate LLC"
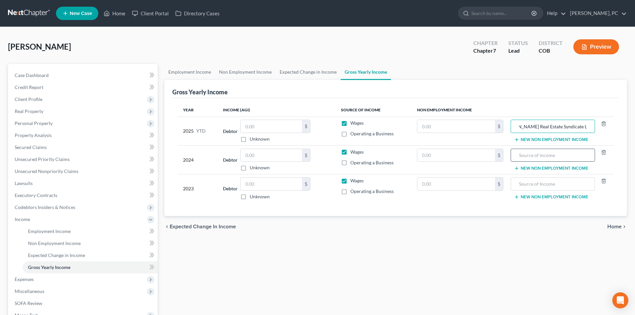
type input "Arturo Bugarin Real Estate Syndicate LLC"
click at [525, 155] on input "text" at bounding box center [552, 155] width 77 height 13
drag, startPoint x: 525, startPoint y: 154, endPoint x: 507, endPoint y: 152, distance: 18.1
click at [507, 152] on tr "2024 Debtor $ Unknown Balance Undetermined $ Unknown Wages Operating a Business…" at bounding box center [396, 159] width 436 height 29
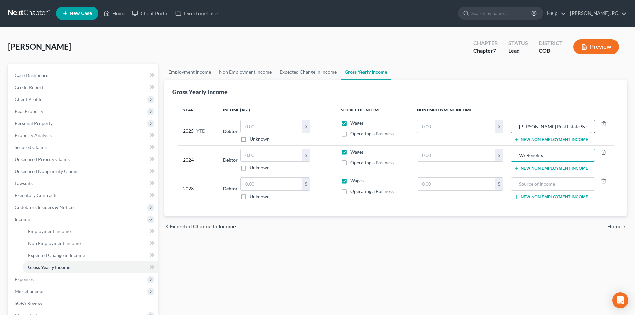
type input "VA Benefits"
drag, startPoint x: 518, startPoint y: 128, endPoint x: 640, endPoint y: 127, distance: 121.7
click at [635, 127] on html "Home New Case Client Portal Directory Cases Berken Cloyes, PC sean@berkencloyes…" at bounding box center [317, 201] width 635 height 402
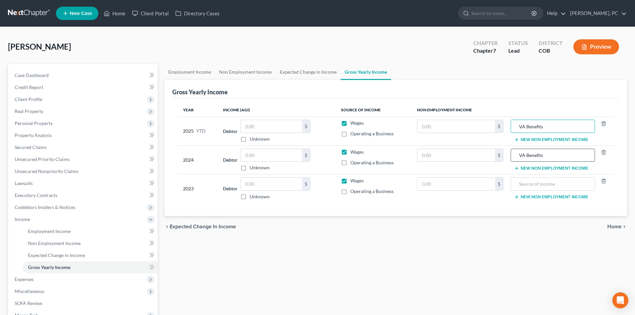
type input "VA Benefits"
drag, startPoint x: 548, startPoint y: 157, endPoint x: 505, endPoint y: 155, distance: 43.0
click at [505, 155] on tr "2024 Debtor $ Unknown Balance Undetermined $ Unknown Wages Operating a Business…" at bounding box center [396, 159] width 436 height 29
drag, startPoint x: 529, startPoint y: 190, endPoint x: 529, endPoint y: 186, distance: 4.3
click at [529, 188] on input "text" at bounding box center [552, 184] width 77 height 13
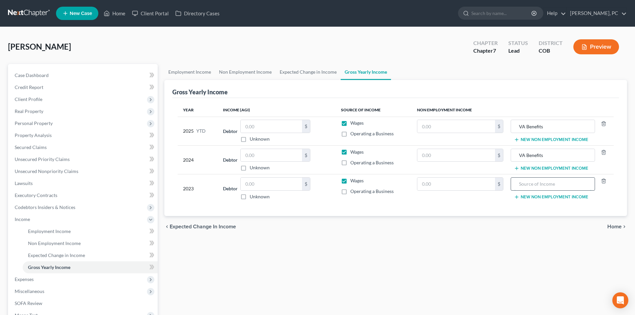
paste input "VA Benefits"
type input "VA Benefits"
click at [465, 155] on input "text" at bounding box center [456, 155] width 78 height 13
click at [459, 128] on input "text" at bounding box center [456, 126] width 78 height 13
click at [430, 187] on input "text" at bounding box center [456, 184] width 78 height 13
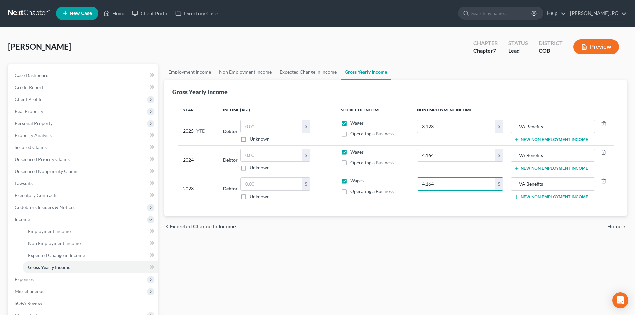
click at [350, 125] on label "Wages" at bounding box center [356, 123] width 13 height 7
click at [353, 124] on input "Wages" at bounding box center [355, 122] width 4 height 4
click at [350, 152] on label "Wages" at bounding box center [356, 152] width 13 height 7
click at [353, 152] on input "Wages" at bounding box center [355, 151] width 4 height 4
click at [350, 181] on label "Wages" at bounding box center [356, 180] width 13 height 7
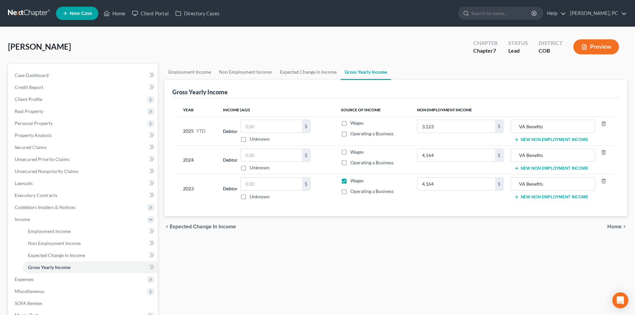
click at [353, 181] on input "Wages" at bounding box center [355, 179] width 4 height 4
click at [530, 138] on button "New Non Employment Income" at bounding box center [551, 139] width 74 height 5
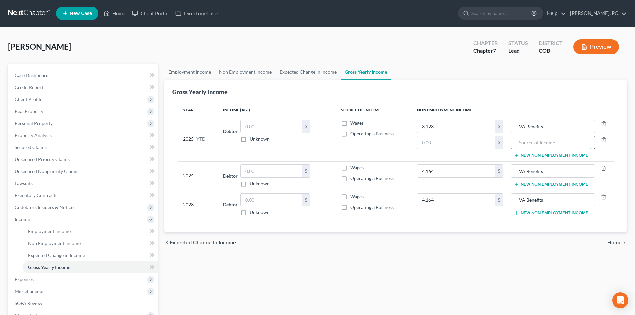
click at [525, 144] on input "text" at bounding box center [552, 142] width 77 height 13
click at [532, 183] on button "New Non Employment Income" at bounding box center [551, 184] width 74 height 5
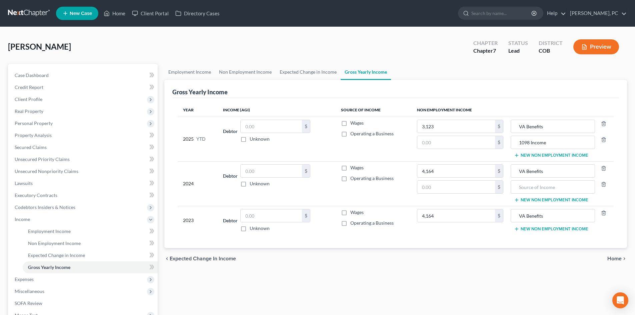
click at [539, 230] on button "New Non Employment Income" at bounding box center [551, 228] width 74 height 5
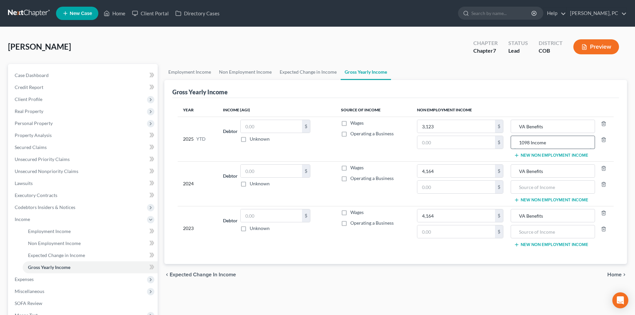
drag, startPoint x: 546, startPoint y: 141, endPoint x: 516, endPoint y: 143, distance: 30.7
click at [516, 143] on input "1098 Income" at bounding box center [552, 142] width 77 height 13
click at [562, 192] on input "text" at bounding box center [552, 187] width 77 height 13
paste input "1098 Income"
click at [537, 231] on input "text" at bounding box center [552, 231] width 77 height 13
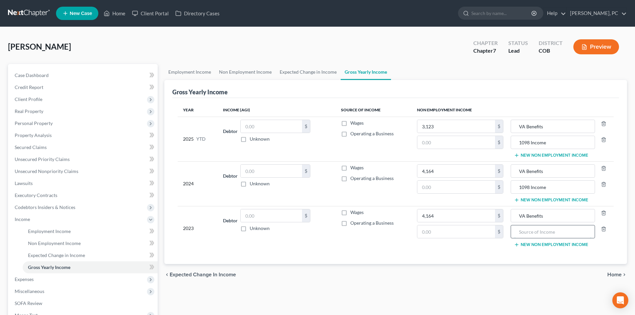
paste input "1098 Income"
click at [457, 188] on input "text" at bounding box center [456, 187] width 78 height 13
click at [429, 231] on input "text" at bounding box center [456, 231] width 78 height 13
click at [403, 147] on td "Wages Operating a Business" at bounding box center [374, 139] width 76 height 45
click at [429, 142] on input "text" at bounding box center [456, 142] width 78 height 13
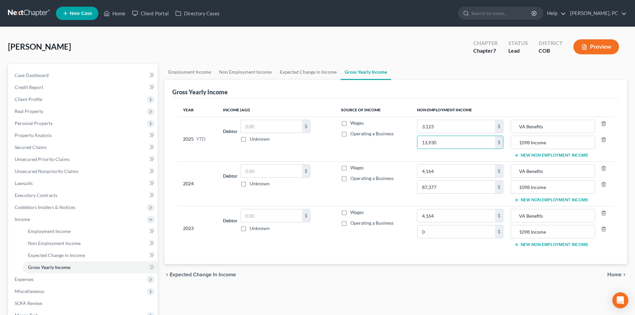
click at [320, 142] on div "Debtor $ Unknown Balance Undetermined $ Unknown" at bounding box center [276, 131] width 107 height 23
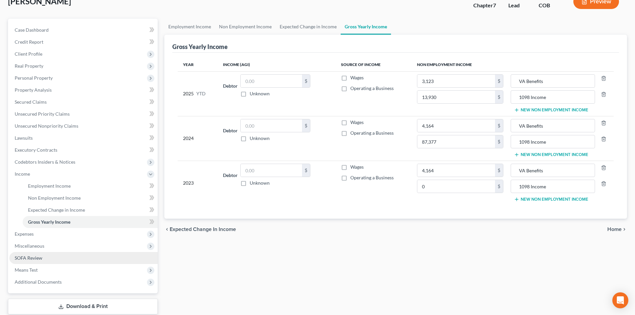
scroll to position [67, 0]
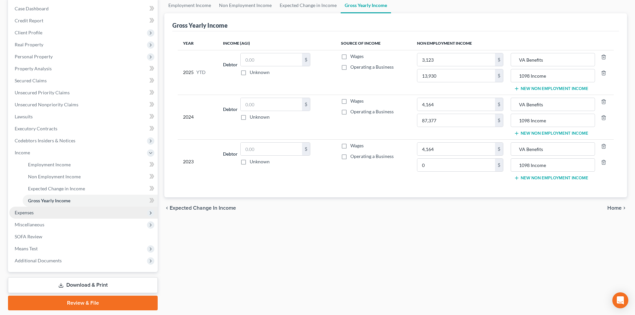
click at [25, 213] on span "Expenses" at bounding box center [24, 213] width 19 height 6
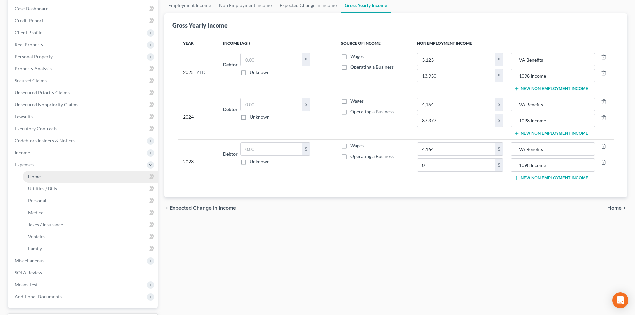
click at [36, 176] on span "Home" at bounding box center [34, 177] width 13 height 6
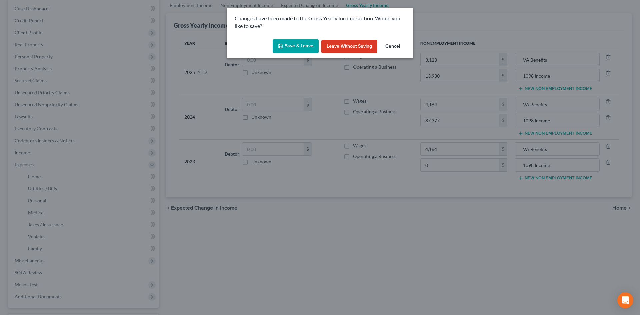
click at [296, 47] on button "Save & Leave" at bounding box center [296, 46] width 46 height 14
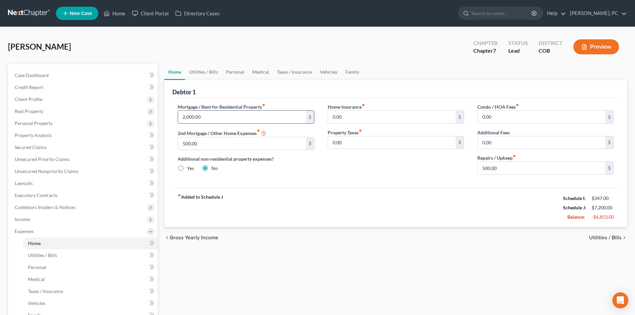
click at [220, 119] on input "2,000.00" at bounding box center [242, 117] width 128 height 13
click at [502, 171] on input "500.00" at bounding box center [542, 168] width 128 height 13
click at [213, 70] on link "Utilities / Bills" at bounding box center [203, 72] width 37 height 16
click at [211, 118] on input "2,000.00" at bounding box center [242, 117] width 128 height 13
type input "1,215"
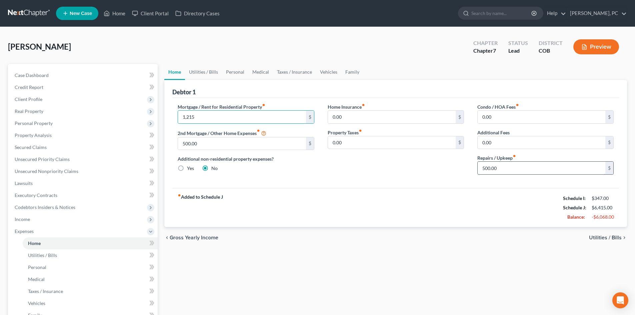
click at [506, 172] on input "500.00" at bounding box center [542, 168] width 128 height 13
type input "250"
click at [204, 75] on link "Utilities / Bills" at bounding box center [203, 72] width 37 height 16
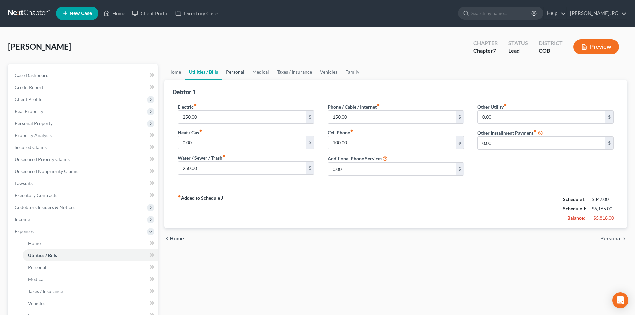
click at [227, 73] on link "Personal" at bounding box center [235, 72] width 26 height 16
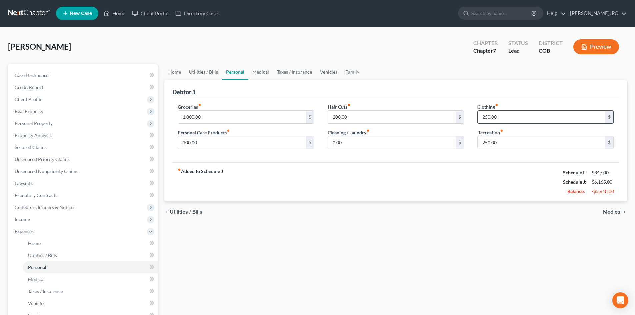
click at [499, 119] on input "250.00" at bounding box center [542, 117] width 128 height 13
type input "150"
click at [500, 141] on input "250.00" at bounding box center [542, 142] width 128 height 13
type input "100"
click at [206, 117] on input "1,000.00" at bounding box center [242, 117] width 128 height 13
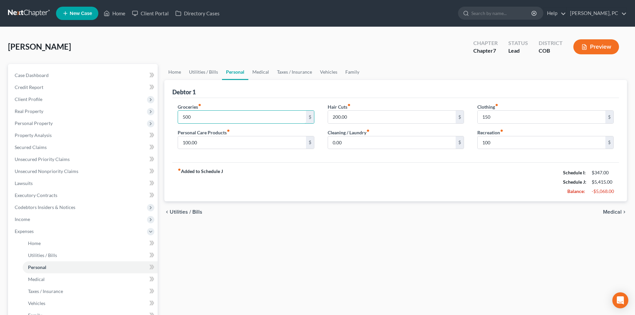
type input "500"
click at [215, 95] on div "Debtor 1" at bounding box center [395, 89] width 447 height 18
click at [256, 72] on link "Medical" at bounding box center [260, 72] width 25 height 16
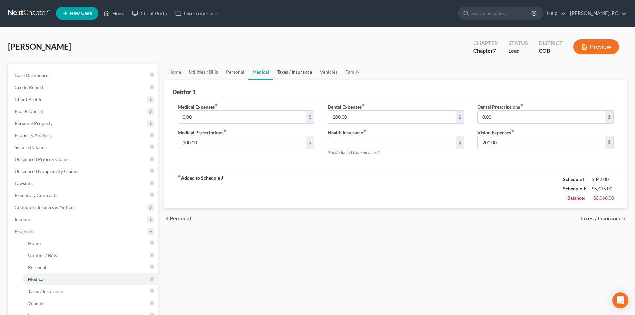
click at [294, 71] on link "Taxes / Insurance" at bounding box center [294, 72] width 43 height 16
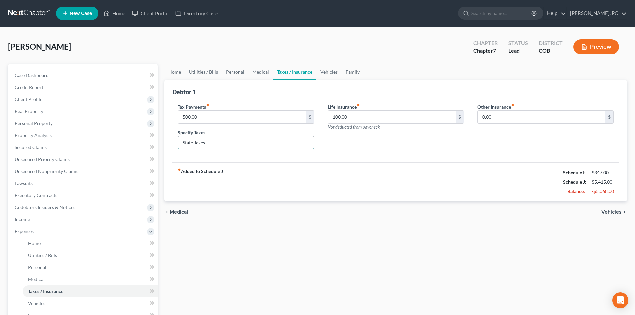
click at [183, 141] on input "State Taxes" at bounding box center [246, 142] width 136 height 13
type input "Estimated back taxes"
click at [328, 70] on link "Vehicles" at bounding box center [328, 72] width 25 height 16
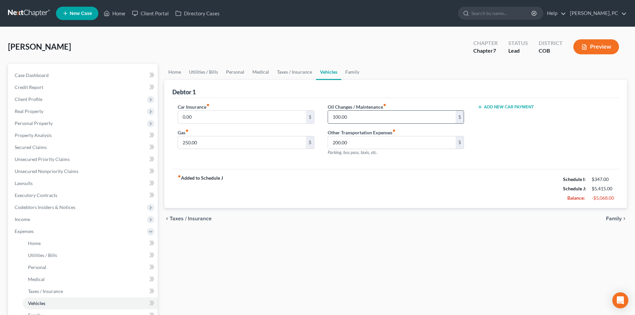
click at [351, 116] on input "100.00" at bounding box center [392, 117] width 128 height 13
click at [203, 145] on input "250.00" at bounding box center [242, 142] width 128 height 13
click at [351, 145] on input "200.00" at bounding box center [392, 142] width 128 height 13
type input "250"
click at [350, 70] on link "Family" at bounding box center [352, 72] width 22 height 16
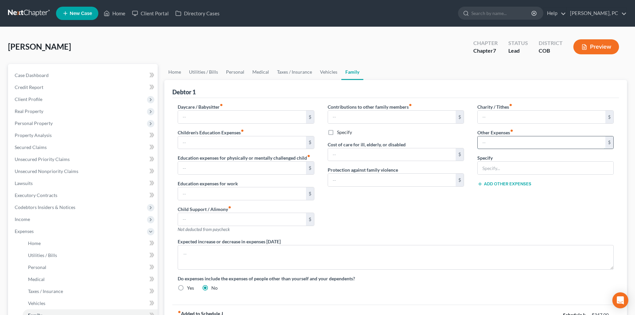
click at [491, 147] on input "text" at bounding box center [542, 142] width 128 height 13
type input "100"
click at [492, 169] on input "text" at bounding box center [546, 168] width 136 height 13
type input "Incidentals & Pet Expenses"
click at [443, 210] on div "Contributions to other family members fiber_manual_record $ Specify Cost of car…" at bounding box center [396, 170] width 150 height 135
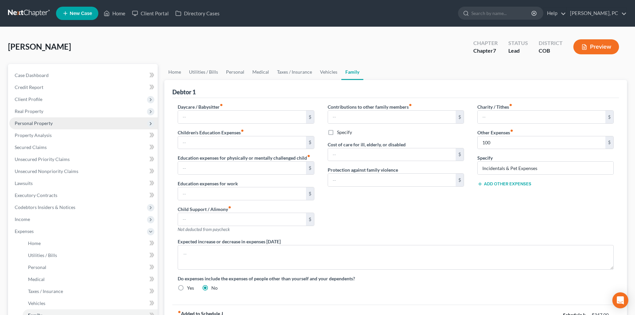
click at [36, 125] on span "Personal Property" at bounding box center [34, 123] width 38 height 6
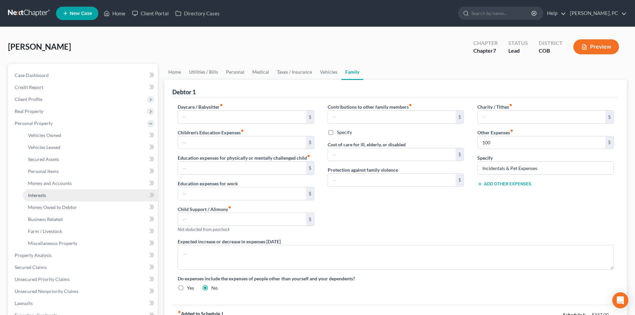
click at [32, 198] on span "Interests" at bounding box center [37, 195] width 18 height 6
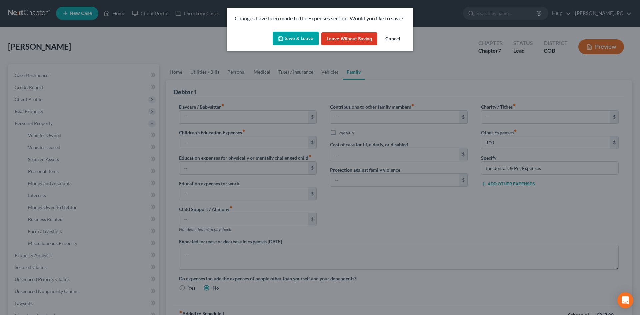
click at [282, 39] on polyline "button" at bounding box center [281, 40] width 2 height 2
type input "100.00"
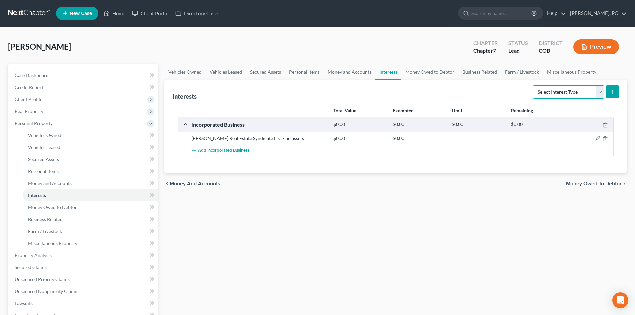
click at [562, 93] on select "Select Interest Type 401K Annuity Bond Education IRA Government Bond Government…" at bounding box center [569, 91] width 72 height 13
select select "term_life_insurance"
click at [533, 85] on select "Select Interest Type 401K Annuity Bond Education IRA Government Bond Government…" at bounding box center [569, 91] width 72 height 13
click at [610, 93] on icon "submit" at bounding box center [612, 91] width 5 height 5
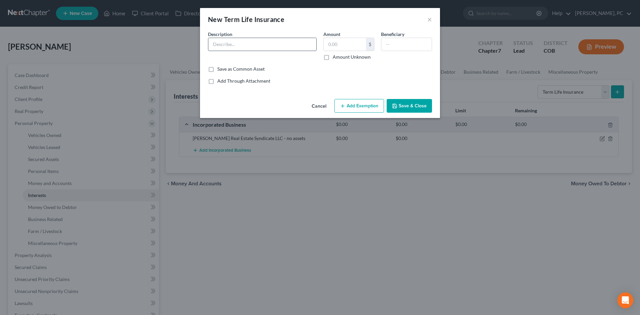
click at [270, 46] on input "text" at bounding box center [262, 44] width 108 height 13
click at [237, 47] on input "text" at bounding box center [262, 44] width 108 height 13
type input "Term Life Policy"
type input "0"
type input "Kids"
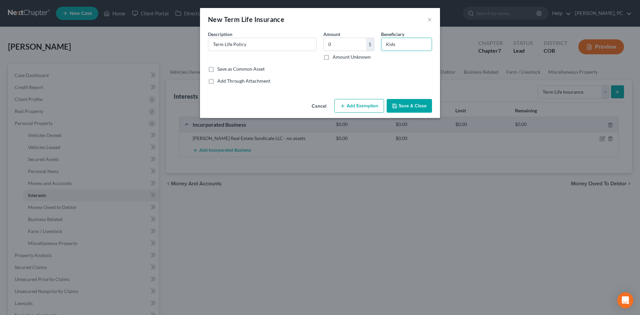
click at [397, 109] on button "Save & Close" at bounding box center [409, 106] width 45 height 14
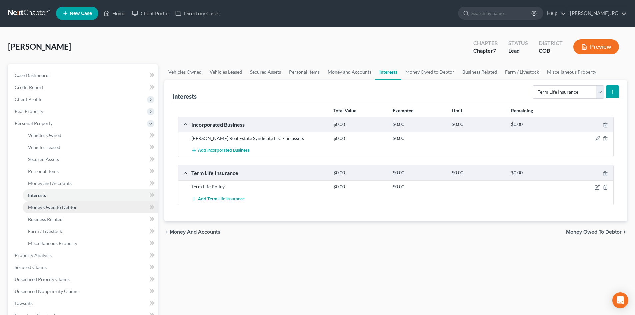
click at [62, 205] on span "Money Owed to Debtor" at bounding box center [52, 207] width 49 height 6
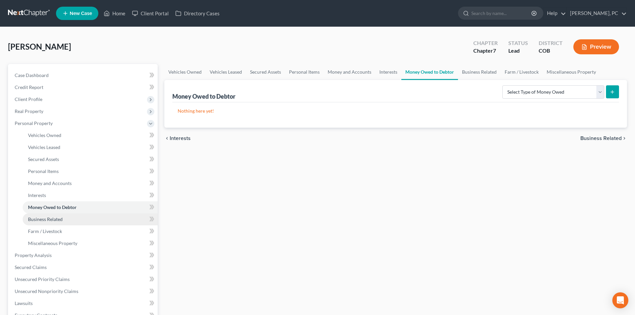
click at [53, 218] on span "Business Related" at bounding box center [45, 219] width 35 height 6
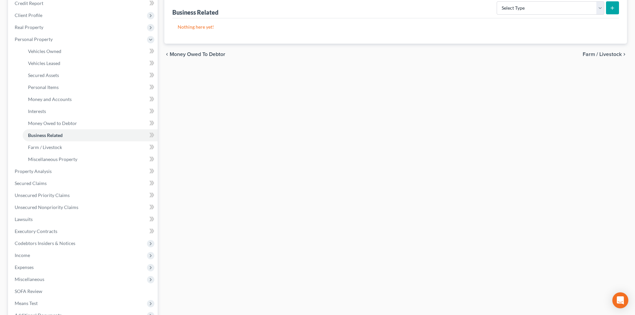
scroll to position [100, 0]
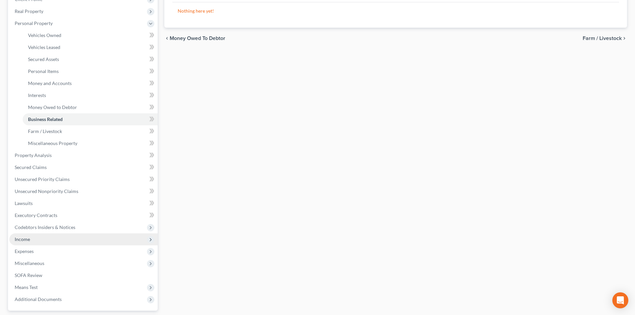
click at [31, 236] on span "Income" at bounding box center [83, 239] width 148 height 12
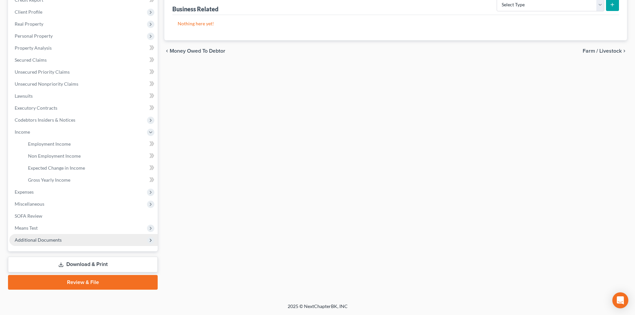
scroll to position [87, 0]
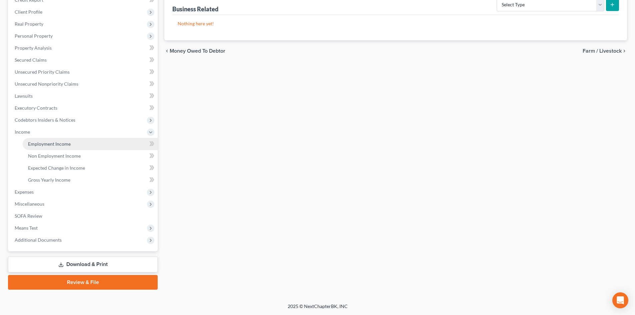
click at [56, 143] on span "Employment Income" at bounding box center [49, 144] width 43 height 6
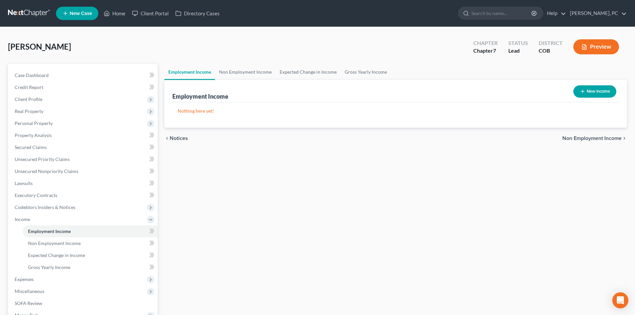
click at [595, 92] on button "New Income" at bounding box center [594, 91] width 43 height 12
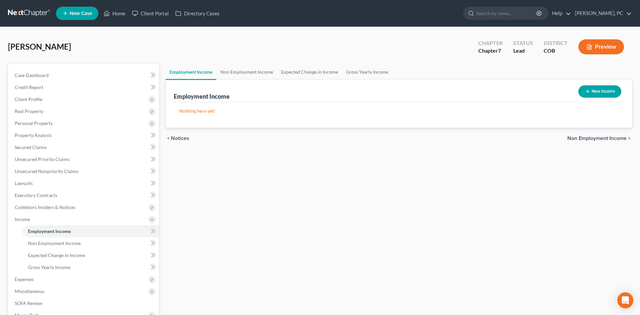
select select "0"
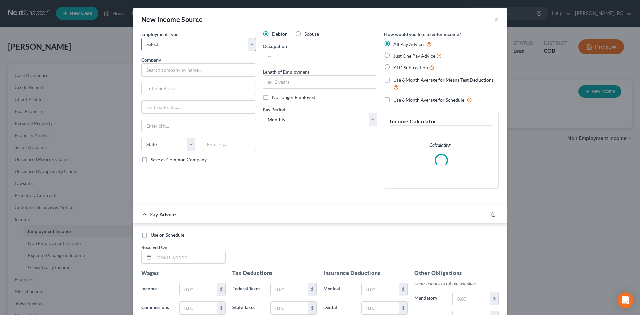
click at [192, 41] on select "Select Full or Part Time Employment Self Employment" at bounding box center [198, 44] width 115 height 13
select select "1"
click at [141, 38] on select "Select Full or Part Time Employment Self Employment" at bounding box center [198, 44] width 115 height 13
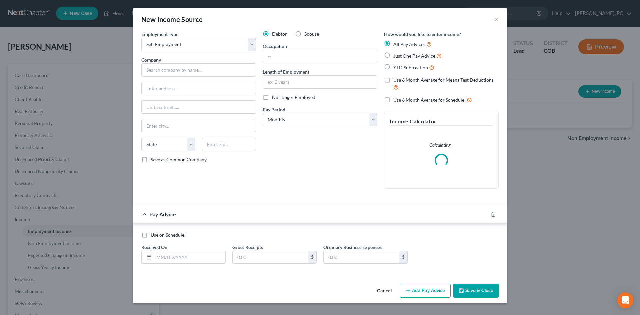
click at [393, 56] on label "Just One Pay Advice" at bounding box center [417, 56] width 48 height 8
click at [396, 56] on input "Just One Pay Advice" at bounding box center [398, 54] width 4 height 4
radio input "true"
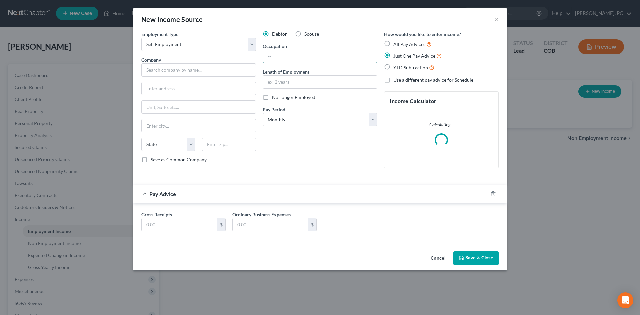
click at [290, 60] on input "text" at bounding box center [320, 56] width 114 height 13
type input "Realtor"
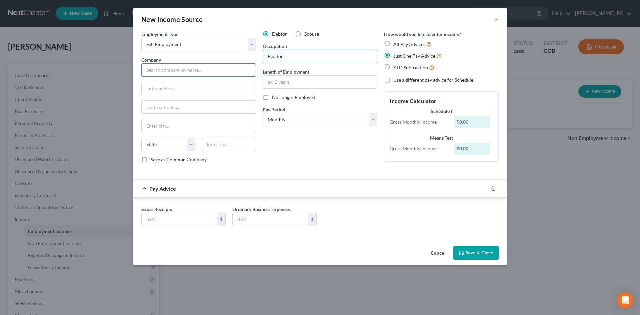
drag, startPoint x: 185, startPoint y: 76, endPoint x: 183, endPoint y: 73, distance: 3.8
click at [185, 76] on input "text" at bounding box center [198, 69] width 115 height 13
paste input "Arturo Bugarin Real Estate Syndicate"
type input "Arturo Bugarin Real Estate Syndicate LLC"
click at [184, 216] on input "text" at bounding box center [180, 219] width 76 height 13
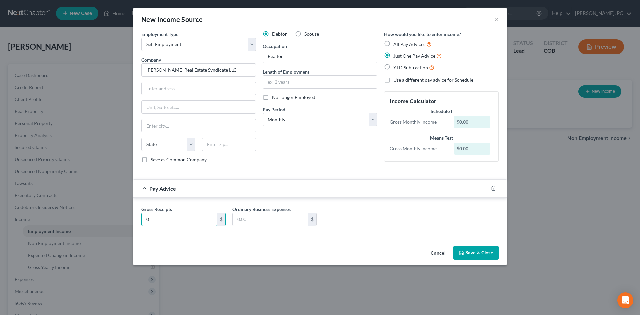
type input "0"
click at [478, 250] on button "Save & Close" at bounding box center [475, 253] width 45 height 14
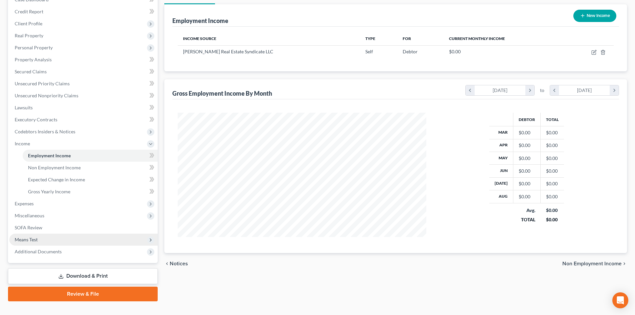
scroll to position [87, 0]
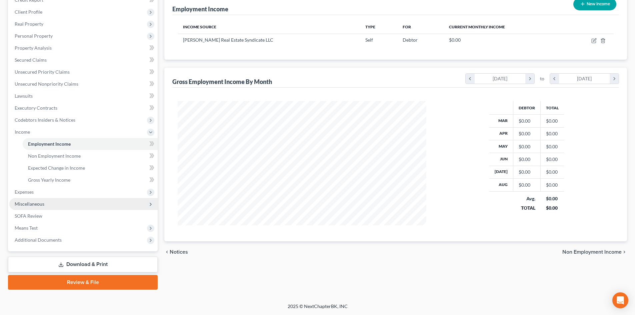
click at [29, 205] on span "Miscellaneous" at bounding box center [30, 204] width 30 height 6
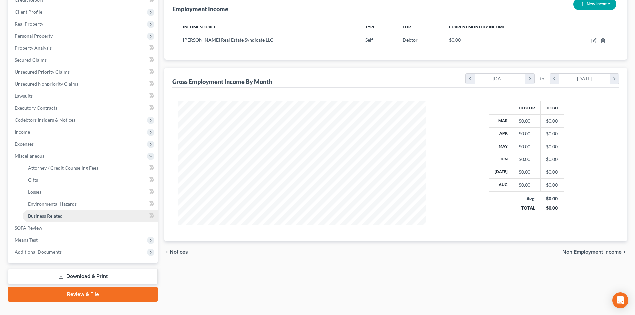
click at [40, 212] on link "Business Related" at bounding box center [90, 216] width 135 height 12
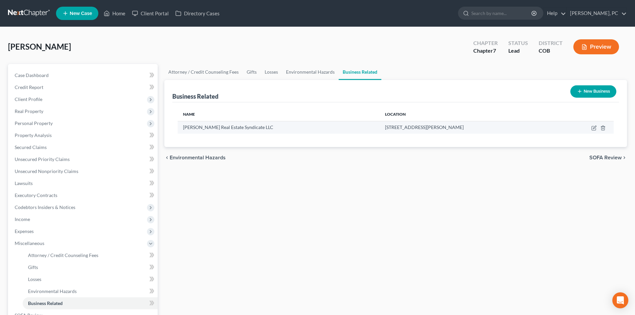
drag, startPoint x: 400, startPoint y: 131, endPoint x: 459, endPoint y: 131, distance: 59.3
click at [459, 131] on td "6197 Jellison Way, Arvada, CO 80004" at bounding box center [469, 127] width 179 height 13
copy span "6197 Jellison Way, Arvada, CO 80004"
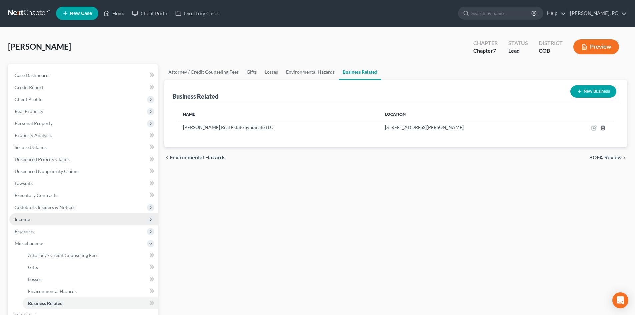
click at [23, 216] on span "Income" at bounding box center [83, 219] width 148 height 12
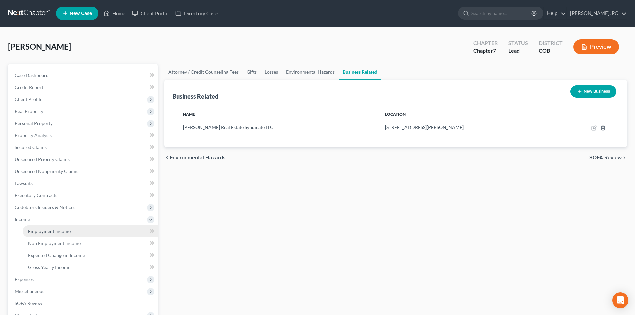
click at [43, 232] on span "Employment Income" at bounding box center [49, 231] width 43 height 6
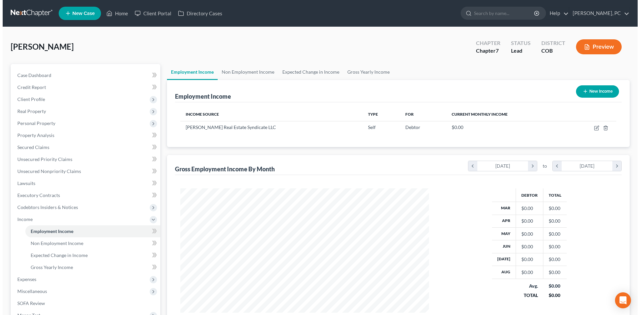
scroll to position [124, 262]
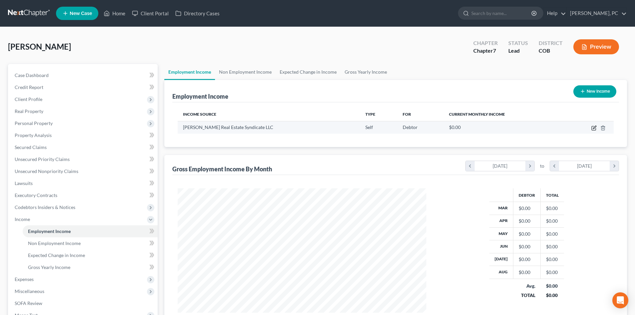
click at [595, 126] on icon "button" at bounding box center [593, 127] width 5 height 5
select select "1"
select select "0"
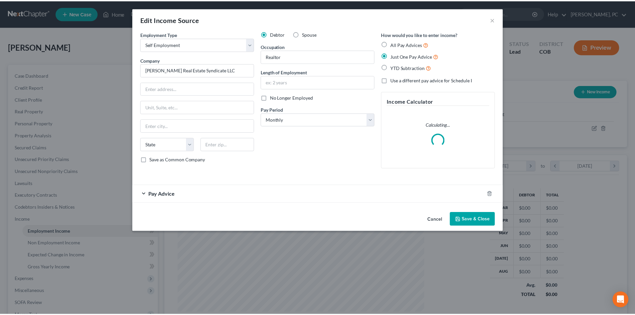
scroll to position [125, 264]
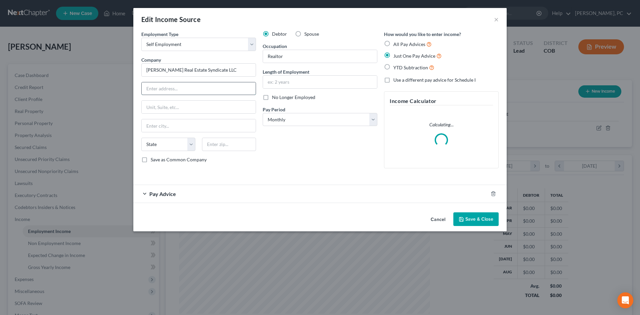
click at [190, 87] on input "text" at bounding box center [199, 88] width 114 height 13
paste input "6197 Jellison Way, Arvada, CO 80004"
type input "6197 Jellison Way, Arvada, CO 80004"
click at [227, 145] on input "text" at bounding box center [229, 144] width 54 height 13
type input "80004"
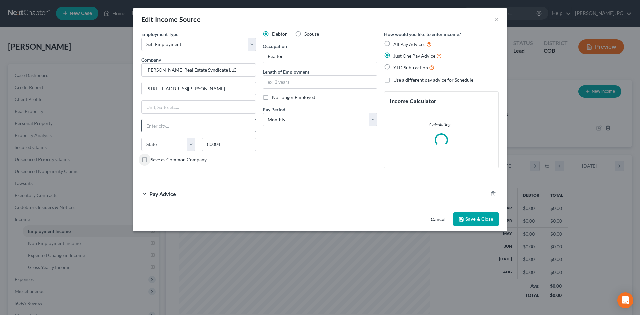
type input "Arvada"
select select "5"
drag, startPoint x: 184, startPoint y: 89, endPoint x: 253, endPoint y: 90, distance: 68.7
click at [252, 91] on input "6197 Jellison Way, Arvada, CO 80004" at bounding box center [199, 88] width 114 height 13
type input "6197 Jellison Way"
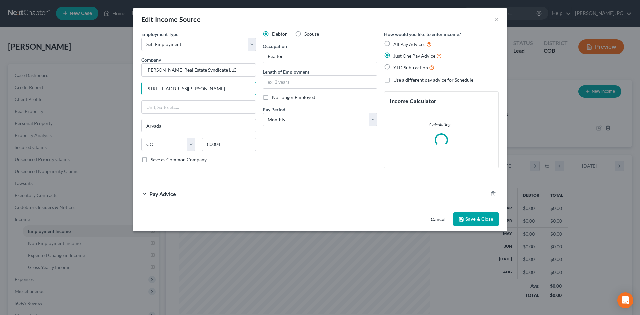
click at [296, 151] on div "Debtor Spouse Occupation Realtor Length of Employment No Longer Employed Pay Pe…" at bounding box center [319, 102] width 121 height 143
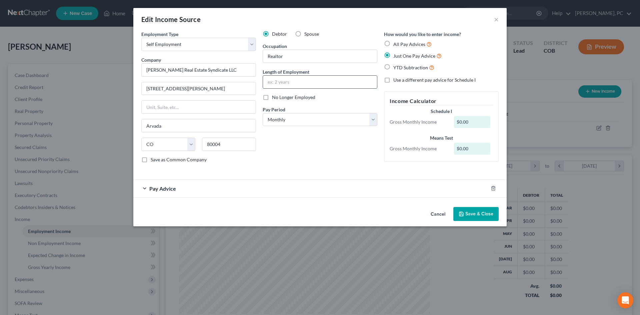
click at [279, 85] on input "text" at bounding box center [320, 82] width 114 height 13
type input "13 years"
click at [310, 147] on div "Debtor Spouse Occupation Realtor Length of Employment 13 years No Longer Employ…" at bounding box center [319, 100] width 121 height 138
click at [169, 191] on span "Pay Advice" at bounding box center [162, 188] width 27 height 6
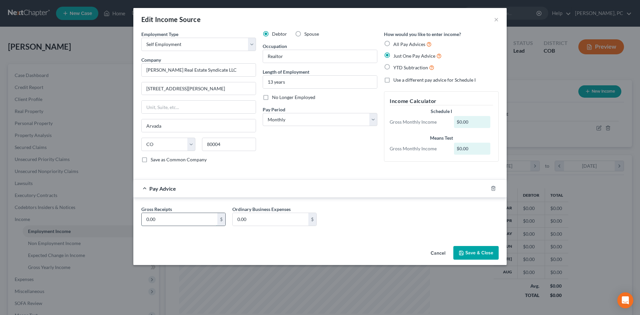
click at [160, 220] on input "0.00" at bounding box center [180, 219] width 76 height 13
type input "2,500"
click at [473, 254] on button "Save & Close" at bounding box center [475, 253] width 45 height 14
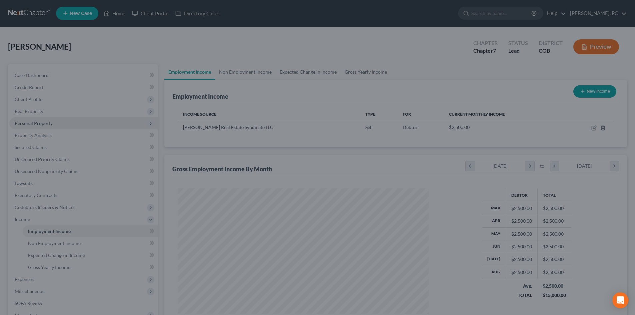
scroll to position [333298, 333160]
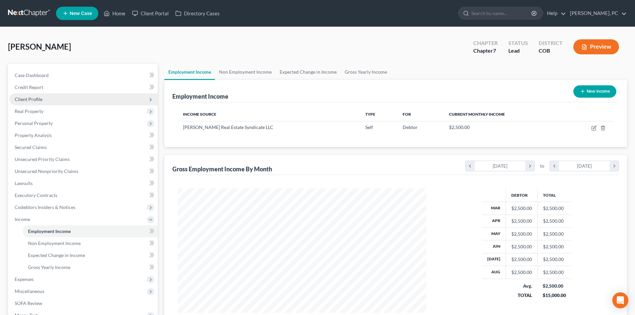
click at [26, 97] on span "Client Profile" at bounding box center [29, 99] width 28 height 6
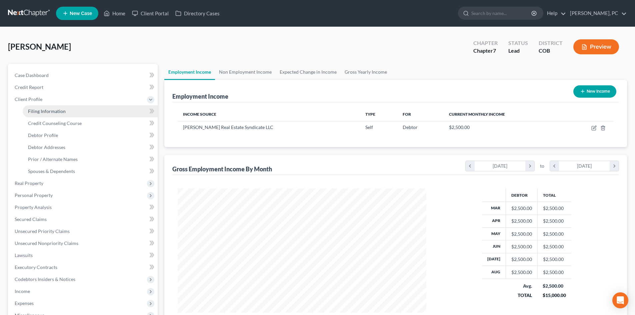
click at [51, 110] on span "Filing Information" at bounding box center [47, 111] width 38 height 6
select select "0"
select select "3"
select select "0"
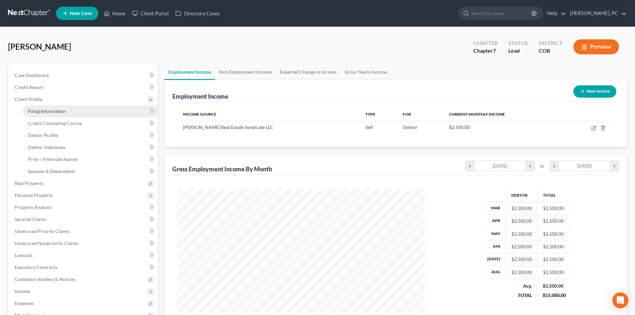
select select "5"
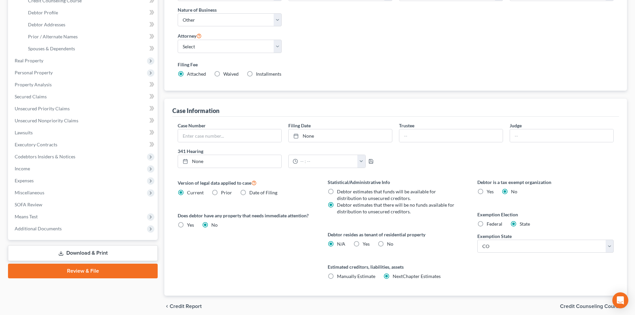
scroll to position [133, 0]
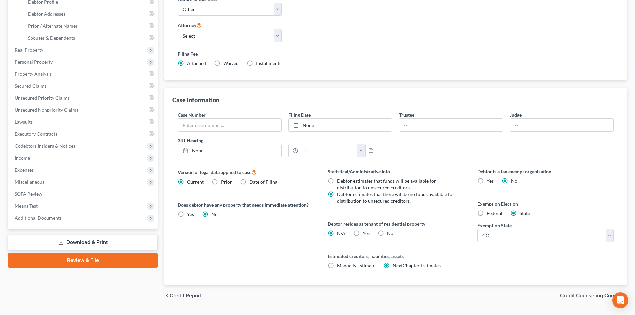
click at [387, 230] on label "No" at bounding box center [390, 233] width 6 height 7
click at [390, 230] on input "No" at bounding box center [392, 232] width 4 height 4
radio input "true"
radio input "false"
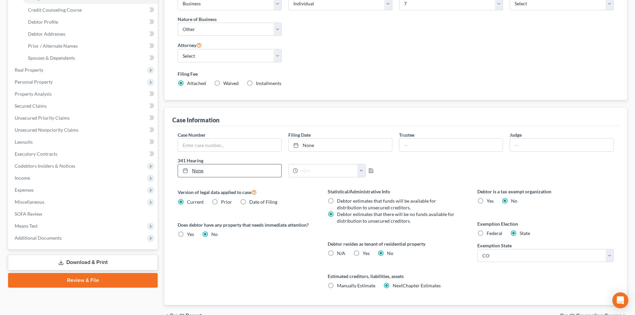
scroll to position [0, 0]
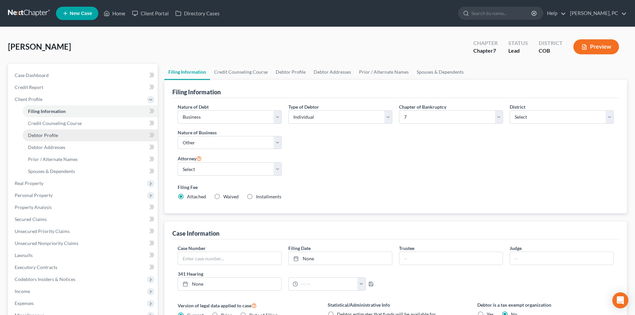
click at [50, 134] on span "Debtor Profile" at bounding box center [43, 135] width 30 height 6
select select "0"
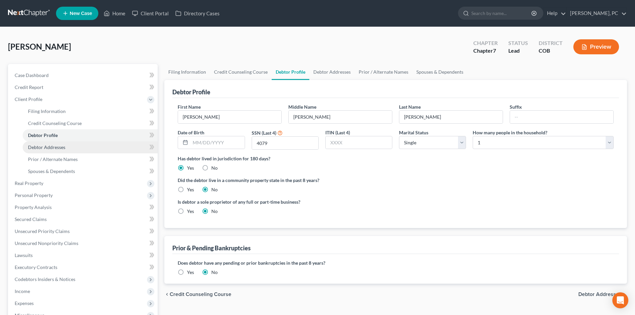
click at [59, 145] on span "Debtor Addresses" at bounding box center [46, 147] width 37 height 6
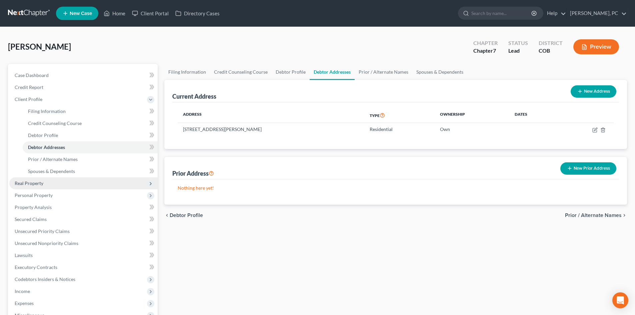
click at [38, 181] on span "Real Property" at bounding box center [29, 183] width 29 height 6
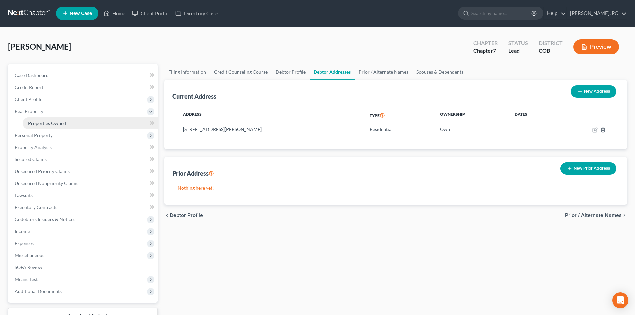
click at [42, 124] on span "Properties Owned" at bounding box center [47, 123] width 38 height 6
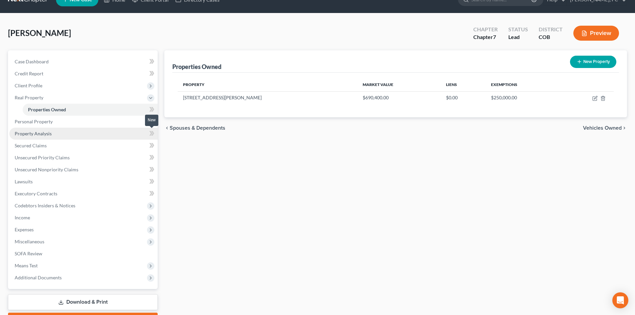
scroll to position [33, 0]
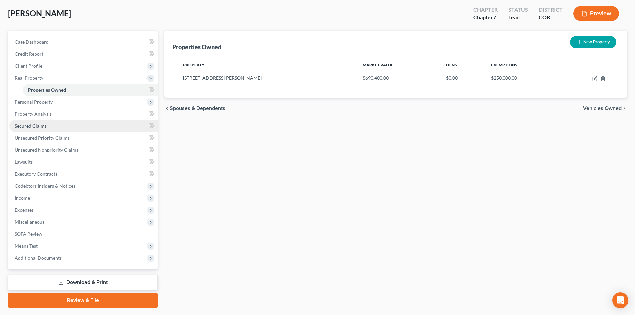
click at [32, 126] on span "Secured Claims" at bounding box center [31, 126] width 32 height 6
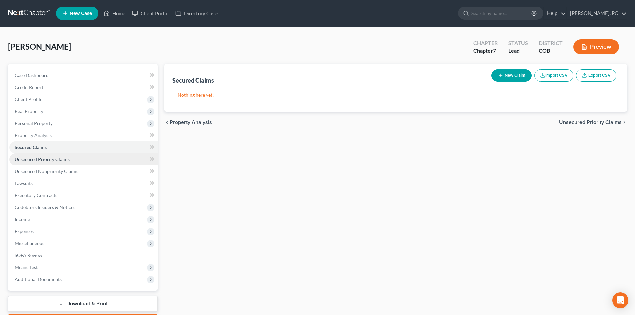
click at [52, 160] on span "Unsecured Priority Claims" at bounding box center [42, 159] width 55 height 6
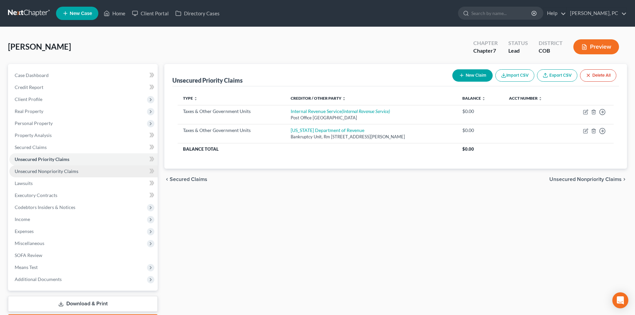
click at [63, 171] on span "Unsecured Nonpriority Claims" at bounding box center [47, 171] width 64 height 6
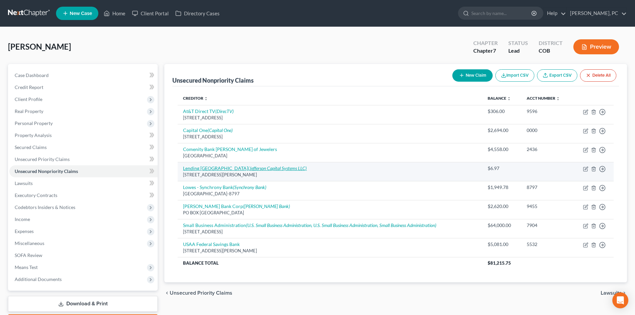
click at [248, 168] on icon "(Jefferson Capital Systems LLC)" at bounding box center [277, 168] width 59 height 6
select select "4"
select select "2"
select select "0"
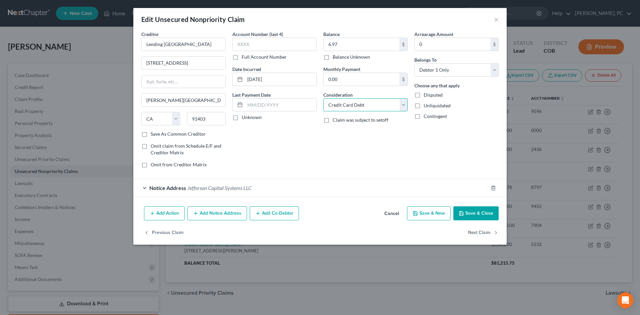
click at [338, 108] on select "Select Cable / Satellite Services Collection Agency Credit Card Debt Debt Couns…" at bounding box center [365, 104] width 84 height 13
select select "10"
click at [323, 98] on select "Select Cable / Satellite Services Collection Agency Credit Card Debt Debt Couns…" at bounding box center [365, 104] width 84 height 13
click at [470, 211] on button "Save & Close" at bounding box center [475, 213] width 45 height 14
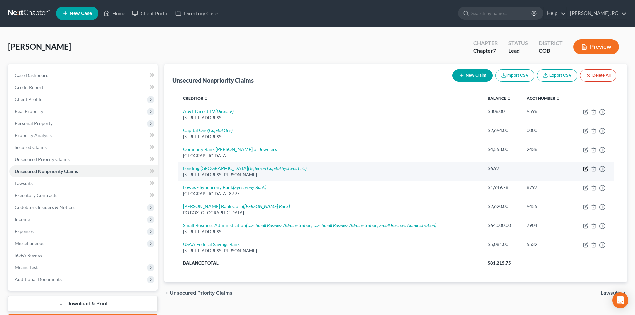
click at [583, 168] on icon "button" at bounding box center [585, 169] width 4 height 4
select select "4"
select select "10"
select select "0"
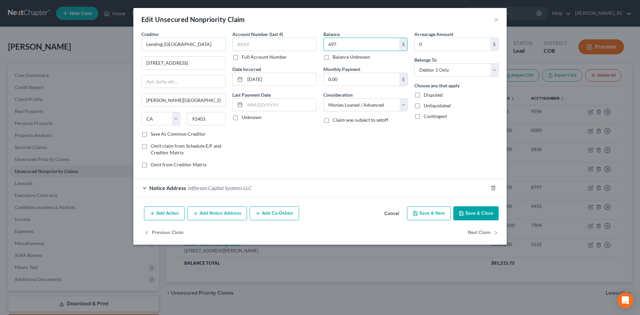
type input "697"
click at [473, 219] on button "Save & Close" at bounding box center [475, 213] width 45 height 14
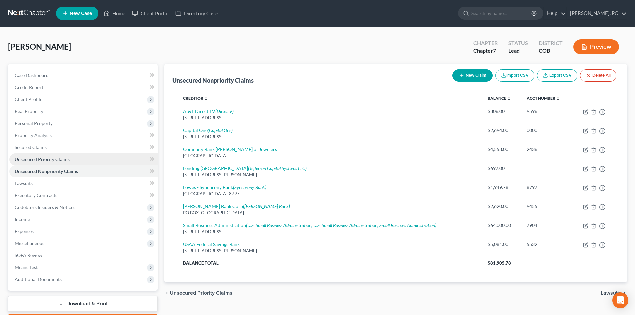
click at [41, 159] on span "Unsecured Priority Claims" at bounding box center [42, 159] width 55 height 6
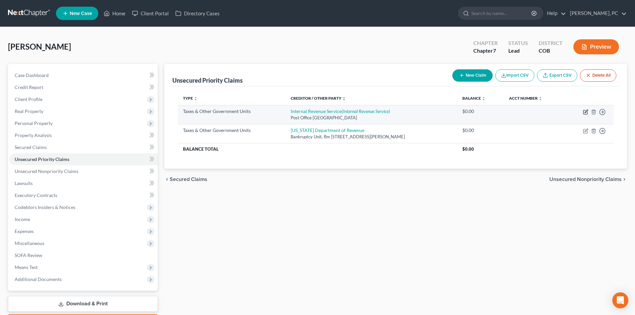
click at [585, 113] on icon "button" at bounding box center [586, 111] width 3 height 3
select select "0"
select select "39"
select select "0"
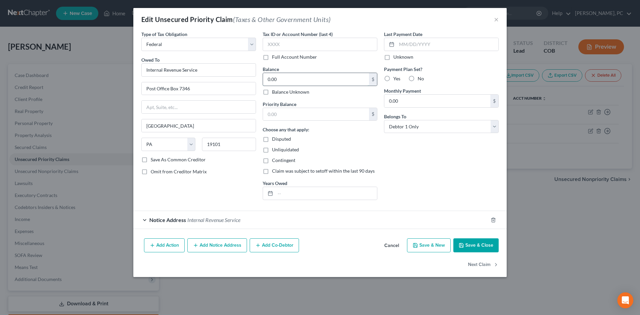
click at [284, 81] on input "0.00" at bounding box center [316, 79] width 106 height 13
type input "50,002"
click at [293, 191] on input "text" at bounding box center [326, 193] width 102 height 13
type input "2017-2024"
click at [476, 245] on button "Save & Close" at bounding box center [475, 245] width 45 height 14
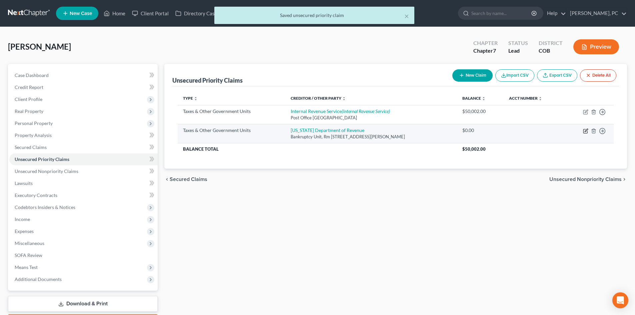
click at [585, 130] on icon "button" at bounding box center [585, 130] width 5 height 5
select select "2"
select select "5"
select select "0"
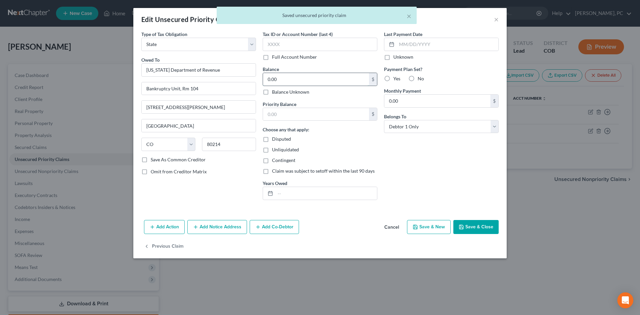
click at [279, 77] on input "0.00" at bounding box center [316, 79] width 106 height 13
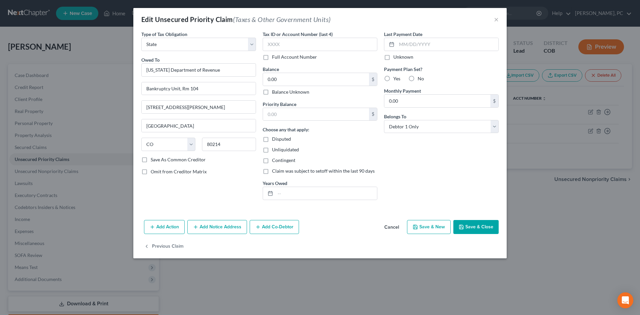
click at [477, 228] on button "Save & Close" at bounding box center [475, 227] width 45 height 14
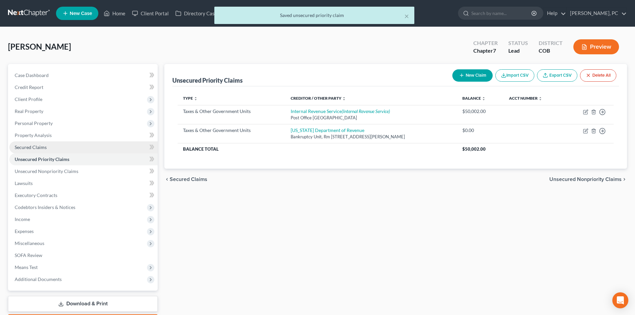
click at [37, 149] on span "Secured Claims" at bounding box center [31, 147] width 32 height 6
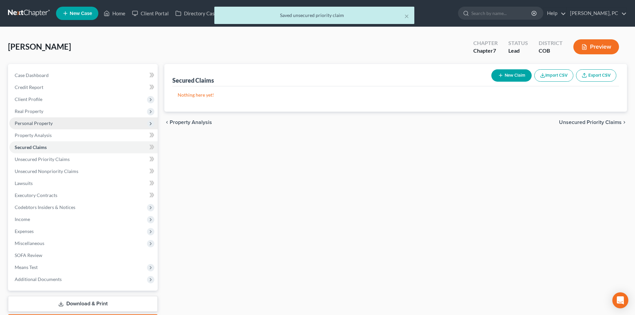
click at [41, 124] on span "Personal Property" at bounding box center [34, 123] width 38 height 6
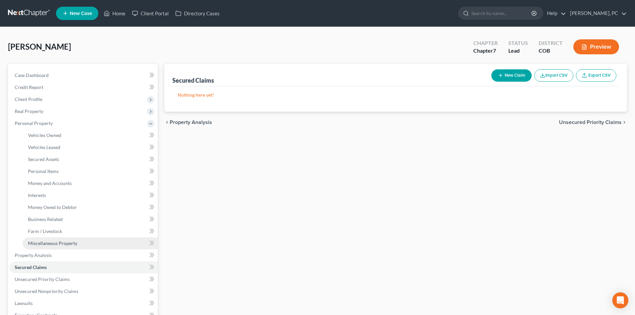
click at [59, 241] on span "Miscellaneous Property" at bounding box center [52, 243] width 49 height 6
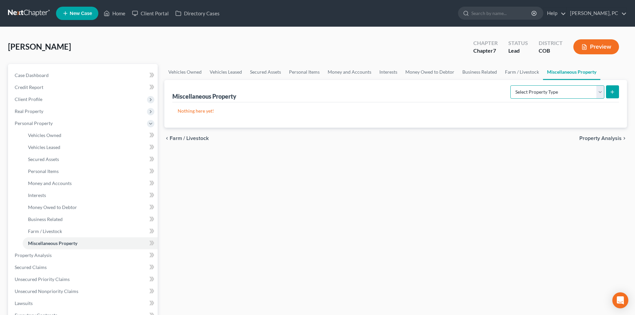
click at [515, 94] on select "Select Property Type Assigned for Creditor Benefit Within 1 Year Holding for An…" at bounding box center [557, 91] width 94 height 13
select select "transferred"
click at [510, 85] on select "Select Property Type Assigned for Creditor Benefit Within 1 Year Holding for An…" at bounding box center [557, 91] width 94 height 13
click at [613, 93] on icon "submit" at bounding box center [612, 91] width 5 height 5
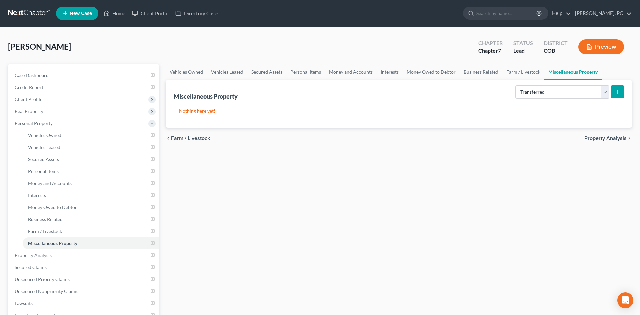
select select "Ordinary (within 2 years)"
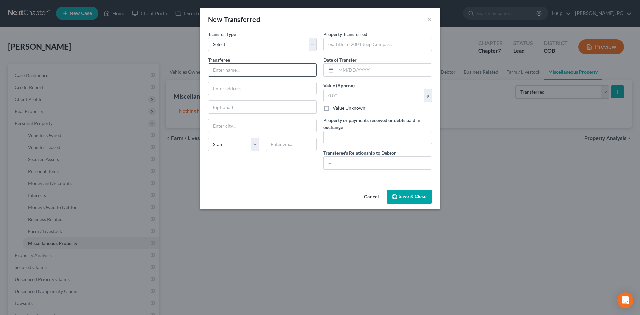
click at [243, 72] on input "text" at bounding box center [262, 70] width 108 height 13
type input "Carvana"
click at [333, 45] on input "text" at bounding box center [378, 44] width 108 height 13
type input "2017 BMW 540i xdrive"
click at [341, 160] on input "text" at bounding box center [378, 163] width 108 height 13
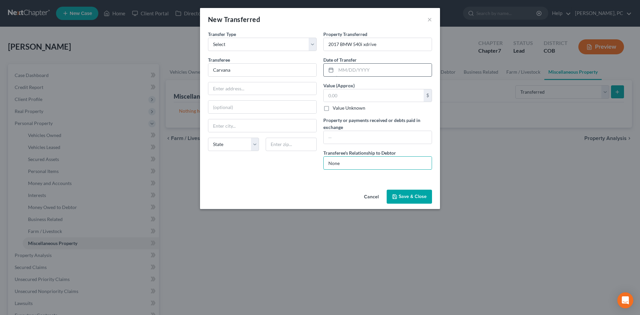
type input "None"
click at [350, 70] on input "text" at bounding box center [384, 70] width 96 height 13
type input "12/10/2023"
click at [336, 99] on input "text" at bounding box center [374, 95] width 100 height 13
type input "205,000"
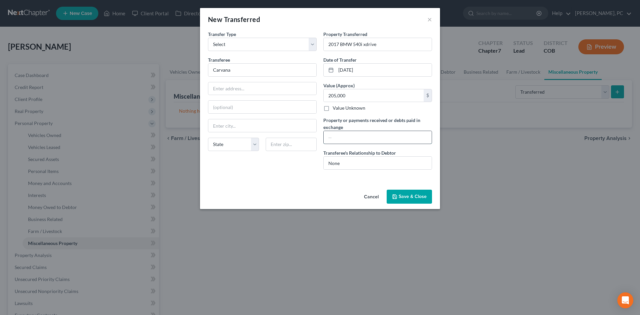
click at [332, 135] on input "text" at bounding box center [378, 137] width 108 height 13
type input "Received roughly $"
click at [341, 96] on input "205,000" at bounding box center [374, 95] width 100 height 13
type input "20,500"
click at [370, 132] on input "Received roughly $" at bounding box center [378, 137] width 108 height 13
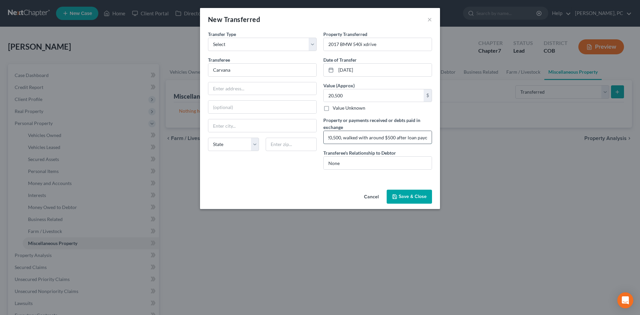
scroll to position [0, 43]
type input "Received roughly $20,500, walked with around $500 after loan payoff"
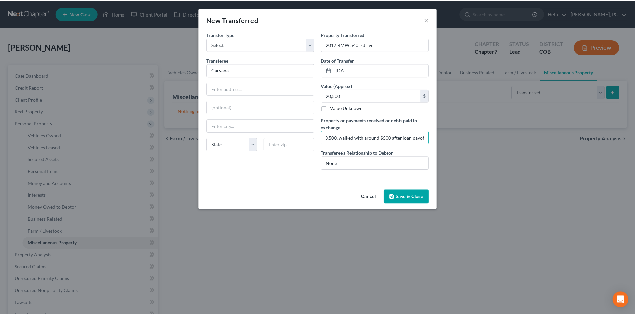
scroll to position [0, 0]
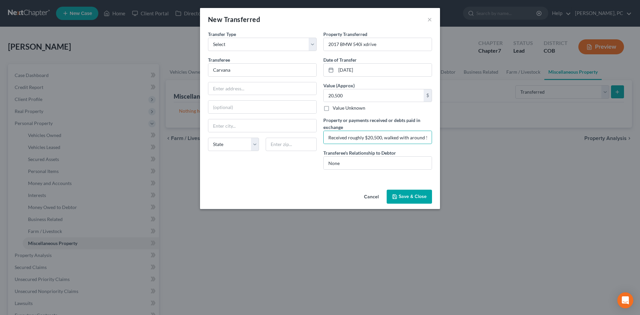
click at [404, 199] on button "Save & Close" at bounding box center [409, 197] width 45 height 14
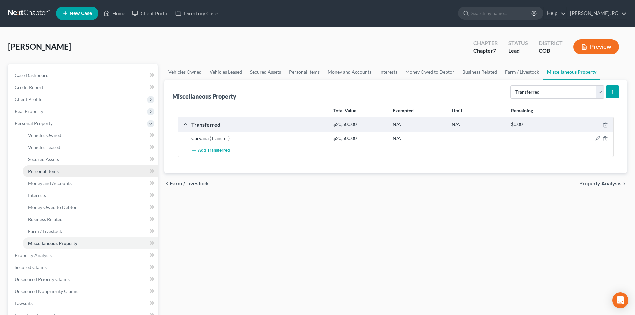
click at [48, 170] on span "Personal Items" at bounding box center [43, 171] width 31 height 6
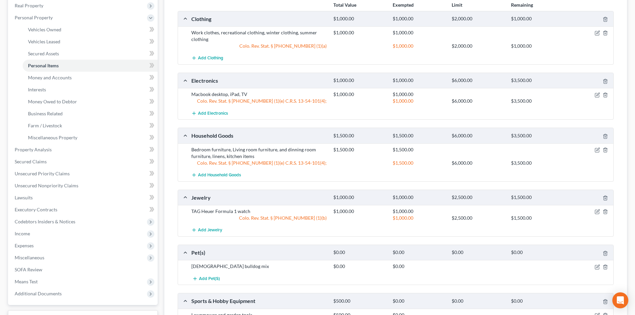
scroll to position [100, 0]
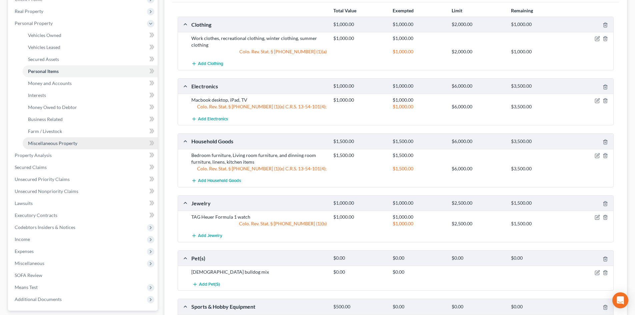
click at [61, 142] on span "Miscellaneous Property" at bounding box center [52, 143] width 49 height 6
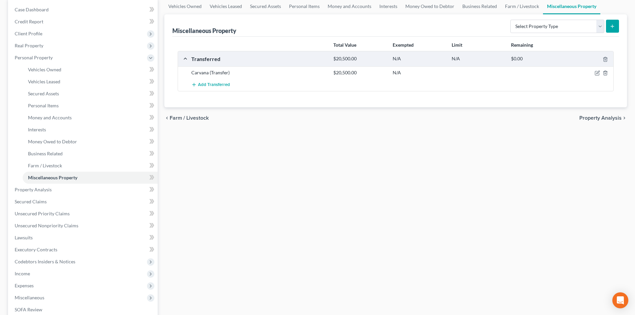
scroll to position [67, 0]
click at [30, 202] on span "Secured Claims" at bounding box center [31, 201] width 32 height 6
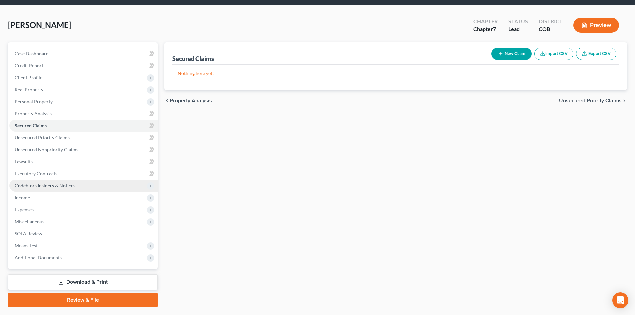
scroll to position [33, 0]
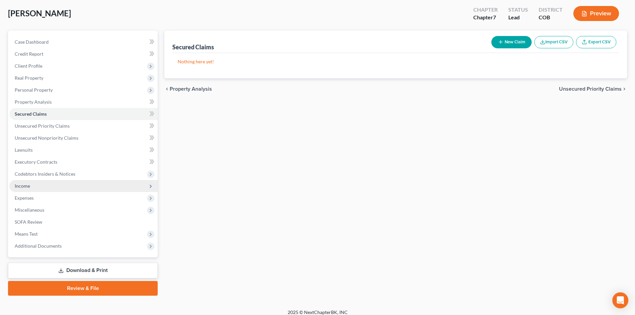
click at [24, 184] on span "Income" at bounding box center [22, 186] width 15 height 6
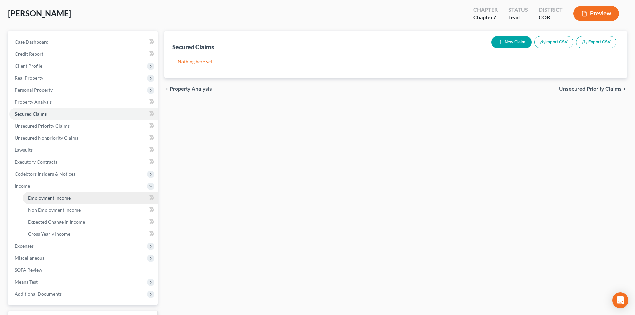
click at [48, 194] on link "Employment Income" at bounding box center [90, 198] width 135 height 12
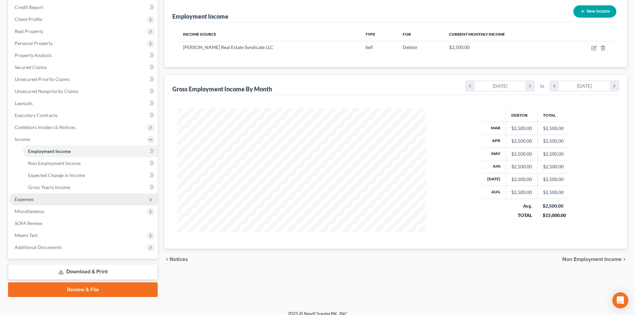
scroll to position [87, 0]
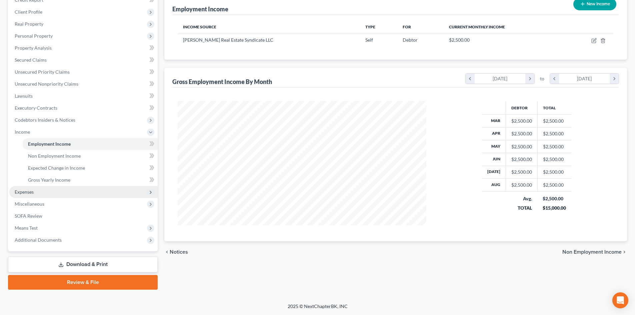
click at [30, 189] on span "Expenses" at bounding box center [24, 192] width 19 height 6
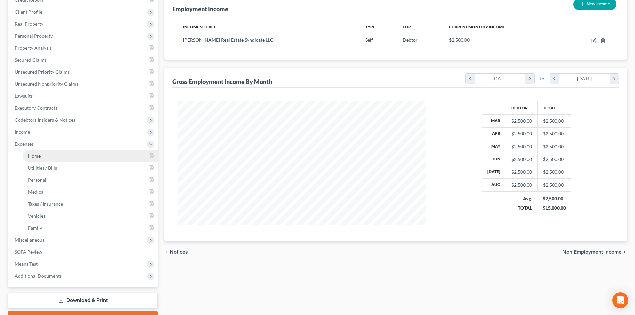
click at [37, 156] on span "Home" at bounding box center [34, 156] width 13 height 6
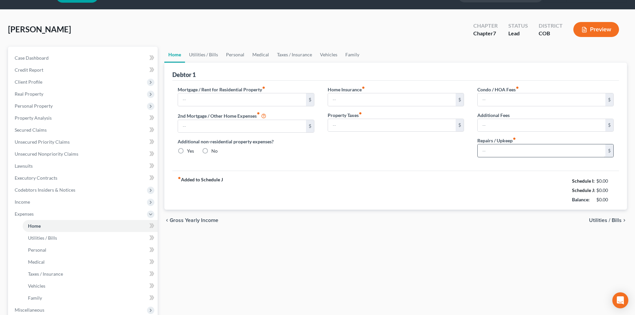
type input "1,215.00"
type input "500.00"
radio input "true"
type input "0.00"
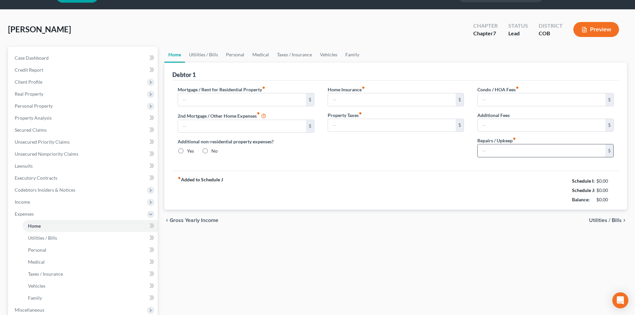
type input "0.00"
type input "250.00"
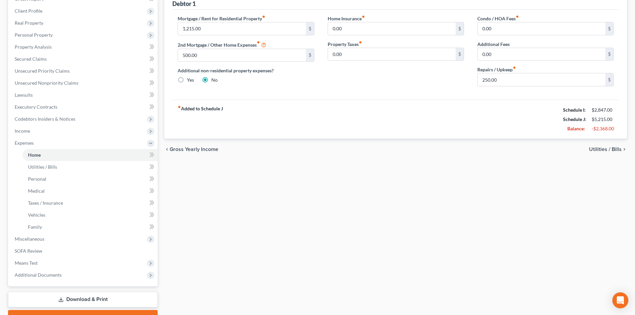
scroll to position [123, 0]
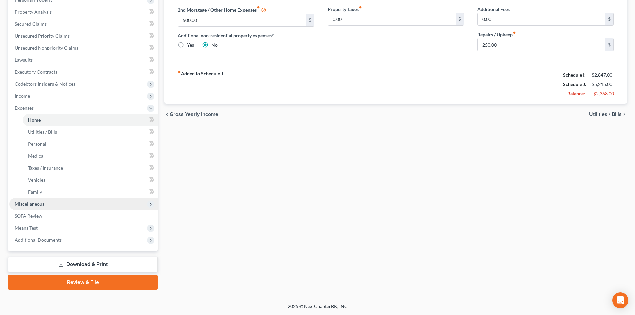
click at [29, 204] on span "Miscellaneous" at bounding box center [30, 204] width 30 height 6
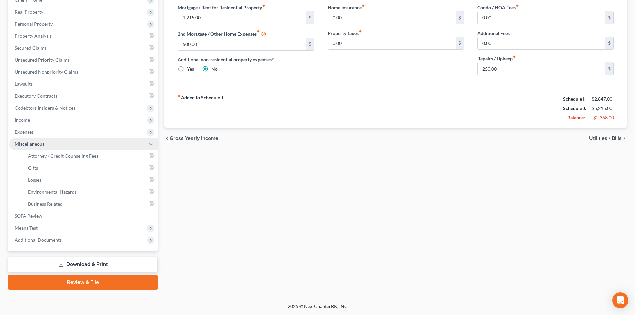
scroll to position [99, 0]
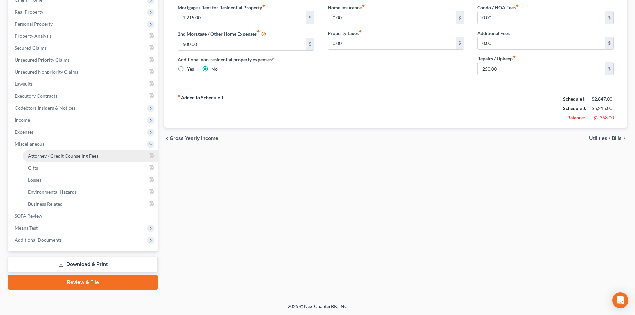
click at [55, 158] on span "Attorney / Credit Counseling Fees" at bounding box center [63, 156] width 70 height 6
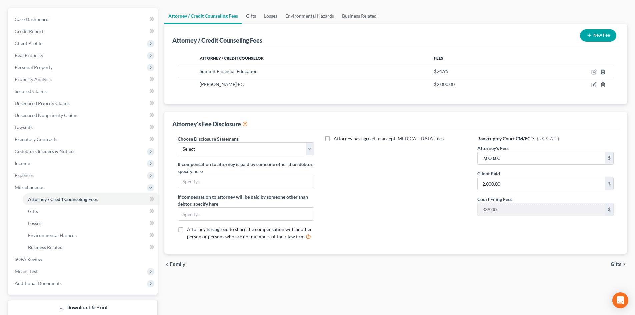
scroll to position [99, 0]
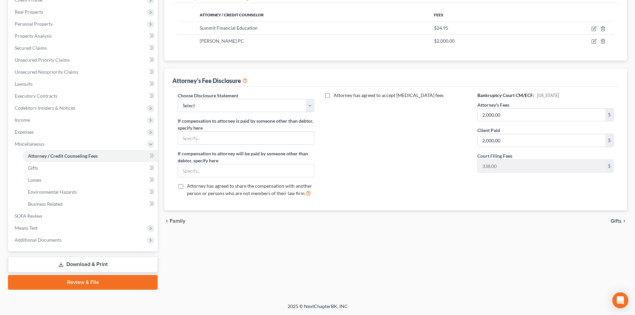
click at [163, 131] on div "Attorney / Credit Counseling Fees Gifts Losses Environmental Hazards Business R…" at bounding box center [395, 127] width 469 height 325
click at [57, 71] on span "Unsecured Nonpriority Claims" at bounding box center [47, 72] width 64 height 6
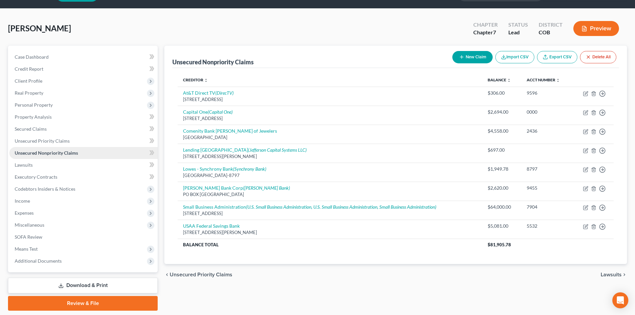
scroll to position [39, 0]
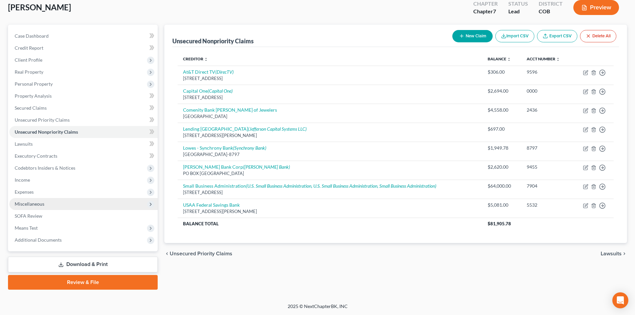
click at [34, 203] on span "Miscellaneous" at bounding box center [30, 204] width 30 height 6
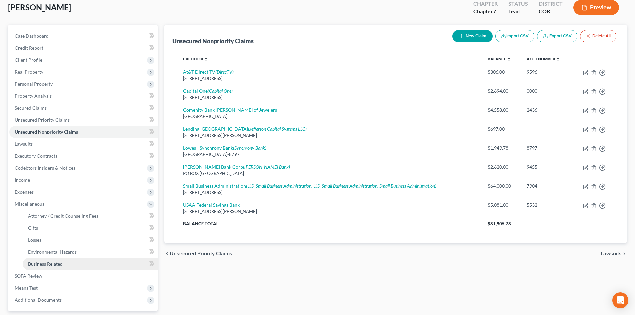
click at [51, 263] on span "Business Related" at bounding box center [45, 264] width 35 height 6
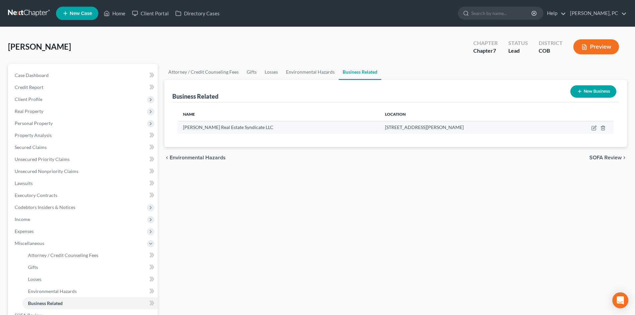
drag, startPoint x: 182, startPoint y: 127, endPoint x: 458, endPoint y: 129, distance: 275.4
click at [458, 129] on tr "Arturo Bugarin Real Estate Syndicate LLC 6197 Jellison Way, Arvada, CO 80004" at bounding box center [396, 127] width 436 height 13
copy tr "Arturo Bugarin Real Estate Syndicate LLC 6197 Jellison Way, Arvada, CO 80004"
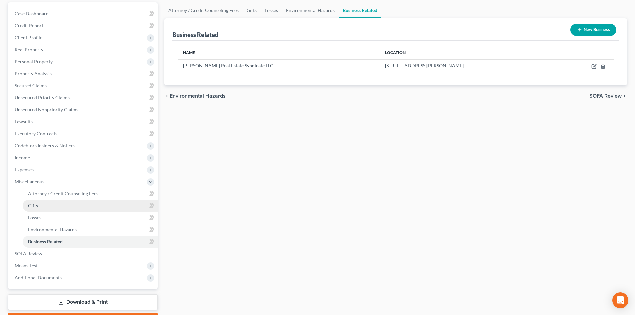
scroll to position [67, 0]
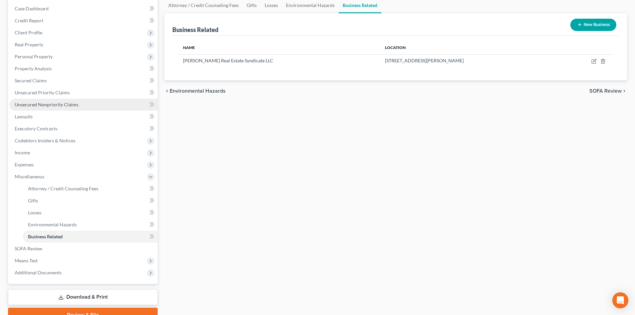
click at [53, 106] on span "Unsecured Nonpriority Claims" at bounding box center [47, 105] width 64 height 6
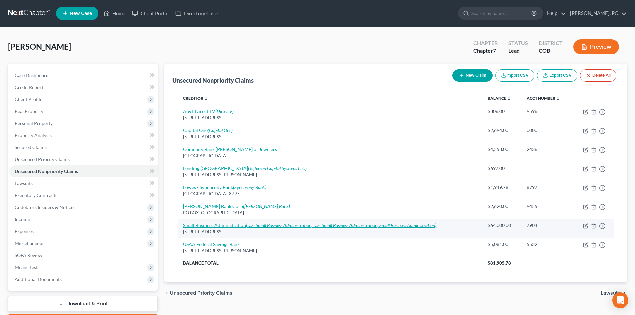
click at [225, 223] on link "Small Business Administration (U.S. Small Business Administration, U.S. Small B…" at bounding box center [309, 225] width 253 height 6
select select "5"
select select "14"
select select "0"
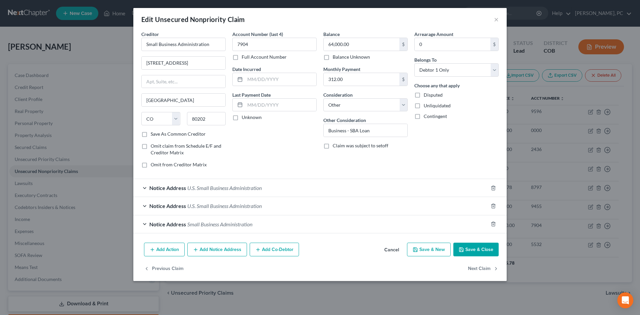
click at [266, 247] on button "Add Co-Debtor" at bounding box center [274, 250] width 49 height 14
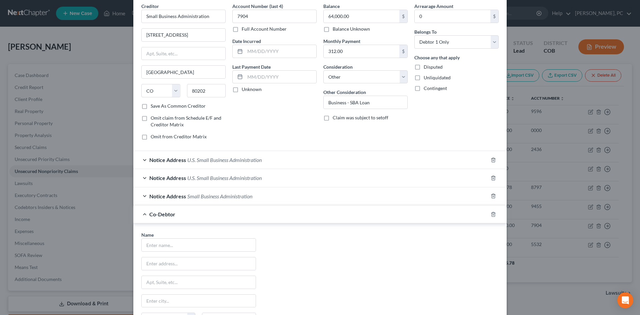
scroll to position [67, 0]
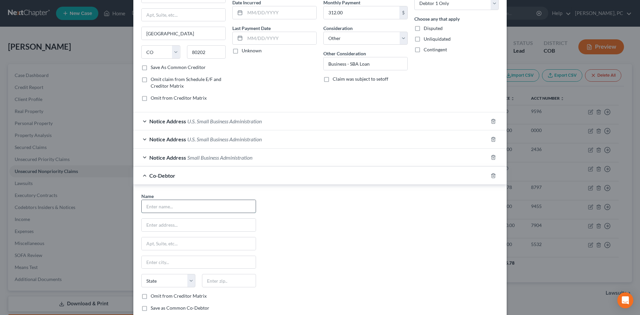
click at [182, 207] on input "text" at bounding box center [199, 206] width 114 height 13
paste input "Arturo Bugarin Real Estate Syndicate LLC 6197 Jellison Way, Arvada, CO 80004"
drag, startPoint x: 172, startPoint y: 206, endPoint x: 288, endPoint y: 204, distance: 116.0
click at [301, 205] on div "Name * Arturo Bugarin Real Estate Syndicate LLC 6197 Jellison Way, Arvada, CO 8…" at bounding box center [320, 255] width 364 height 124
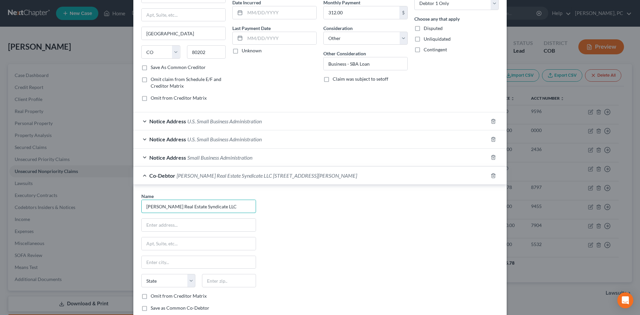
scroll to position [0, 0]
type input "Arturo Bugarin Real Estate Syndicate LLC"
click at [159, 223] on input "text" at bounding box center [199, 225] width 114 height 13
paste input "6197 Jellison Way, Arvada, CO 80004"
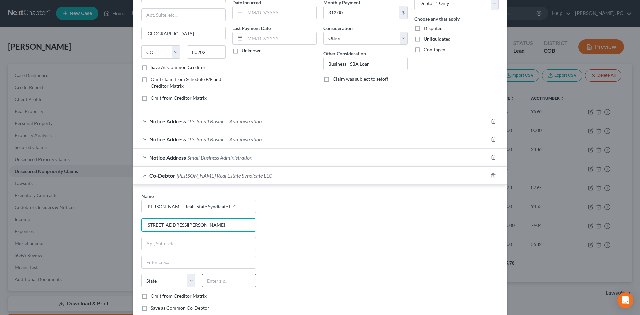
type input "6197 Jellison Way, Arvada, CO 80004"
click at [211, 284] on input "text" at bounding box center [229, 280] width 54 height 13
type input "80004"
type input "Arvada"
select select "5"
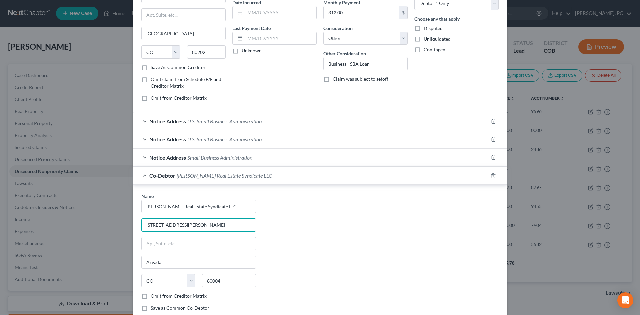
drag, startPoint x: 184, startPoint y: 224, endPoint x: 266, endPoint y: 222, distance: 82.1
click at [263, 224] on div "Name * Arturo Bugarin Real Estate Syndicate LLC 6197 Jellison Way, Arvada, CO 8…" at bounding box center [320, 255] width 364 height 124
type input "6197 Jellison Way"
click at [266, 222] on div "Name * Arturo Bugarin Real Estate Syndicate LLC 6197 Jellison Way Arvada State …" at bounding box center [320, 255] width 364 height 124
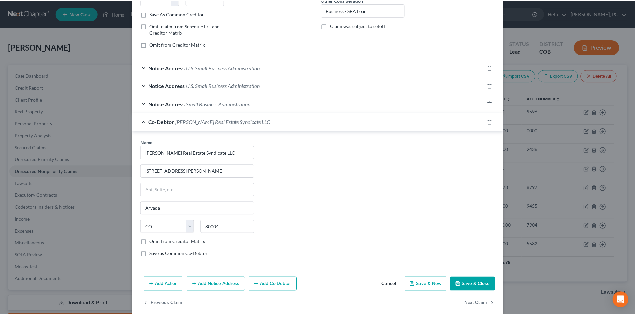
scroll to position [129, 0]
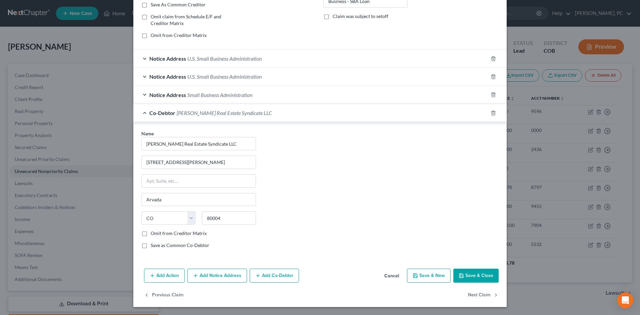
click at [472, 275] on button "Save & Close" at bounding box center [475, 276] width 45 height 14
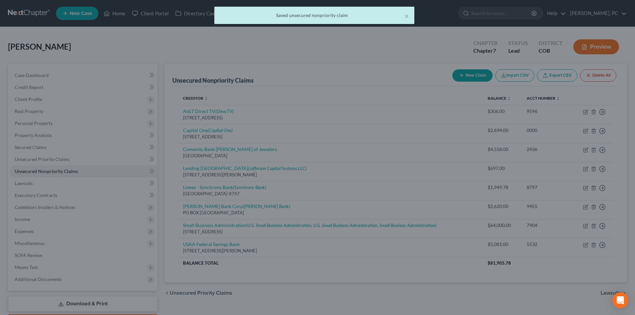
scroll to position [0, 0]
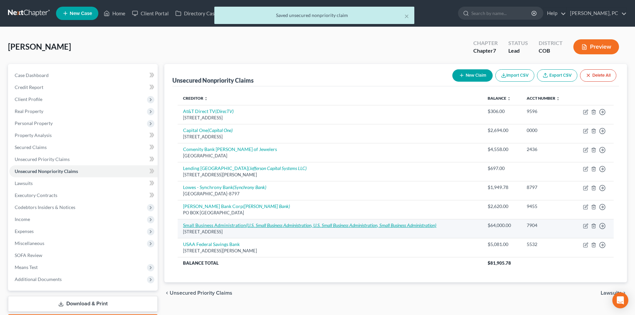
click at [212, 226] on link "Small Business Administration (U.S. Small Business Administration, U.S. Small B…" at bounding box center [309, 225] width 253 height 6
select select "5"
select select "14"
select select "0"
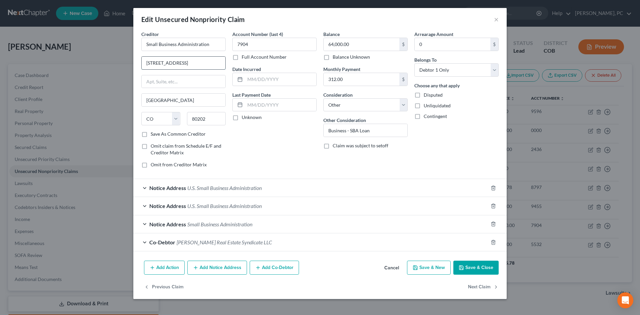
click at [178, 64] on input "721 19th St," at bounding box center [184, 63] width 84 height 13
type input "721 19th St"
click at [290, 135] on div "Account Number (last 4) 7904 Full Account Number Date Incurred Last Payment Dat…" at bounding box center [274, 102] width 91 height 143
click at [476, 268] on button "Save & Close" at bounding box center [475, 268] width 45 height 14
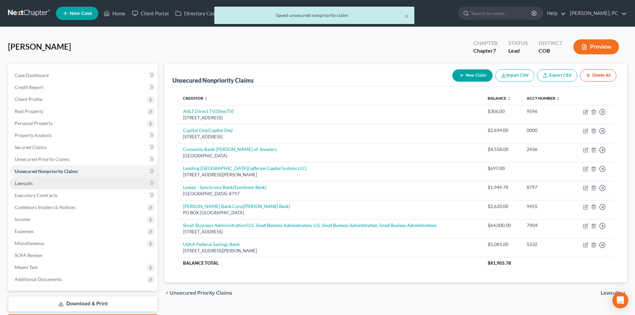
click at [21, 183] on span "Lawsuits" at bounding box center [24, 183] width 18 height 6
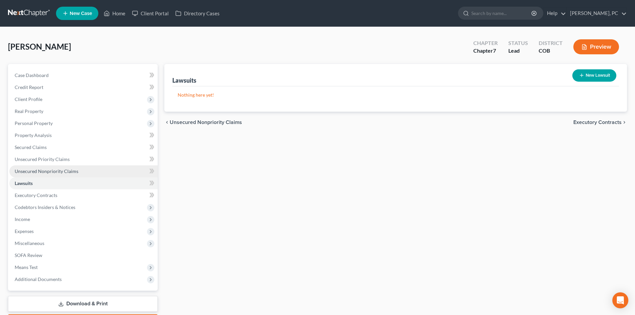
scroll to position [33, 0]
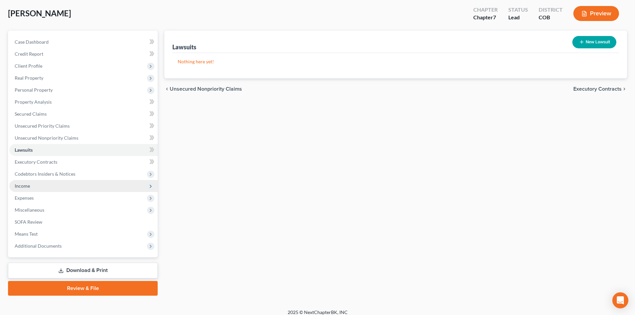
click at [22, 185] on span "Income" at bounding box center [22, 186] width 15 height 6
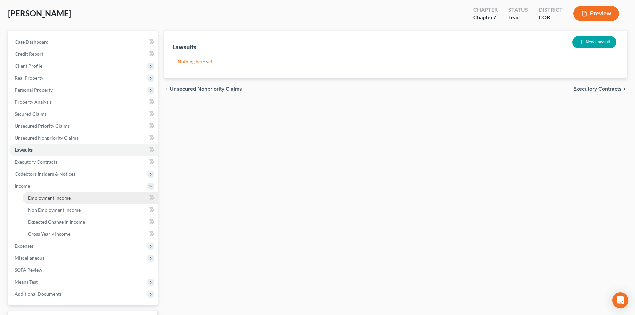
click at [37, 199] on span "Employment Income" at bounding box center [49, 198] width 43 height 6
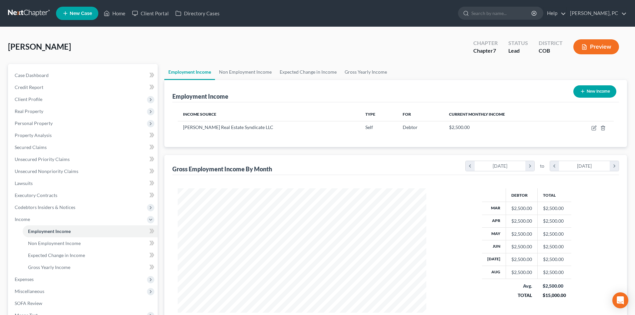
scroll to position [124, 262]
drag, startPoint x: 457, startPoint y: 127, endPoint x: 471, endPoint y: 128, distance: 13.4
click at [467, 129] on td "$2,500.00" at bounding box center [504, 127] width 120 height 13
click at [346, 140] on div "Income Source Type For Current Monthly Income Arturo Bugarin Real Estate Syndic…" at bounding box center [395, 124] width 447 height 45
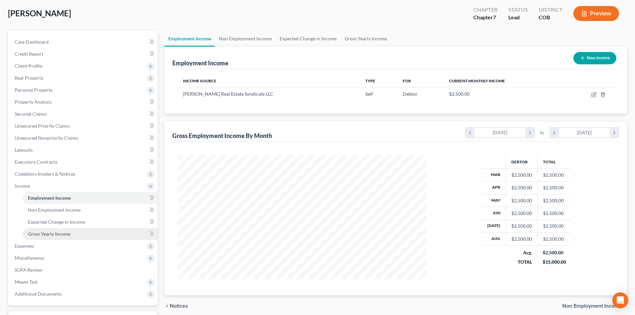
click at [47, 231] on span "Gross Yearly Income" at bounding box center [49, 234] width 42 height 6
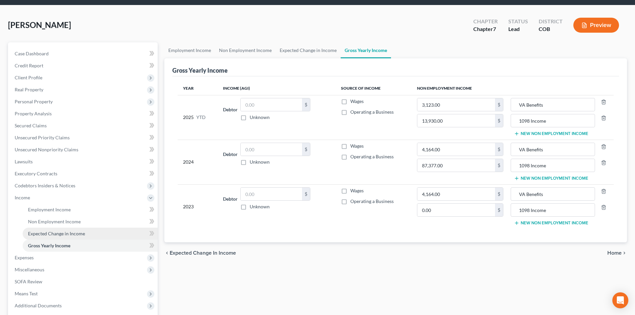
scroll to position [33, 0]
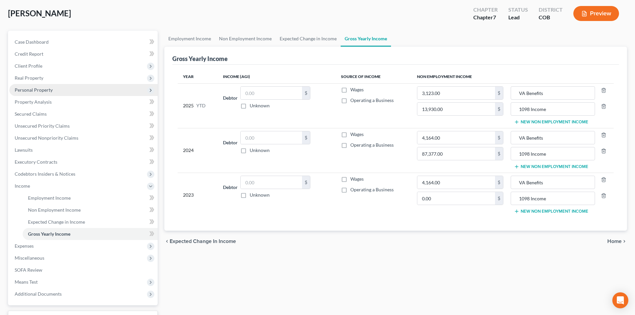
click at [38, 87] on span "Personal Property" at bounding box center [34, 90] width 38 height 6
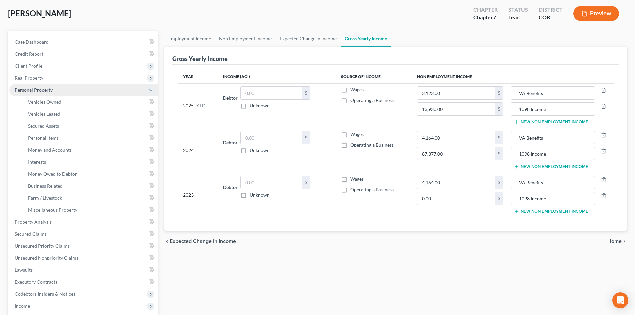
click at [31, 91] on span "Personal Property" at bounding box center [34, 90] width 38 height 6
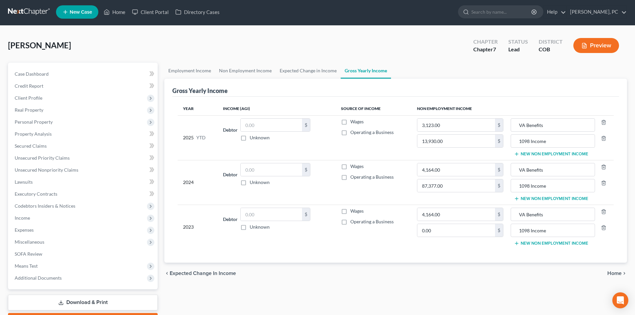
scroll to position [0, 0]
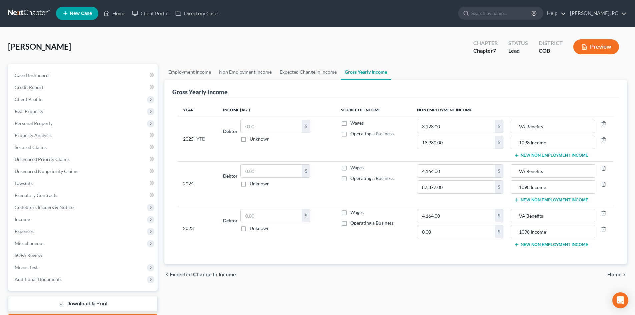
drag, startPoint x: 67, startPoint y: 48, endPoint x: 7, endPoint y: 47, distance: 60.0
click at [7, 47] on div "Bugarin, Arturo Upgraded Chapter Chapter 7 Status Lead District COB Preview Pet…" at bounding box center [317, 184] width 635 height 315
copy span "Bugarin, Arturo"
click at [31, 244] on span "Miscellaneous" at bounding box center [30, 243] width 30 height 6
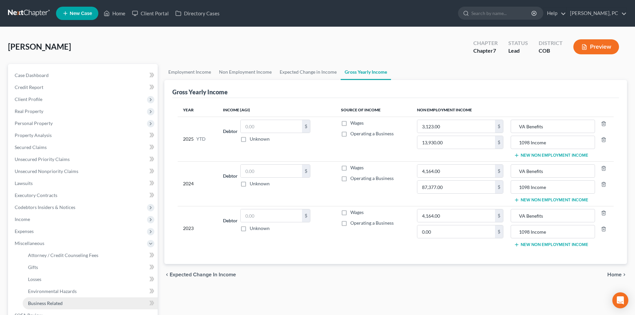
click at [44, 299] on link "Business Related" at bounding box center [90, 303] width 135 height 12
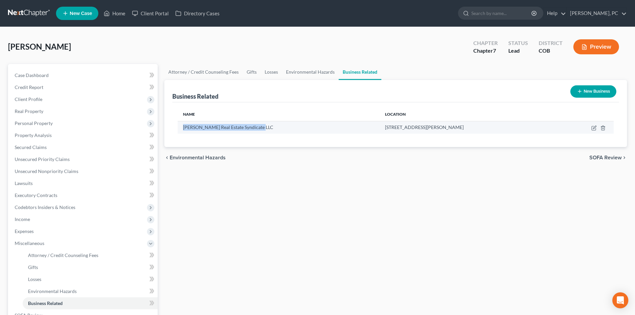
drag, startPoint x: 180, startPoint y: 126, endPoint x: 258, endPoint y: 128, distance: 77.4
click at [258, 128] on td "Arturo Bugarin Real Estate Syndicate LLC" at bounding box center [279, 127] width 202 height 13
copy span "Arturo Bugarin Real Estate Syndicate"
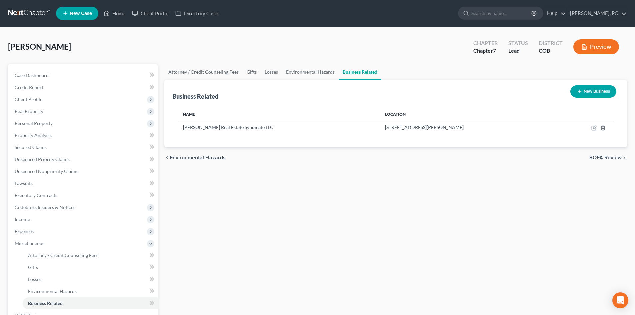
click at [253, 196] on div "Attorney / Credit Counseling Fees Gifts Losses Environmental Hazards Business R…" at bounding box center [395, 226] width 469 height 325
click at [123, 13] on link "Home" at bounding box center [114, 13] width 28 height 12
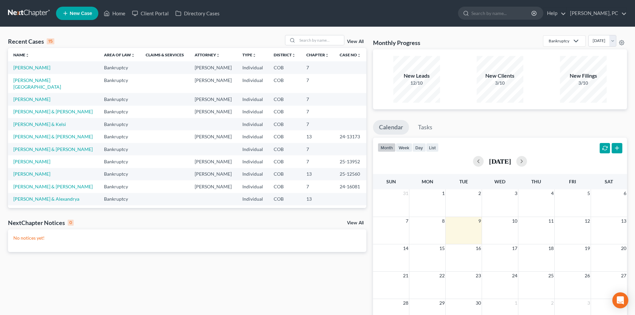
click at [369, 159] on div "Recent Cases 15 View All Name unfold_more expand_more expand_less Area of Law u…" at bounding box center [187, 200] width 365 height 330
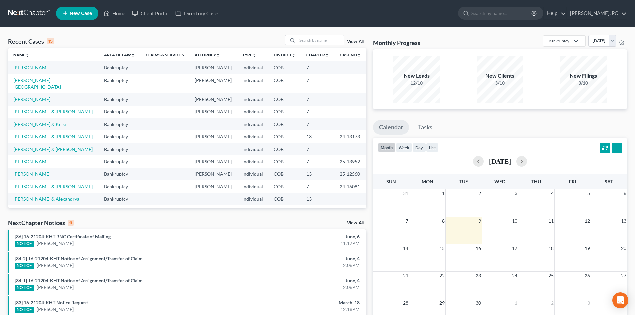
click at [29, 66] on link "Bugarin, Arturo" at bounding box center [31, 68] width 37 height 6
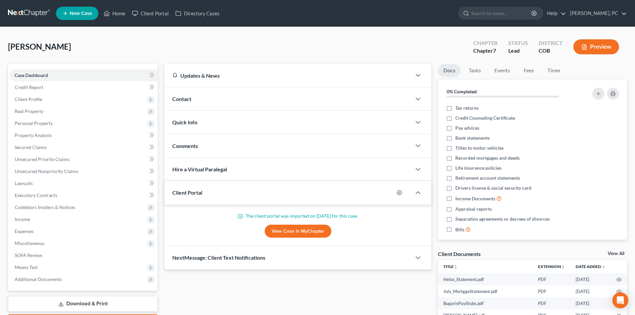
click at [587, 47] on icon "button" at bounding box center [584, 47] width 6 height 6
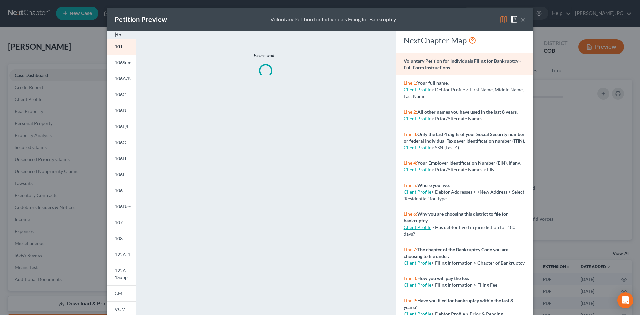
click at [118, 35] on img at bounding box center [119, 35] width 8 height 8
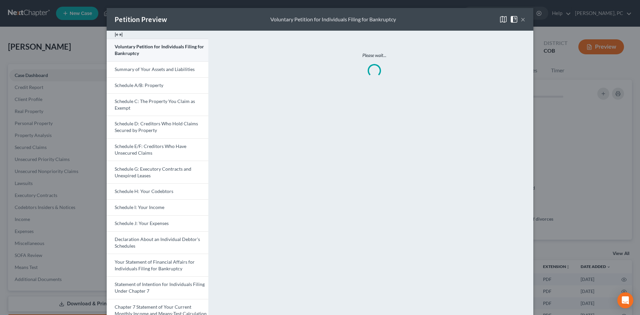
click at [154, 52] on link "Voluntary Petition for Individuals Filing for Bankruptcy" at bounding box center [158, 50] width 102 height 23
drag, startPoint x: 130, startPoint y: 86, endPoint x: 215, endPoint y: 133, distance: 97.2
click at [130, 86] on span "Schedule A/B: Property" at bounding box center [139, 85] width 49 height 6
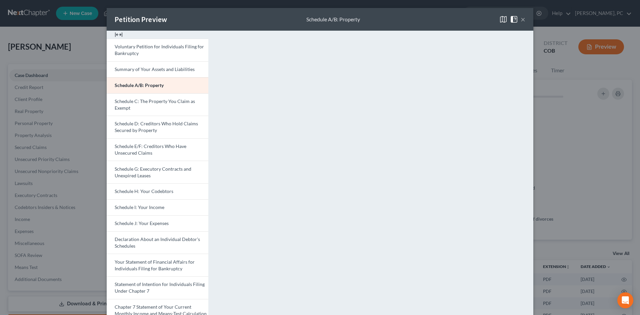
click at [521, 21] on button "×" at bounding box center [523, 19] width 5 height 8
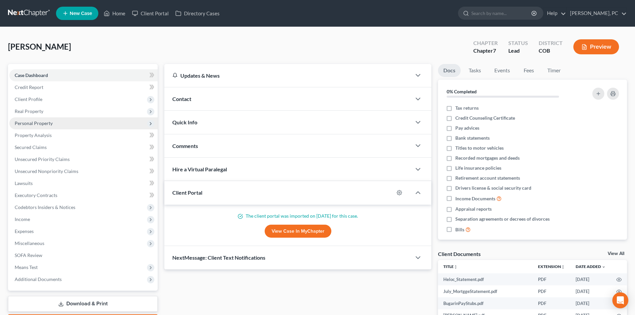
click at [40, 120] on span "Personal Property" at bounding box center [34, 123] width 38 height 6
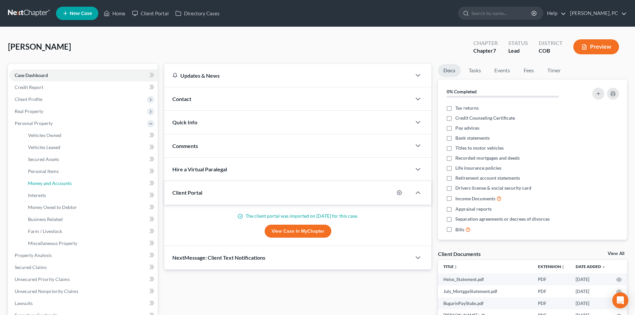
click at [41, 182] on span "Money and Accounts" at bounding box center [50, 183] width 44 height 6
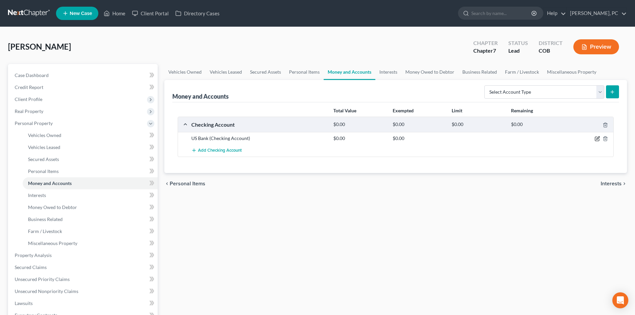
click at [596, 138] on icon "button" at bounding box center [597, 138] width 5 height 5
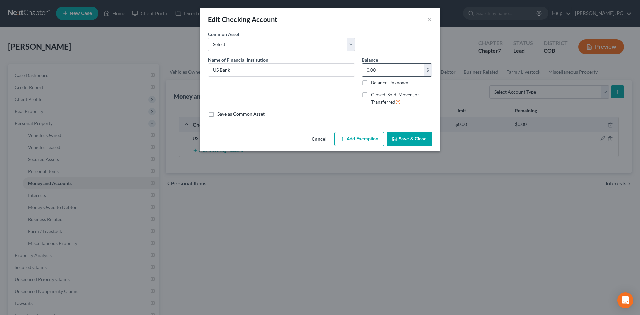
click at [391, 70] on input "0.00" at bounding box center [393, 70] width 62 height 13
type input "220"
click at [358, 131] on div "Cancel Add Exemption Save & Close" at bounding box center [320, 140] width 240 height 22
click at [355, 139] on button "Add Exemption" at bounding box center [359, 139] width 50 height 14
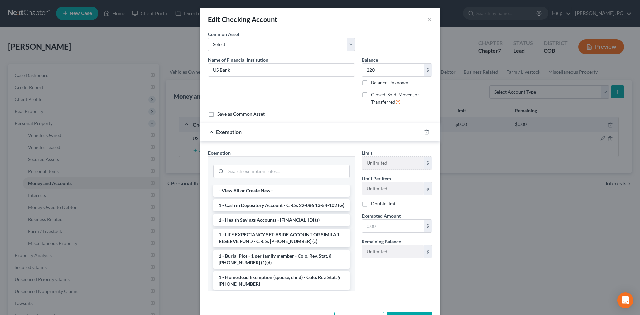
click at [260, 209] on li "1 - Cash in Depository Account - C.R.S. 22-086 13-54-102 (w)" at bounding box center [281, 205] width 136 height 12
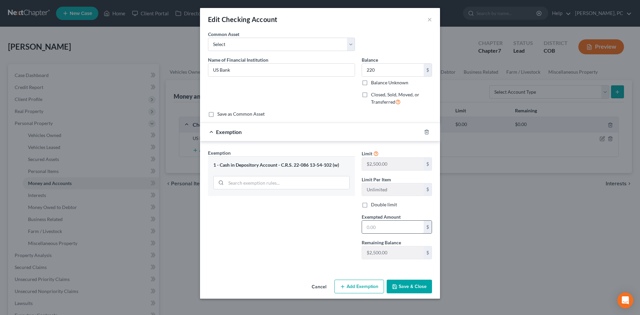
click at [382, 226] on input "text" at bounding box center [393, 227] width 62 height 13
type input "220"
click at [403, 284] on button "Save & Close" at bounding box center [409, 287] width 45 height 14
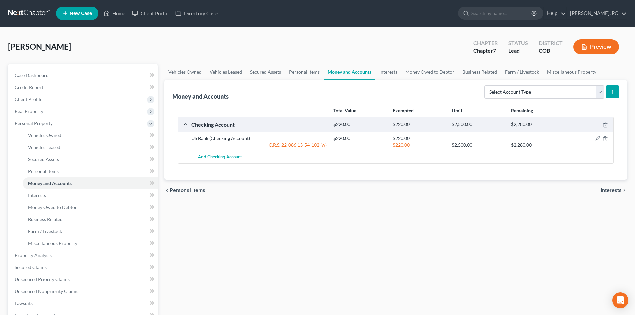
click at [589, 49] on button "Preview" at bounding box center [596, 46] width 46 height 15
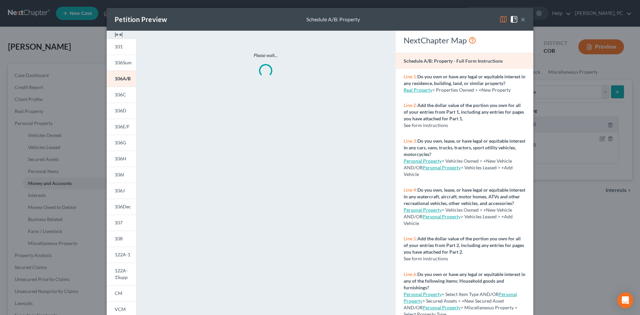
click at [115, 32] on img at bounding box center [119, 35] width 8 height 8
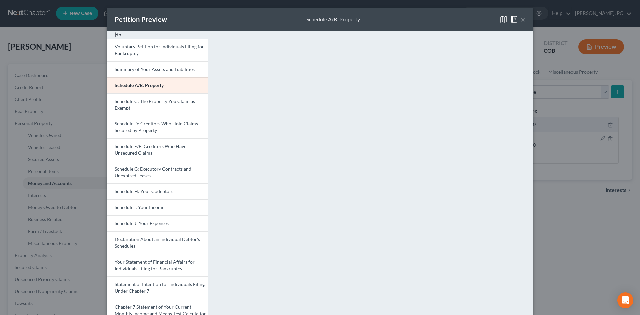
click at [521, 18] on button "×" at bounding box center [523, 19] width 5 height 8
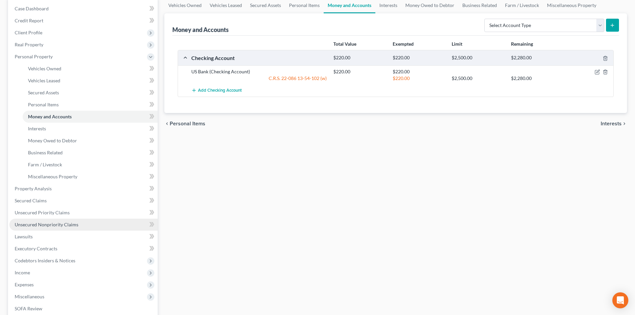
click at [59, 226] on span "Unsecured Nonpriority Claims" at bounding box center [47, 225] width 64 height 6
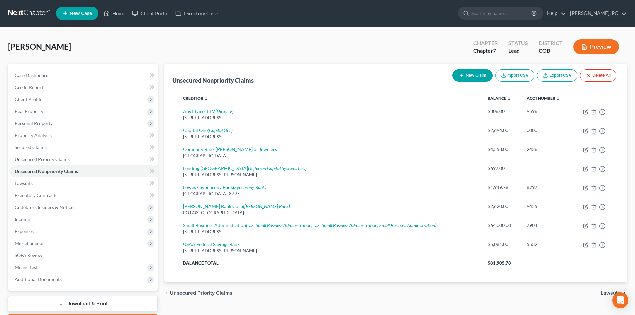
click at [464, 76] on button "New Claim" at bounding box center [472, 75] width 40 height 12
select select "0"
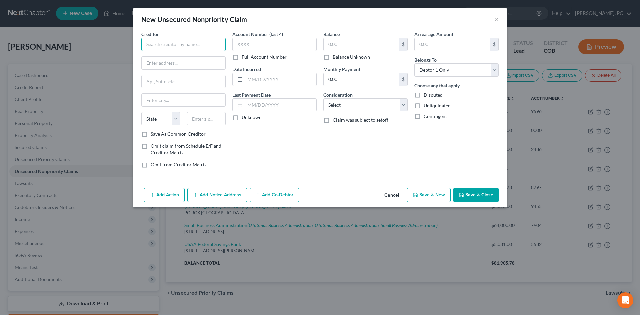
click at [198, 45] on input "text" at bounding box center [183, 44] width 84 height 13
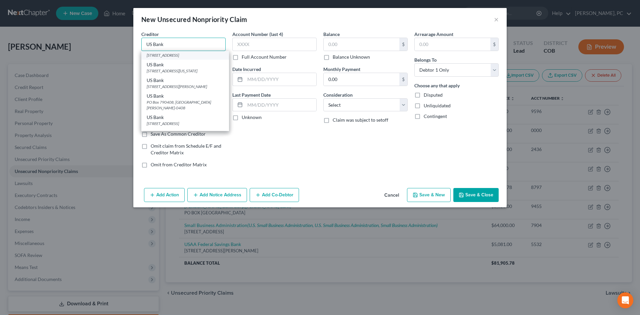
scroll to position [133, 0]
type input "US Bank"
click at [171, 106] on div "4325 17th St SW, Fargo, ND 58125" at bounding box center [185, 107] width 77 height 6
type input "4325 17th St SW"
type input "Fargo"
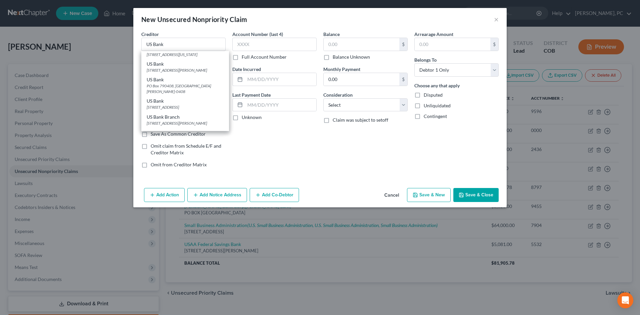
select select "29"
type input "58125"
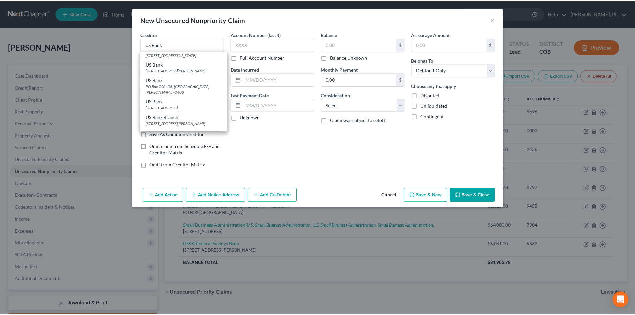
scroll to position [0, 0]
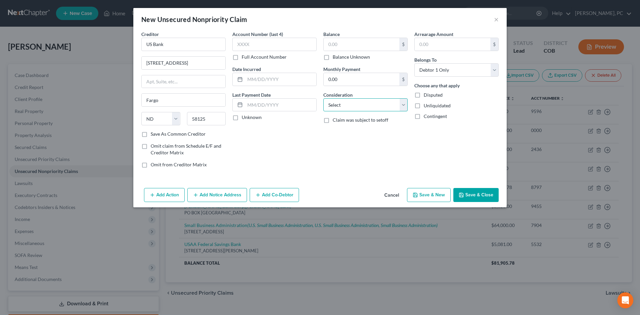
click at [351, 109] on select "Select Cable / Satellite Services Collection Agency Credit Card Debt Debt Couns…" at bounding box center [365, 104] width 84 height 13
select select "15"
click at [323, 98] on select "Select Cable / Satellite Services Collection Agency Credit Card Debt Debt Couns…" at bounding box center [365, 104] width 84 height 13
click at [335, 47] on input "text" at bounding box center [362, 44] width 76 height 13
click at [466, 194] on button "Save & Close" at bounding box center [475, 195] width 45 height 14
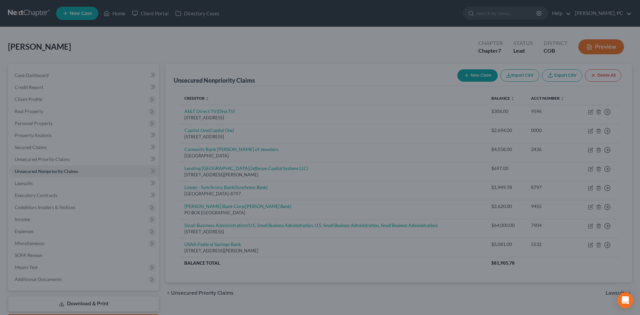
type input "610.00"
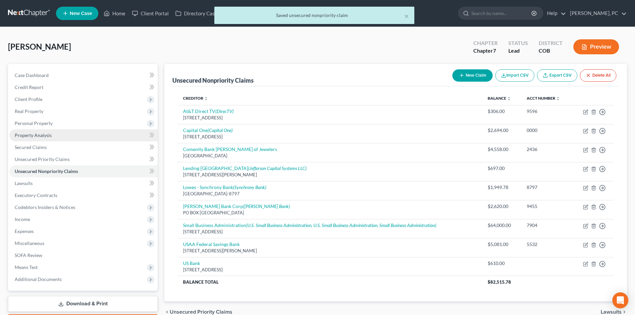
drag, startPoint x: 38, startPoint y: 136, endPoint x: 37, endPoint y: 129, distance: 6.5
click at [38, 136] on span "Property Analysis" at bounding box center [33, 135] width 37 height 6
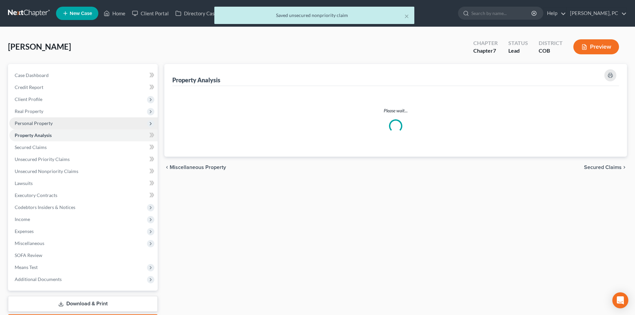
click at [36, 124] on span "Personal Property" at bounding box center [34, 123] width 38 height 6
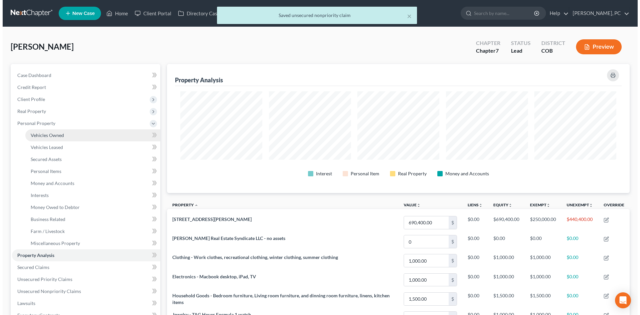
scroll to position [129, 463]
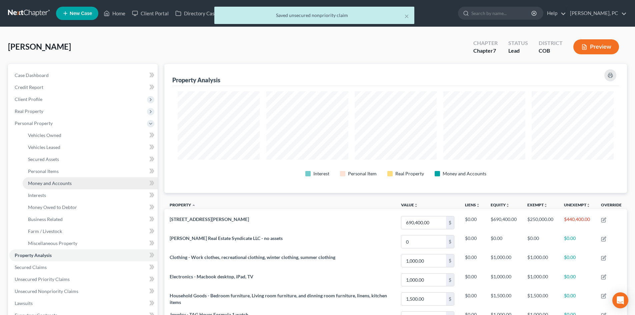
click at [45, 185] on span "Money and Accounts" at bounding box center [50, 183] width 44 height 6
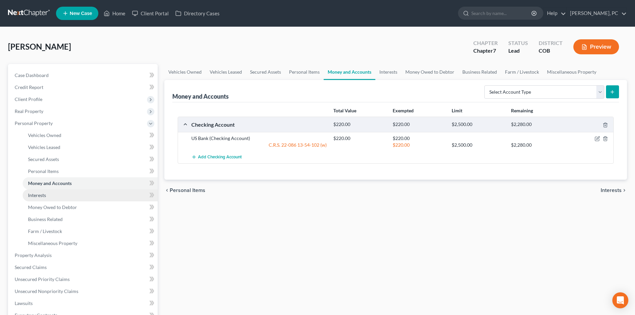
click at [29, 196] on span "Interests" at bounding box center [37, 195] width 18 height 6
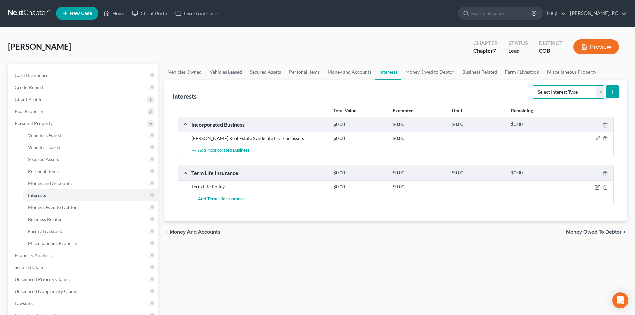
click at [557, 94] on select "Select Interest Type 401K Annuity Bond Education IRA Government Bond Government…" at bounding box center [569, 91] width 72 height 13
click at [449, 94] on div "Interests Select Interest Type 401K Annuity Bond Education IRA Government Bond …" at bounding box center [395, 91] width 447 height 22
click at [549, 91] on select "Select Interest Type 401K Annuity Bond Education IRA Government Bond Government…" at bounding box center [569, 91] width 72 height 13
click at [524, 92] on div "Interests Select Interest Type 401K Annuity Bond Education IRA Government Bond …" at bounding box center [395, 91] width 447 height 22
click at [549, 92] on select "Select Interest Type 401K Annuity Bond Education IRA Government Bond Government…" at bounding box center [569, 91] width 72 height 13
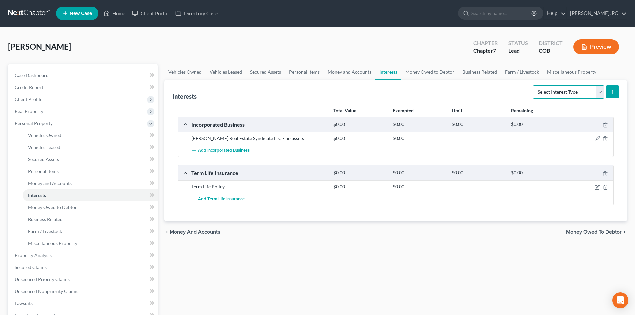
select select "stock"
click at [533, 85] on select "Select Interest Type 401K Annuity Bond Education IRA Government Bond Government…" at bounding box center [569, 91] width 72 height 13
click at [611, 88] on button "submit" at bounding box center [612, 91] width 13 height 13
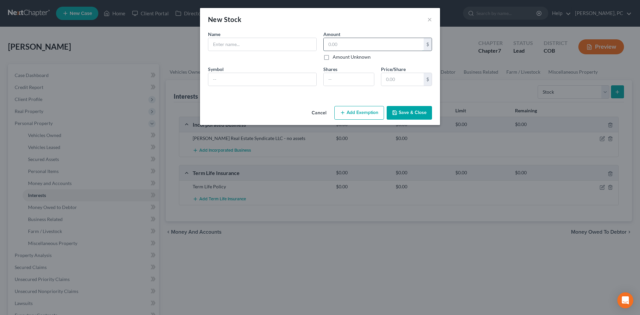
click at [342, 44] on input "text" at bounding box center [374, 44] width 100 height 13
type input "300"
click at [238, 42] on input "text" at bounding box center [262, 44] width 108 height 13
drag, startPoint x: 236, startPoint y: 42, endPoint x: 167, endPoint y: 49, distance: 69.1
click at [167, 49] on div "New Stock × An exemption set must first be selected from the Filing Information…" at bounding box center [320, 157] width 640 height 315
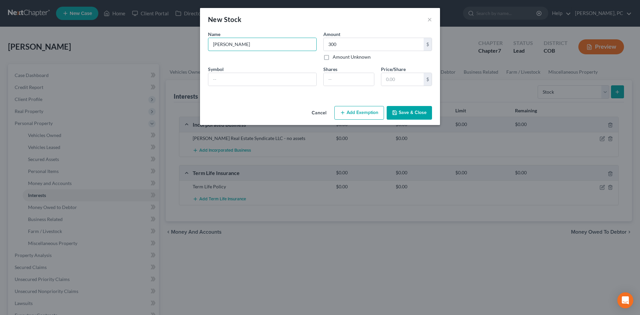
type input "Schwab"
click at [286, 108] on div "Cancel Add Exemption Save & Close" at bounding box center [320, 114] width 240 height 22
click at [409, 110] on button "Save & Close" at bounding box center [409, 113] width 45 height 14
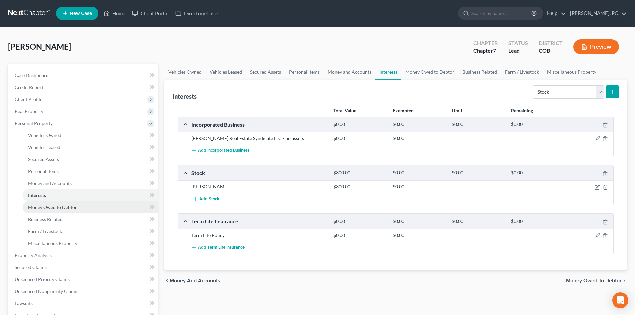
click at [53, 205] on span "Money Owed to Debtor" at bounding box center [52, 207] width 49 height 6
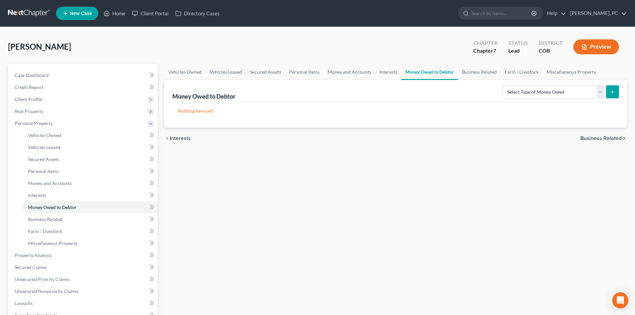
click at [596, 46] on button "Preview" at bounding box center [596, 46] width 46 height 15
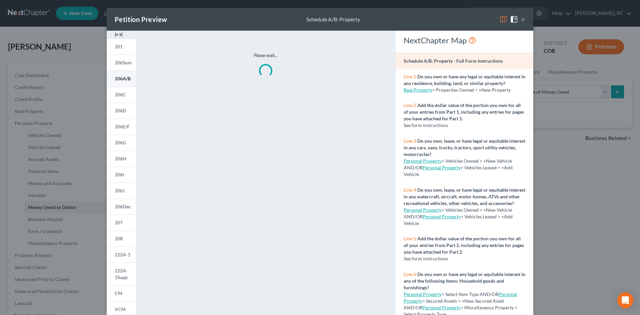
click at [119, 80] on span "106A/B" at bounding box center [123, 79] width 16 height 6
click at [115, 34] on img at bounding box center [119, 35] width 8 height 8
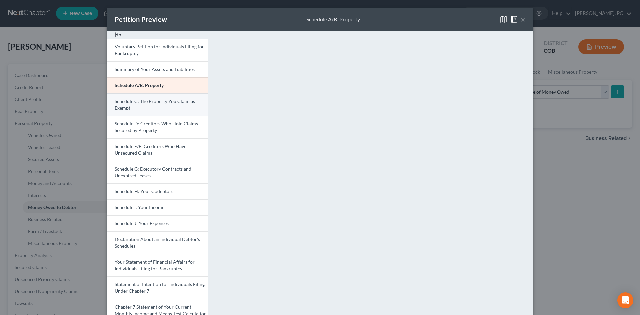
click at [147, 105] on link "Schedule C: The Property You Claim as Exempt" at bounding box center [158, 104] width 102 height 23
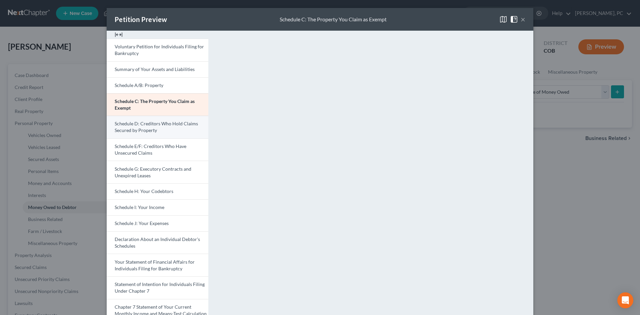
click at [147, 130] on span "Schedule D: Creditors Who Hold Claims Secured by Property" at bounding box center [156, 127] width 83 height 12
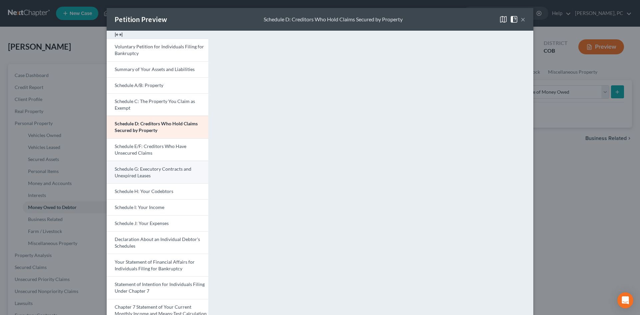
click at [137, 174] on span "Schedule G: Executory Contracts and Unexpired Leases" at bounding box center [153, 172] width 77 height 12
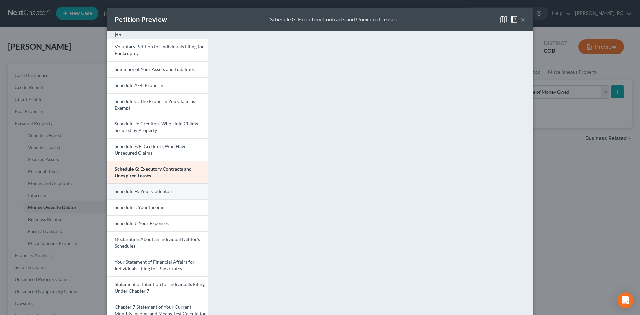
click at [152, 191] on span "Schedule H: Your Codebtors" at bounding box center [144, 191] width 59 height 6
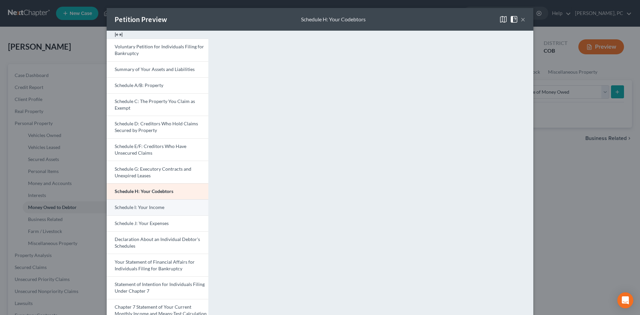
click at [146, 207] on span "Schedule I: Your Income" at bounding box center [140, 207] width 50 height 6
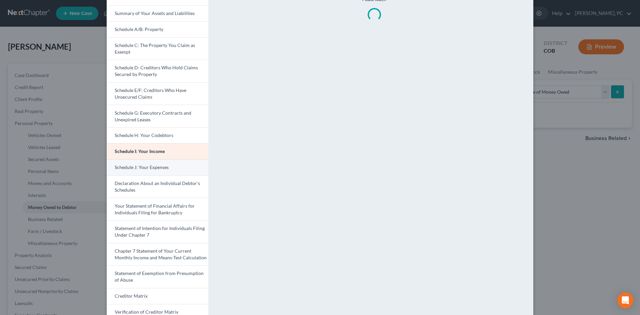
scroll to position [67, 0]
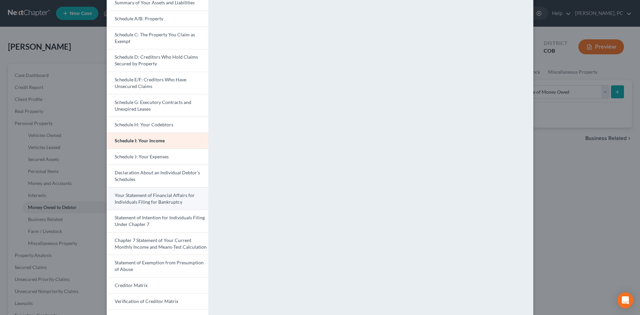
click at [155, 202] on span "Your Statement of Financial Affairs for Individuals Filing for Bankruptcy" at bounding box center [155, 198] width 80 height 12
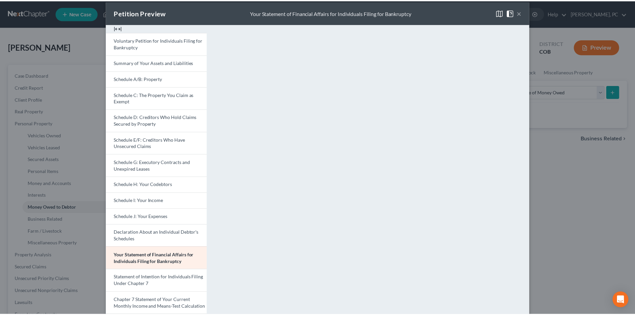
scroll to position [0, 0]
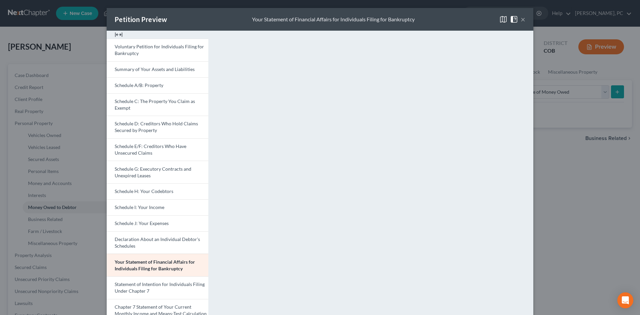
click at [521, 19] on button "×" at bounding box center [523, 19] width 5 height 8
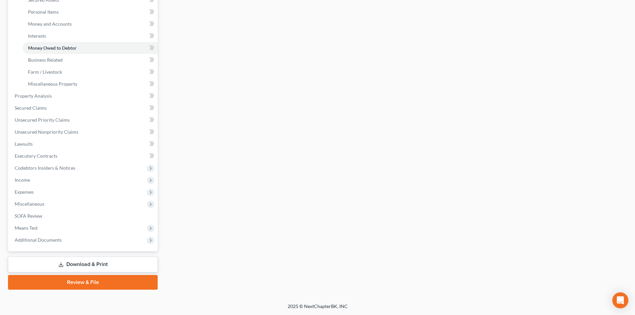
click at [95, 267] on link "Download & Print" at bounding box center [83, 265] width 150 height 16
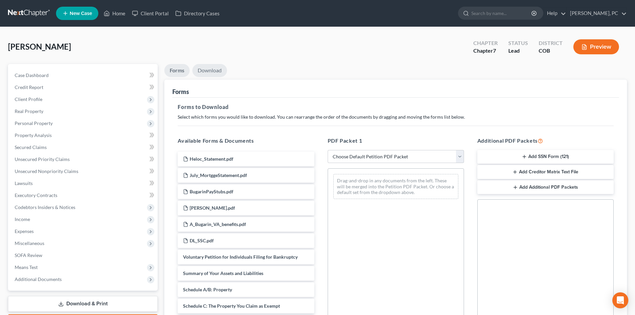
click at [214, 69] on link "Download" at bounding box center [209, 70] width 35 height 13
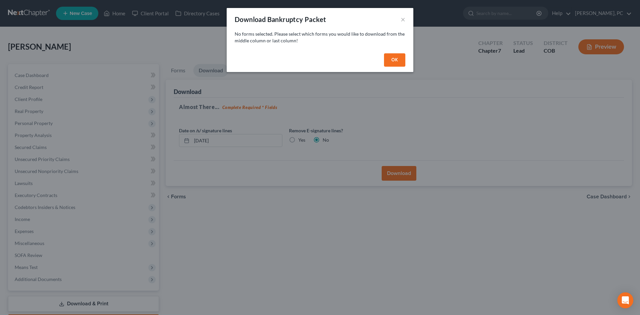
click at [393, 61] on button "OK" at bounding box center [394, 59] width 21 height 13
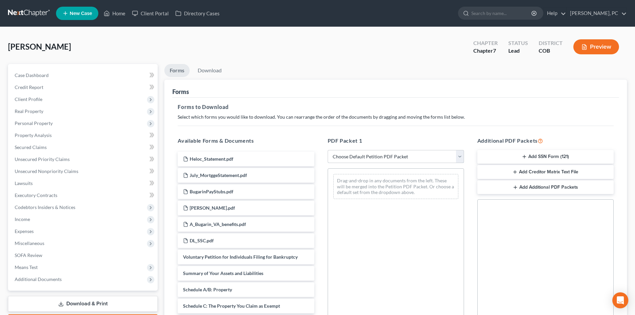
click at [336, 155] on select "Choose Default Petition PDF Packet Complete Bankruptcy Petition (all forms and …" at bounding box center [396, 156] width 136 height 13
select select "0"
click at [330, 150] on select "Choose Default Petition PDF Packet Complete Bankruptcy Petition (all forms and …" at bounding box center [396, 156] width 136 height 13
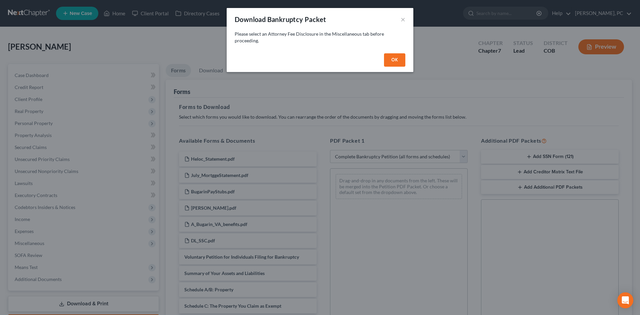
click at [399, 59] on button "OK" at bounding box center [394, 59] width 21 height 13
select select
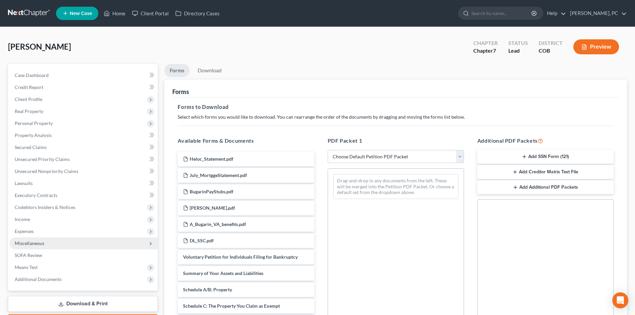
click at [31, 245] on span "Miscellaneous" at bounding box center [30, 243] width 30 height 6
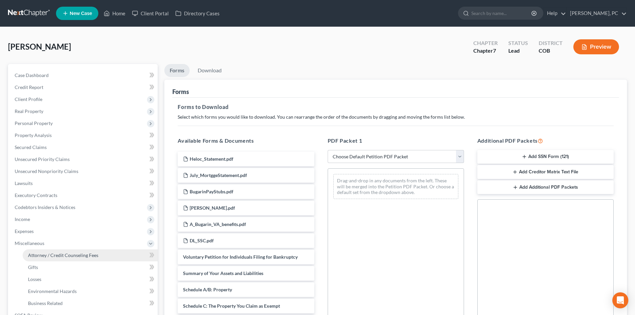
click at [55, 256] on span "Attorney / Credit Counseling Fees" at bounding box center [63, 255] width 70 height 6
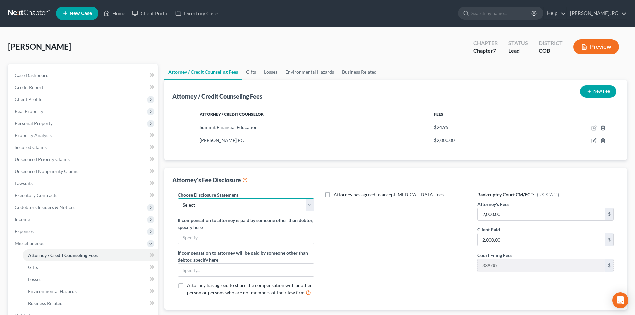
click at [312, 207] on select "Select Disclosure" at bounding box center [246, 204] width 136 height 13
select select "0"
click at [178, 198] on select "Select Disclosure" at bounding box center [246, 204] width 136 height 13
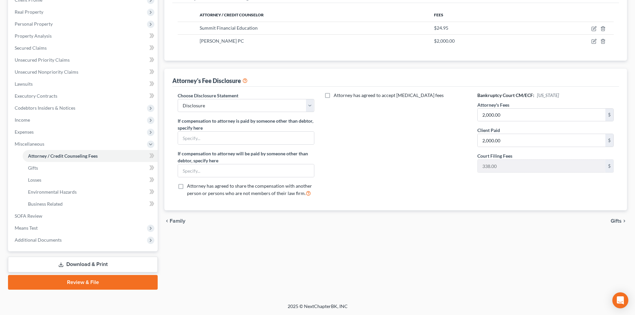
click at [85, 267] on link "Download & Print" at bounding box center [83, 265] width 150 height 16
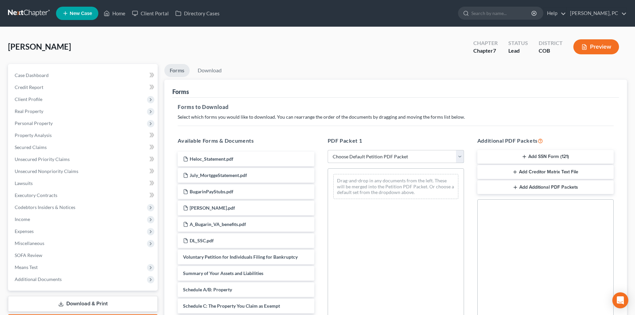
click at [358, 156] on select "Choose Default Petition PDF Packet Complete Bankruptcy Petition (all forms and …" at bounding box center [396, 156] width 136 height 13
select select "0"
click at [328, 150] on select "Choose Default Petition PDF Packet Complete Bankruptcy Petition (all forms and …" at bounding box center [396, 156] width 136 height 13
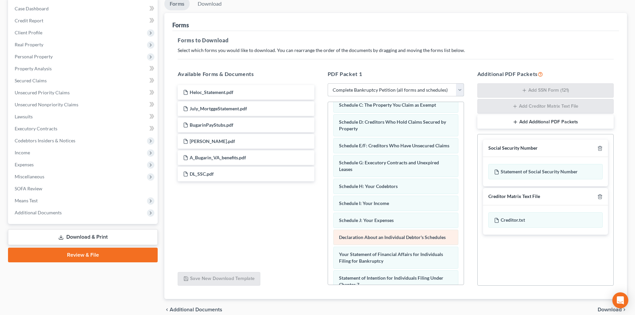
scroll to position [67, 0]
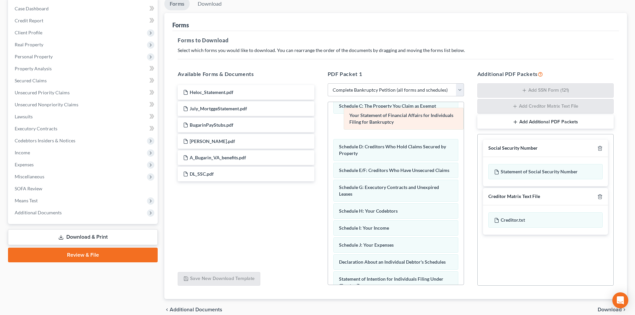
drag, startPoint x: 381, startPoint y: 261, endPoint x: 391, endPoint y: 114, distance: 147.1
click at [391, 114] on div "Your Statement of Financial Affairs for Individuals Filing for Bankruptcy Volun…" at bounding box center [396, 237] width 136 height 405
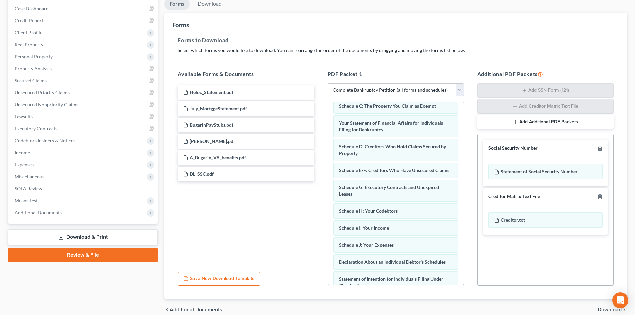
scroll to position [0, 0]
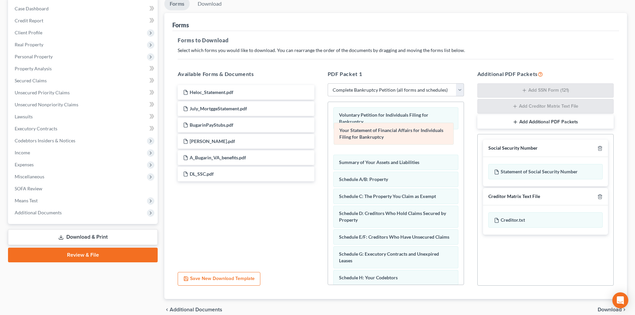
drag, startPoint x: 379, startPoint y: 193, endPoint x: 379, endPoint y: 134, distance: 59.4
click at [379, 134] on div "Your Statement of Financial Affairs for Individuals Filing for Bankruptcy Volun…" at bounding box center [396, 304] width 136 height 405
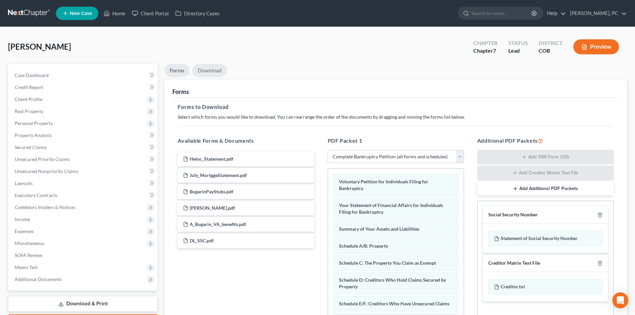
drag, startPoint x: 208, startPoint y: 73, endPoint x: 245, endPoint y: 88, distance: 40.7
click at [208, 73] on link "Download" at bounding box center [209, 70] width 35 height 13
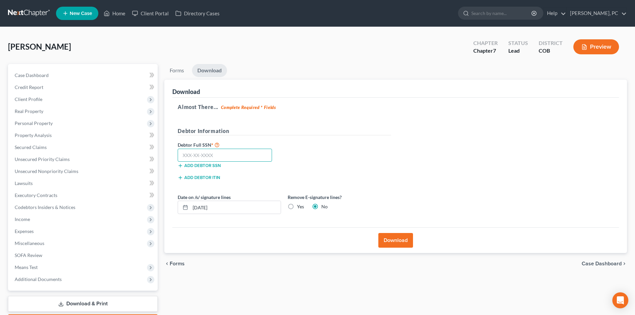
click at [227, 158] on input "text" at bounding box center [225, 155] width 94 height 13
type input "564-29-4079"
click at [394, 243] on button "Download" at bounding box center [395, 240] width 35 height 15
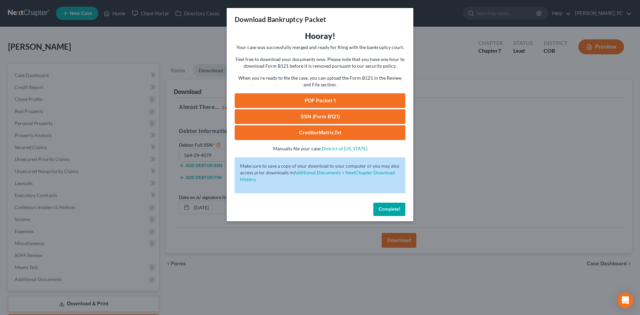
click at [316, 103] on link "PDF Packet 1" at bounding box center [320, 100] width 171 height 15
click at [331, 115] on link "SSN (Form B121)" at bounding box center [320, 116] width 171 height 15
click at [396, 210] on span "Complete!" at bounding box center [389, 209] width 21 height 6
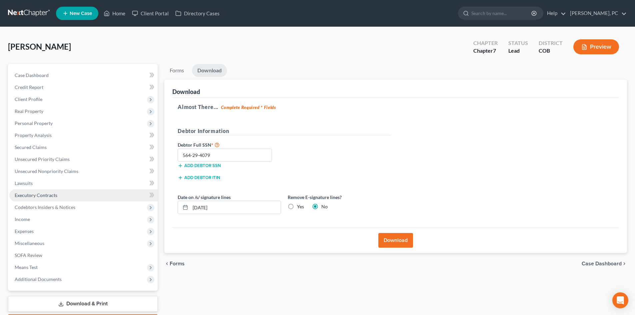
click at [27, 195] on span "Executory Contracts" at bounding box center [36, 195] width 43 height 6
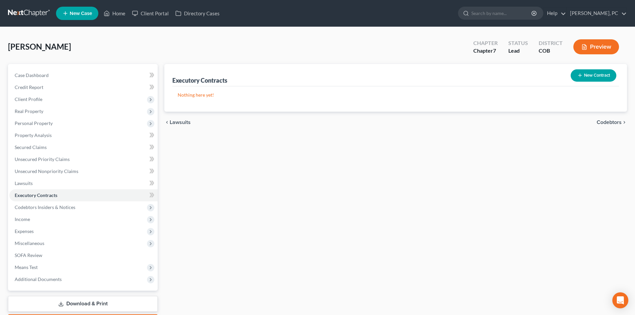
click at [581, 76] on icon "button" at bounding box center [579, 75] width 5 height 5
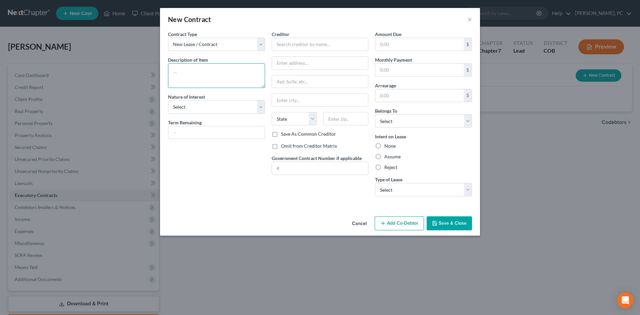
click at [198, 74] on textarea at bounding box center [216, 75] width 97 height 25
click at [218, 71] on textarea "2 exclusive right to list agreements" at bounding box center [216, 75] width 97 height 25
type textarea "2 exclusive right to list/sell agreements"
click at [196, 110] on select "Select Purchaser Agent Lessor Lessee" at bounding box center [216, 106] width 97 height 13
select select "2"
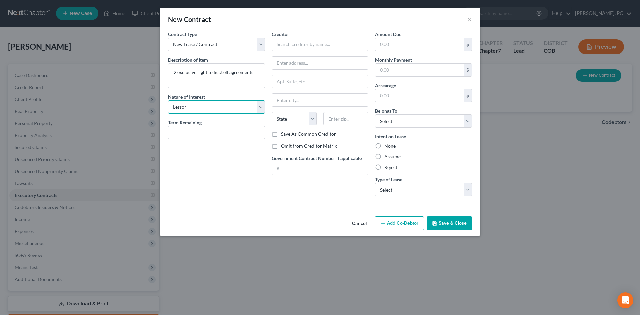
click at [168, 100] on select "Select Purchaser Agent Lessor Lessee" at bounding box center [216, 106] width 97 height 13
click at [384, 145] on label "None" at bounding box center [389, 146] width 11 height 7
click at [387, 145] on input "None" at bounding box center [389, 145] width 4 height 4
radio input "true"
click at [396, 192] on select "Select Real Estate Car Other" at bounding box center [423, 189] width 97 height 13
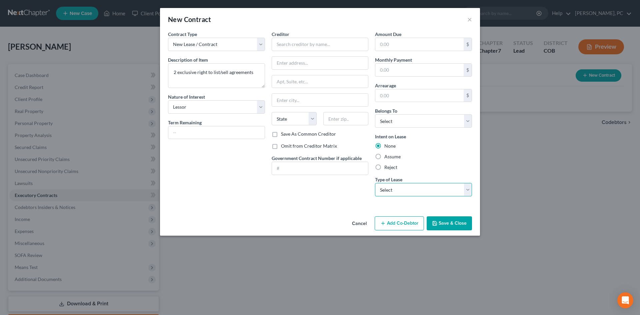
select select "0"
click at [375, 183] on select "Select Real Estate Car Other" at bounding box center [423, 189] width 97 height 13
click at [386, 124] on select "Select Debtor 1 Only Debtor 2 Only Debtor 1 And Debtor 2 Only At Least One Of T…" at bounding box center [423, 120] width 97 height 13
select select "0"
click at [375, 114] on select "Select Debtor 1 Only Debtor 2 Only Debtor 1 And Debtor 2 Only At Least One Of T…" at bounding box center [423, 120] width 97 height 13
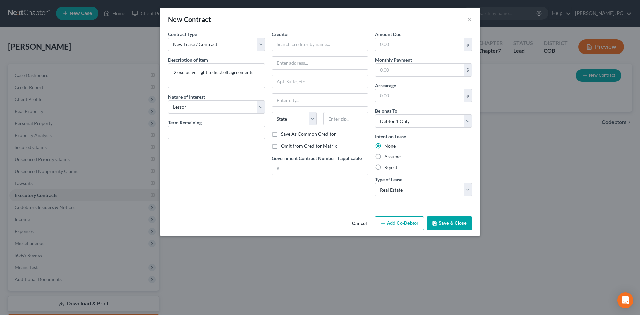
click at [366, 225] on button "Cancel" at bounding box center [359, 223] width 25 height 13
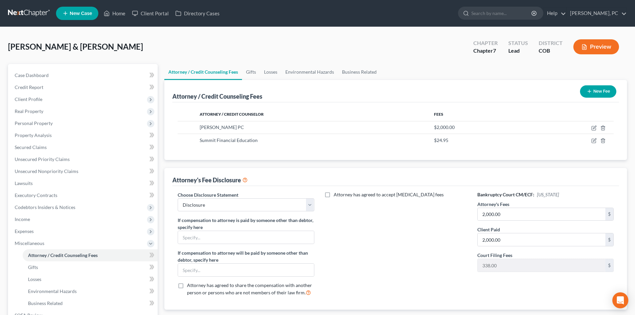
select select "0"
